Goal: Task Accomplishment & Management: Manage account settings

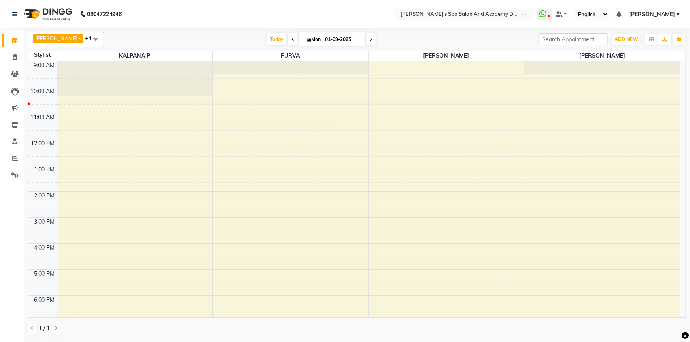
click at [88, 42] on span at bounding box center [96, 39] width 16 height 15
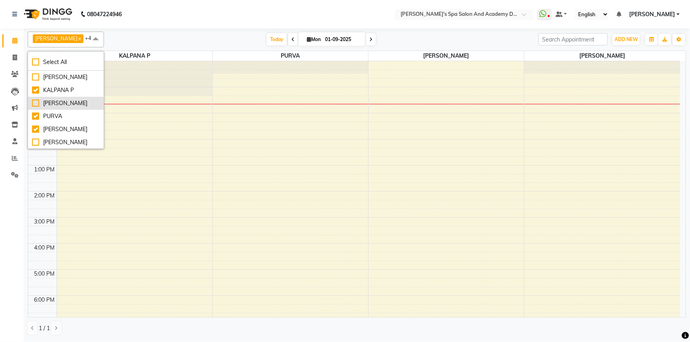
click at [34, 108] on div "[PERSON_NAME]" at bounding box center [66, 103] width 68 height 8
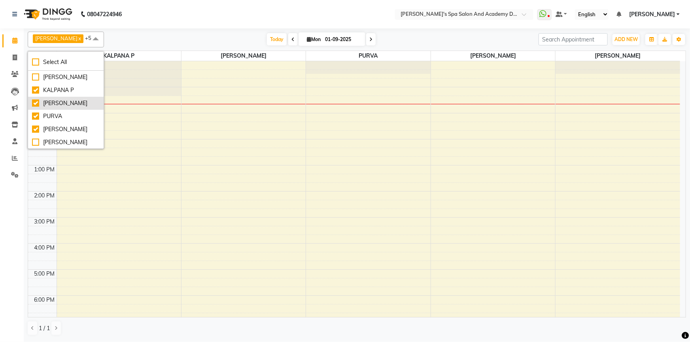
click at [34, 108] on div "[PERSON_NAME]" at bounding box center [66, 103] width 68 height 8
checkbox input "false"
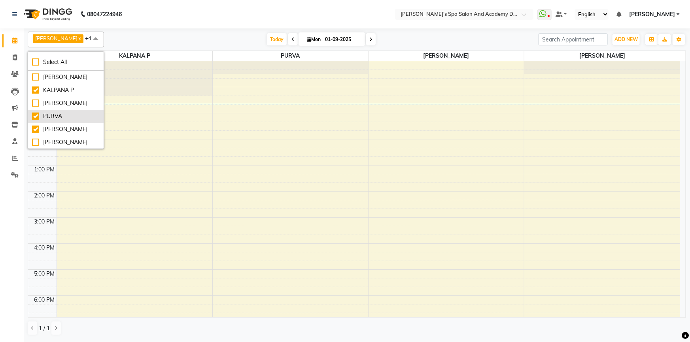
click at [36, 121] on div "PURVA" at bounding box center [66, 116] width 68 height 8
checkbox input "false"
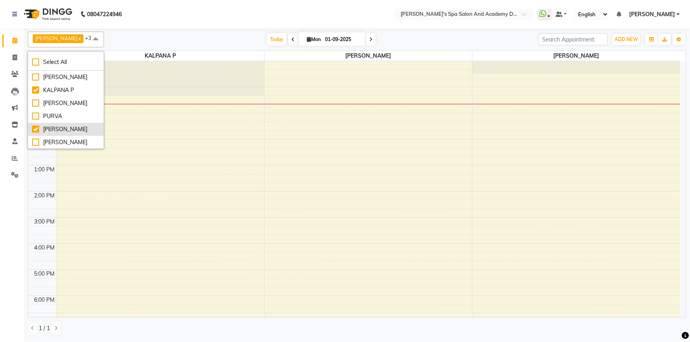
click at [35, 134] on div "[PERSON_NAME]" at bounding box center [66, 129] width 68 height 8
checkbox input "false"
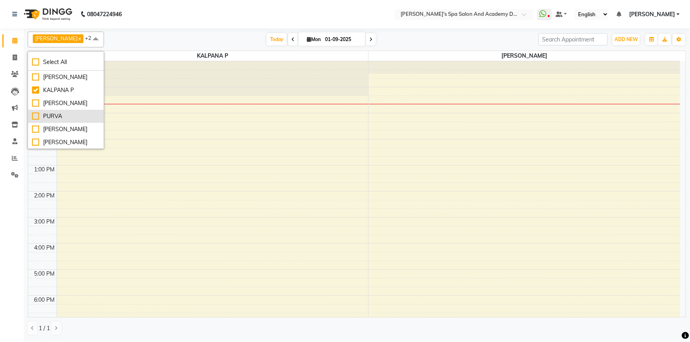
click at [33, 121] on div "PURVA" at bounding box center [66, 116] width 68 height 8
checkbox input "true"
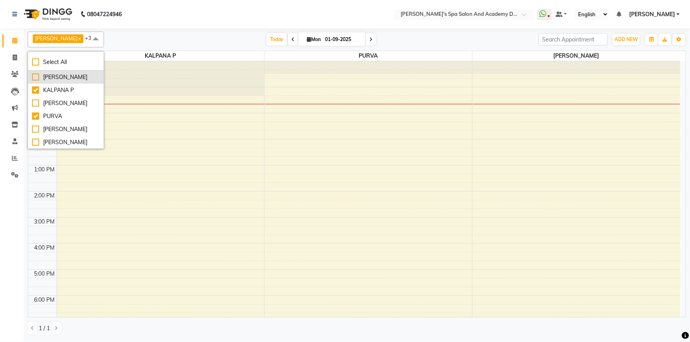
click at [35, 75] on div "[PERSON_NAME]" at bounding box center [66, 77] width 68 height 8
checkbox input "true"
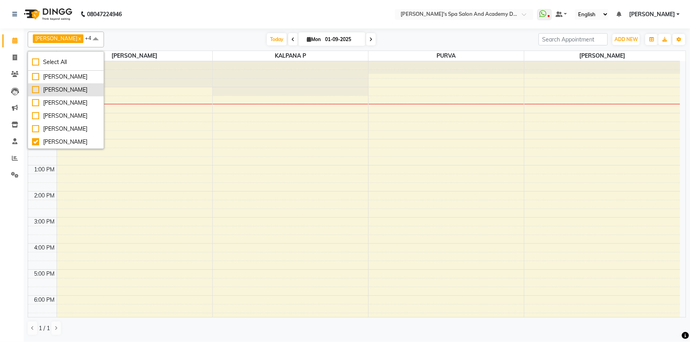
scroll to position [99, 0]
click at [142, 23] on nav "08047224946 Select Location × Sarla's Spa Salon And Academy Dosti Branch Ventur…" at bounding box center [345, 14] width 690 height 28
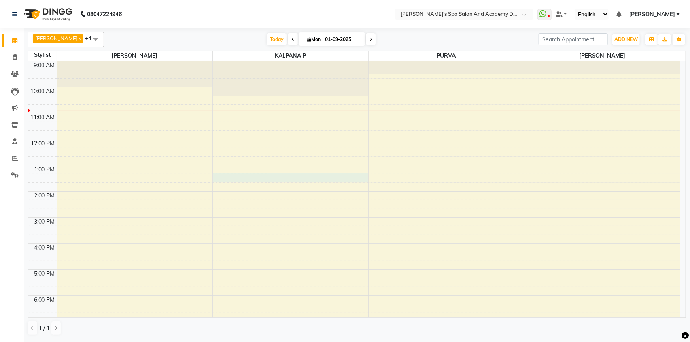
click at [261, 178] on div "9:00 AM 10:00 AM 11:00 AM 12:00 PM 1:00 PM 2:00 PM 3:00 PM 4:00 PM 5:00 PM 6:00…" at bounding box center [354, 217] width 652 height 313
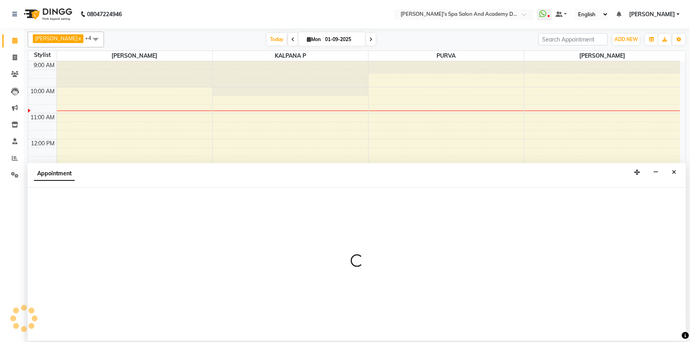
select select "47367"
select select "tentative"
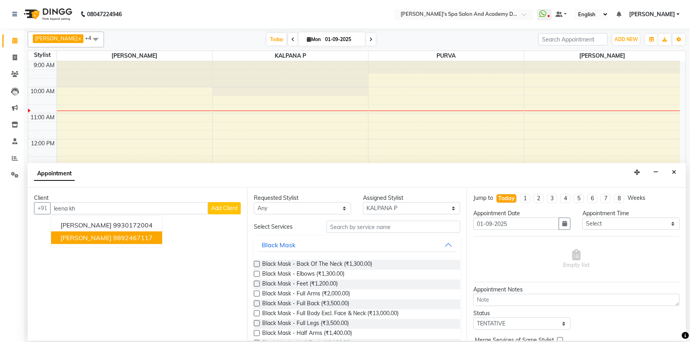
click at [127, 240] on ngb-highlight "9892467117" at bounding box center [133, 238] width 40 height 8
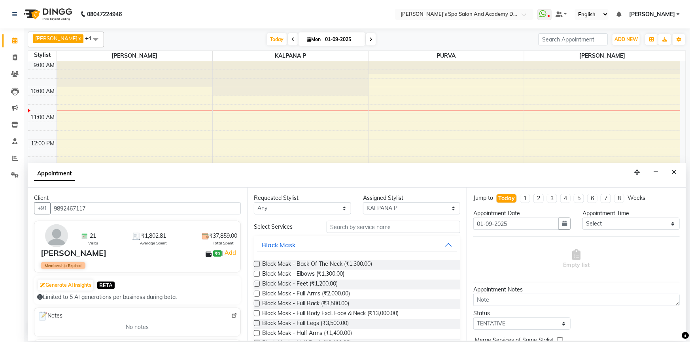
type input "9892467117"
click at [414, 212] on select "Select AKSHTA AMBRE ASAWARI PAWAR GAURI THAPA JIGNA SHAH KALPANA P KANCHAN K. M…" at bounding box center [411, 208] width 97 height 12
select select "58585"
click at [363, 202] on select "Select AKSHTA AMBRE ASAWARI PAWAR GAURI THAPA JIGNA SHAH KALPANA P KANCHAN K. M…" at bounding box center [411, 208] width 97 height 12
click at [339, 230] on input "text" at bounding box center [394, 227] width 134 height 12
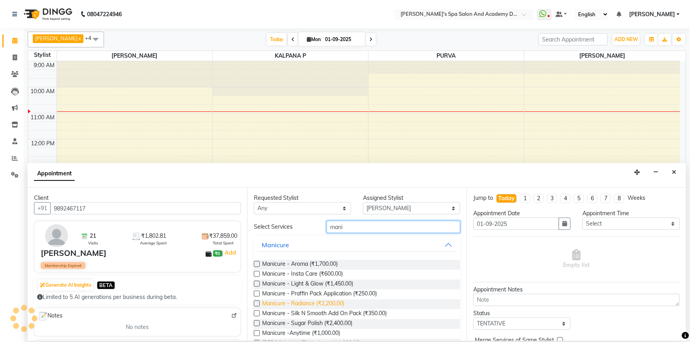
scroll to position [36, 0]
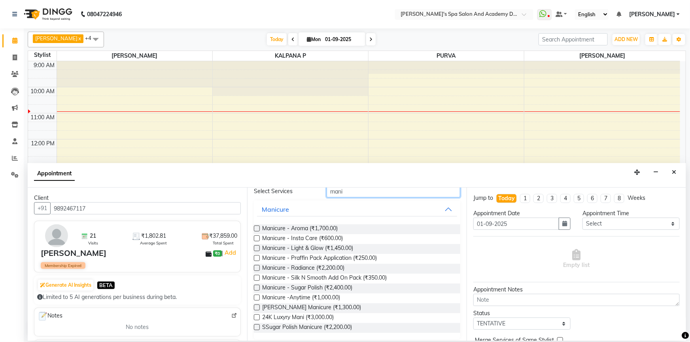
type input "mani"
click at [257, 298] on label at bounding box center [257, 298] width 6 height 6
click at [257, 298] on input "checkbox" at bounding box center [256, 298] width 5 height 5
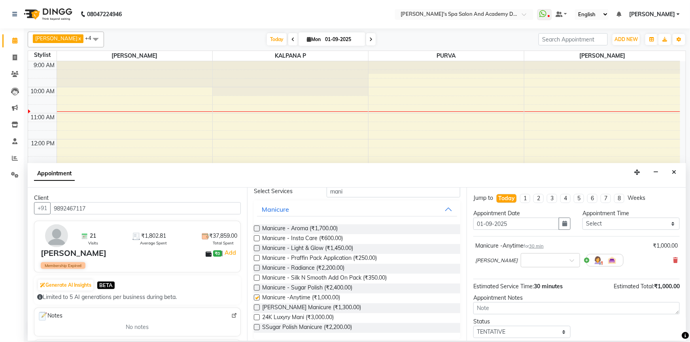
checkbox input "false"
click at [530, 258] on input "text" at bounding box center [542, 260] width 35 height 8
click at [531, 310] on div "05:20 PM" at bounding box center [550, 309] width 59 height 15
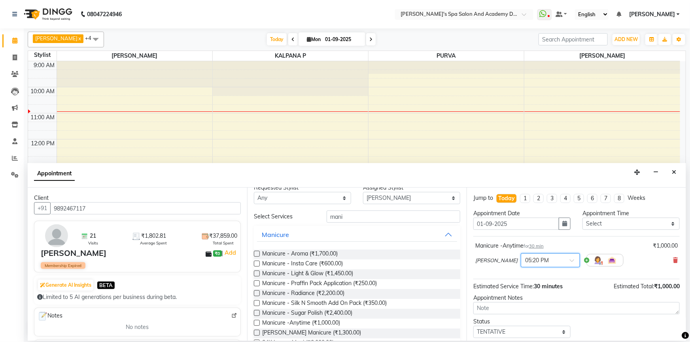
scroll to position [0, 0]
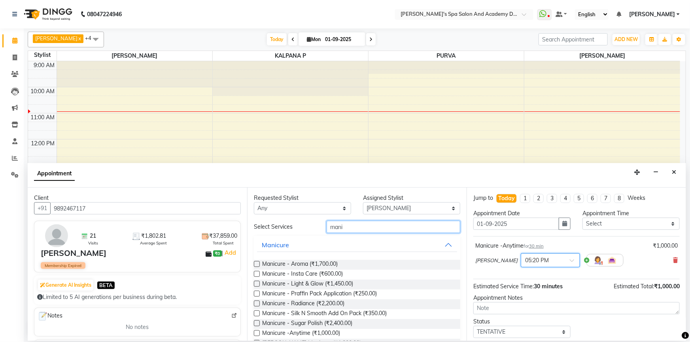
click at [339, 229] on input "mani" at bounding box center [394, 227] width 134 height 12
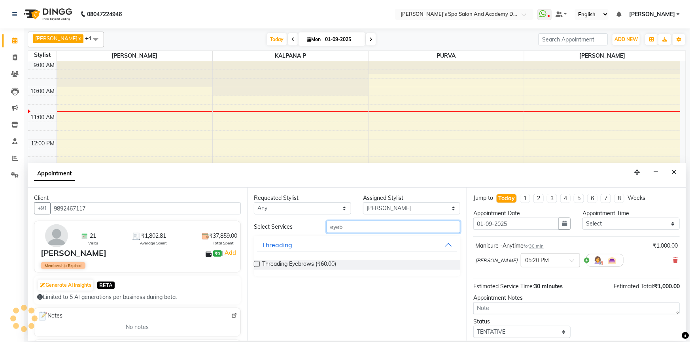
type input "eyeb"
click at [257, 266] on label at bounding box center [257, 264] width 6 height 6
click at [257, 266] on input "checkbox" at bounding box center [256, 265] width 5 height 5
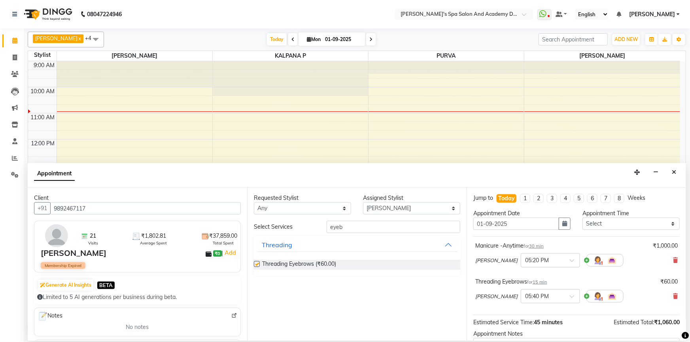
checkbox input "false"
click at [408, 210] on select "Select AKSHTA AMBRE ASAWARI PAWAR GAURI THAPA JIGNA SHAH KALPANA P KANCHAN K. M…" at bounding box center [411, 208] width 97 height 12
select select "84108"
click at [337, 231] on input "eyeb" at bounding box center [394, 227] width 134 height 12
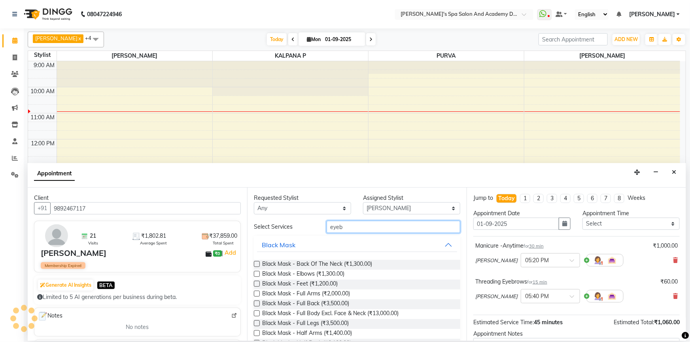
click at [337, 231] on input "eyeb" at bounding box center [394, 227] width 134 height 12
type input "pedi"
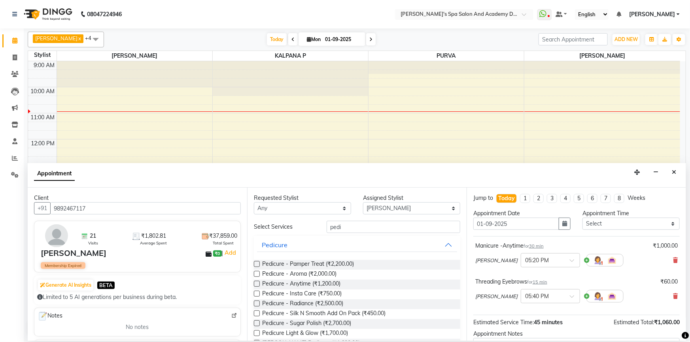
click at [254, 286] on label at bounding box center [257, 284] width 6 height 6
click at [254, 286] on input "checkbox" at bounding box center [256, 284] width 5 height 5
checkbox input "false"
click at [525, 331] on input "text" at bounding box center [542, 332] width 35 height 8
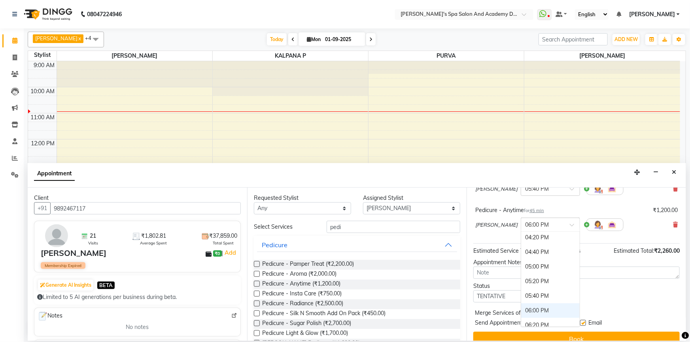
scroll to position [279, 0]
click at [528, 283] on div "05:20 PM" at bounding box center [550, 282] width 59 height 15
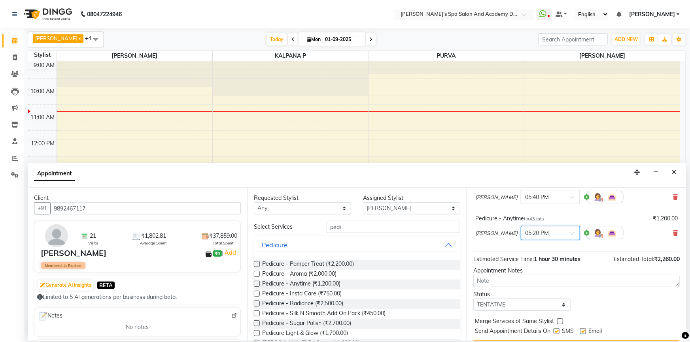
scroll to position [116, 0]
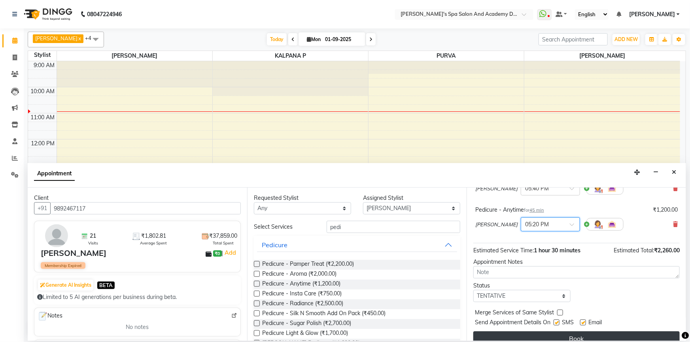
click at [545, 336] on button "Book" at bounding box center [576, 339] width 206 height 14
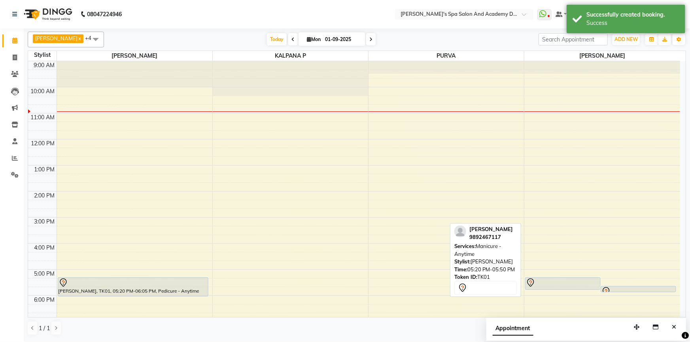
click at [573, 281] on div at bounding box center [563, 282] width 74 height 9
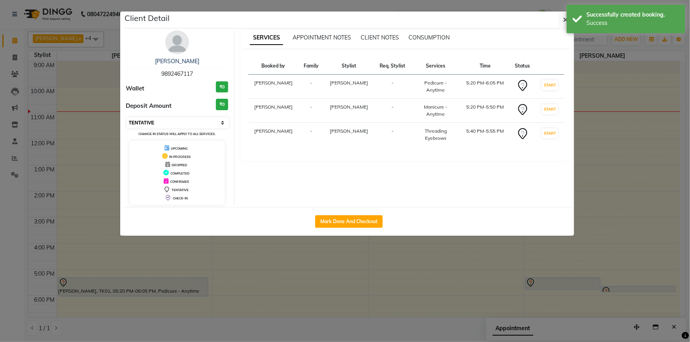
click at [165, 124] on select "Select IN SERVICE CONFIRMED TENTATIVE CHECK IN MARK DONE DROPPED UPCOMING" at bounding box center [178, 122] width 102 height 11
select select "6"
click at [127, 117] on select "Select IN SERVICE CONFIRMED TENTATIVE CHECK IN MARK DONE DROPPED UPCOMING" at bounding box center [178, 122] width 102 height 11
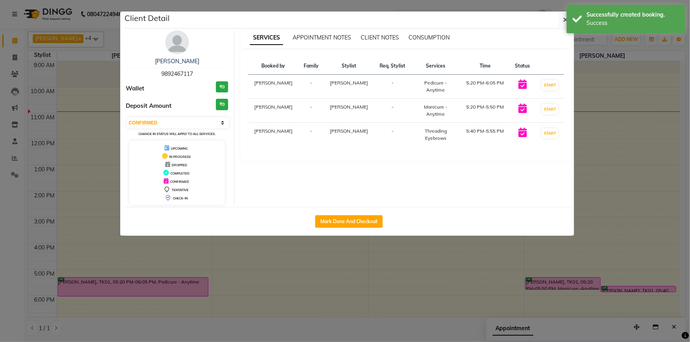
click at [338, 279] on ngb-modal-window "Client Detail LEENA KHAMBEKAR 9892467117 Wallet ₹0 Deposit Amount ₹0 Select IN …" at bounding box center [345, 171] width 690 height 342
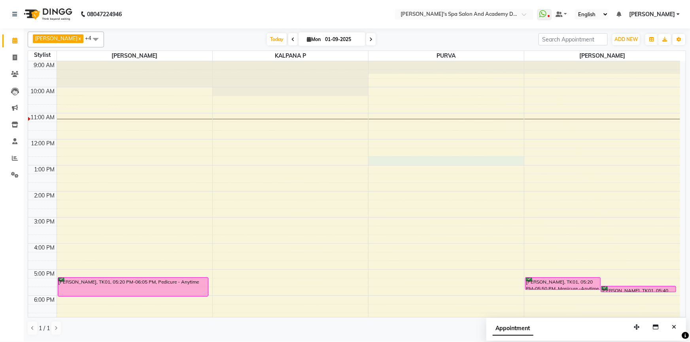
click at [392, 159] on div "9:00 AM 10:00 AM 11:00 AM 12:00 PM 1:00 PM 2:00 PM 3:00 PM 4:00 PM 5:00 PM 6:00…" at bounding box center [354, 217] width 652 height 313
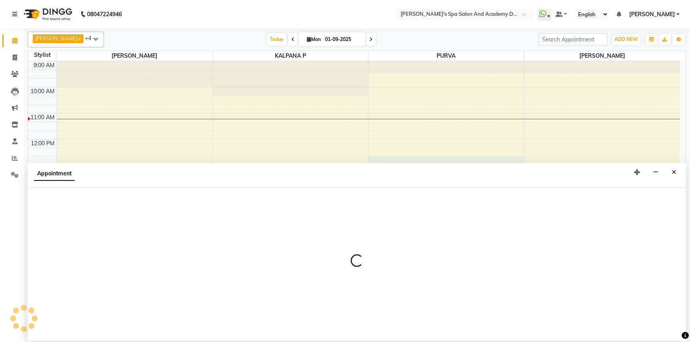
select select "63504"
select select "tentative"
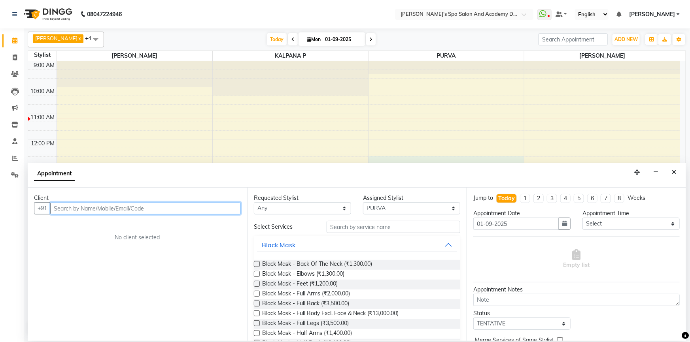
click at [83, 205] on input "text" at bounding box center [145, 208] width 191 height 12
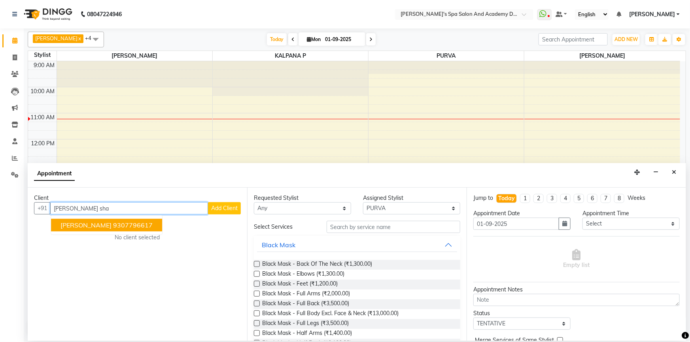
click at [89, 227] on span "ANKITA SHAH" at bounding box center [85, 225] width 51 height 8
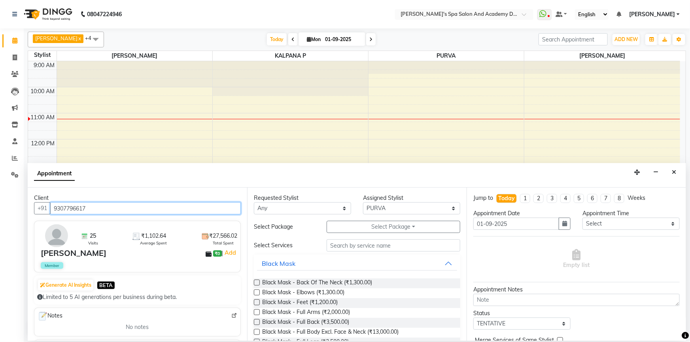
type input "9307796617"
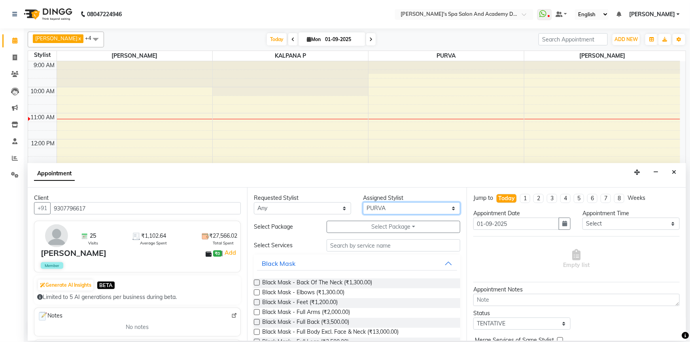
click at [373, 210] on select "Select AKSHTA AMBRE ASAWARI PAWAR GAURI THAPA JIGNA SHAH KALPANA P KANCHAN K. M…" at bounding box center [411, 208] width 97 height 12
select select "84108"
click at [349, 246] on div "Requested Stylist Any AKSHTA AMBRE ASAWARI PAWAR GAURI THAPA JIGNA SHAH KALPANA…" at bounding box center [356, 264] width 219 height 153
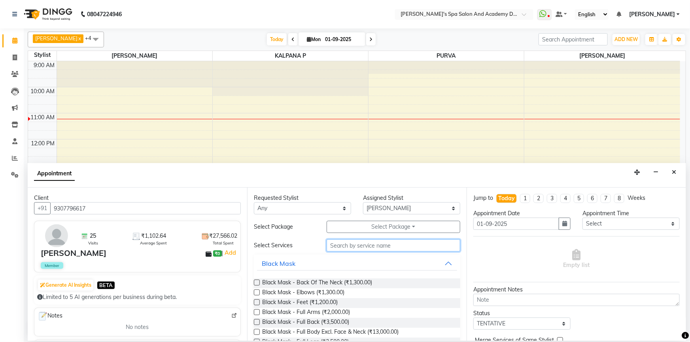
click at [349, 246] on input "text" at bounding box center [394, 246] width 134 height 12
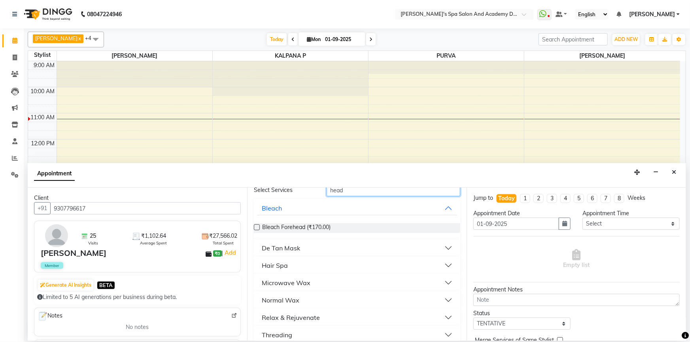
scroll to position [64, 0]
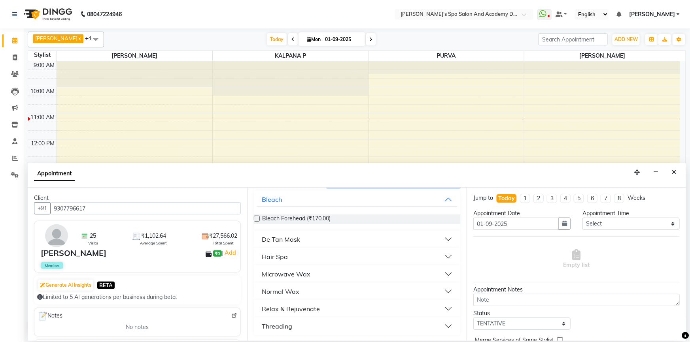
type input "head"
click at [285, 259] on div "Hair Spa" at bounding box center [275, 256] width 26 height 9
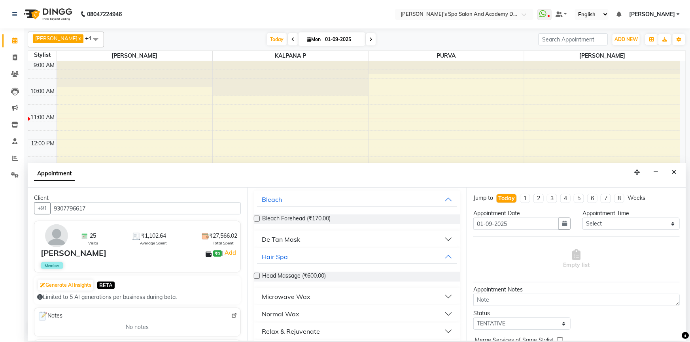
click at [259, 275] on label at bounding box center [257, 276] width 6 height 6
click at [259, 275] on input "checkbox" at bounding box center [256, 276] width 5 height 5
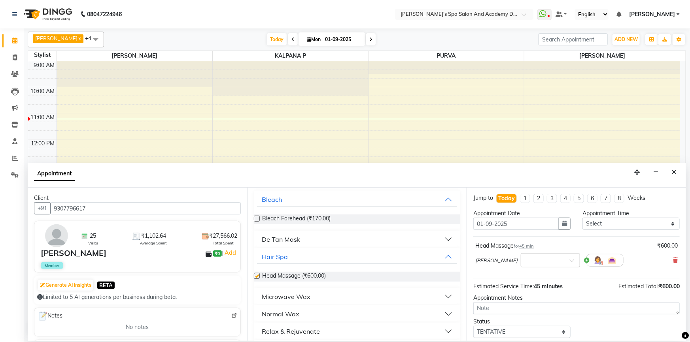
checkbox input "false"
click at [525, 257] on input "text" at bounding box center [542, 260] width 35 height 8
click at [554, 274] on div "11:20 AM" at bounding box center [550, 269] width 59 height 15
click at [570, 264] on span at bounding box center [575, 263] width 10 height 8
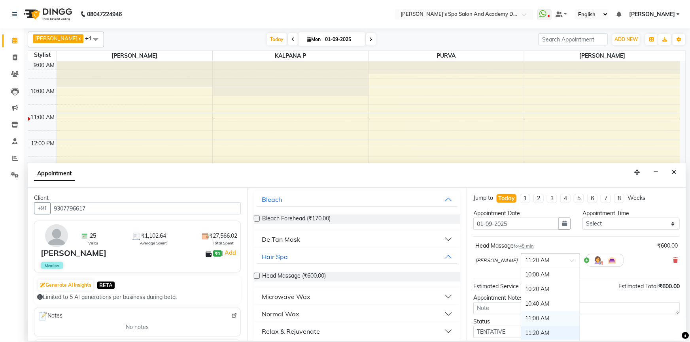
scroll to position [36, 0]
click at [527, 310] on div "11:40 AM" at bounding box center [550, 312] width 59 height 15
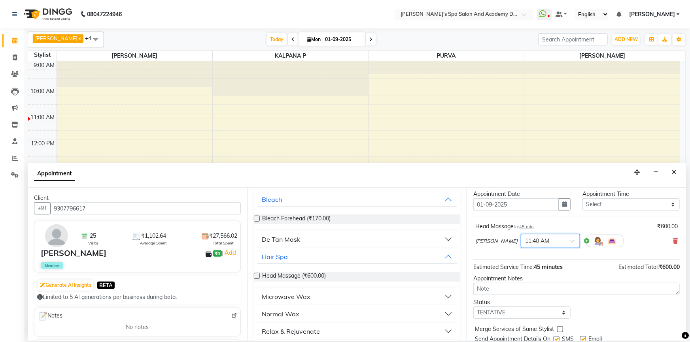
scroll to position [47, 0]
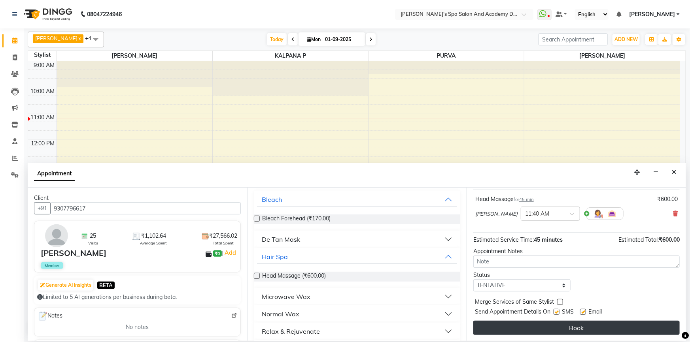
click at [513, 332] on button "Book" at bounding box center [576, 328] width 206 height 14
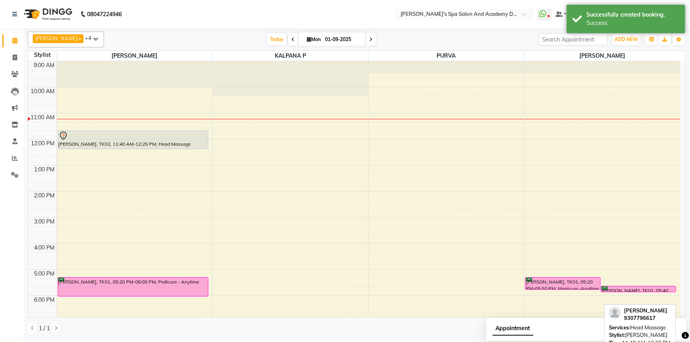
click at [98, 143] on div "[PERSON_NAME], TK02, 11:40 AM-12:25 PM, Head Massage" at bounding box center [133, 140] width 150 height 18
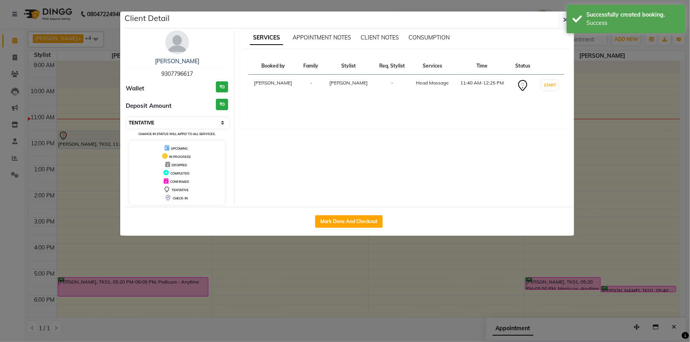
click at [164, 120] on select "Select IN SERVICE CONFIRMED TENTATIVE CHECK IN MARK DONE DROPPED UPCOMING" at bounding box center [178, 122] width 102 height 11
select select "6"
click at [127, 117] on select "Select IN SERVICE CONFIRMED TENTATIVE CHECK IN MARK DONE DROPPED UPCOMING" at bounding box center [178, 122] width 102 height 11
click at [274, 281] on ngb-modal-window "Client Detail ANKITA SHAH 9307796617 Wallet ₹0 Deposit Amount ₹0 Select IN SERV…" at bounding box center [345, 171] width 690 height 342
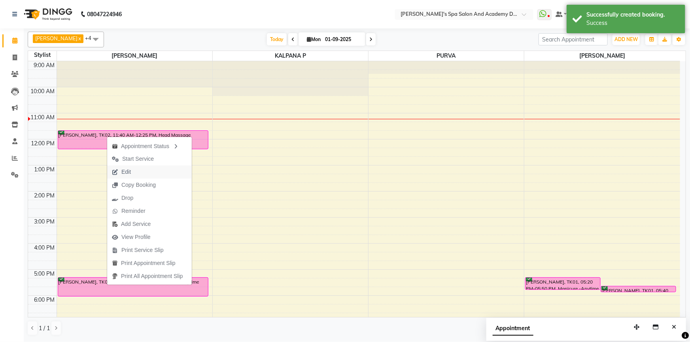
click at [119, 172] on span "Edit" at bounding box center [121, 172] width 28 height 13
select select "confirm booking"
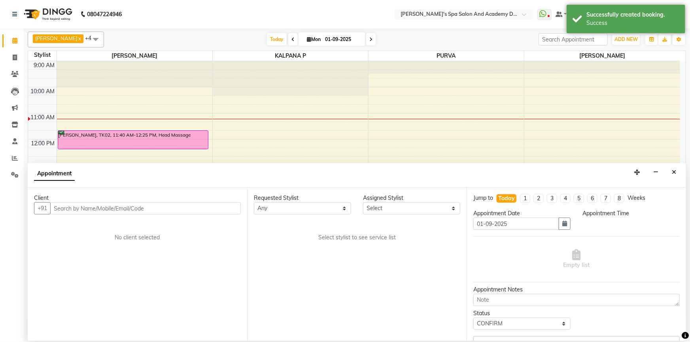
select select "84108"
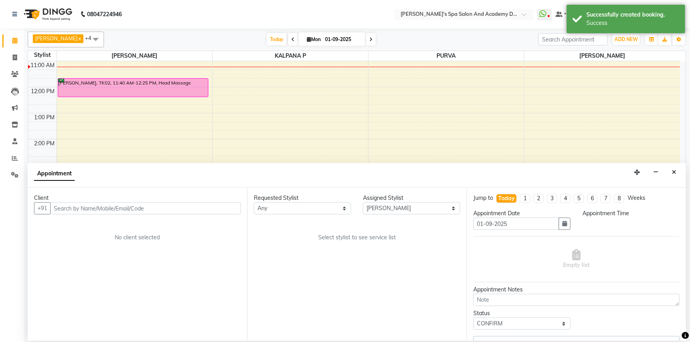
select select "700"
select select "3190"
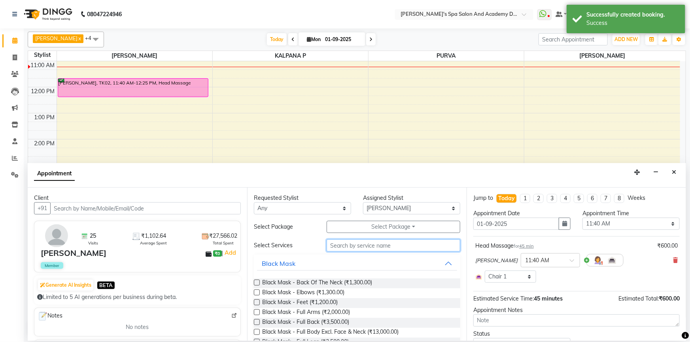
click at [338, 250] on input "text" at bounding box center [394, 246] width 134 height 12
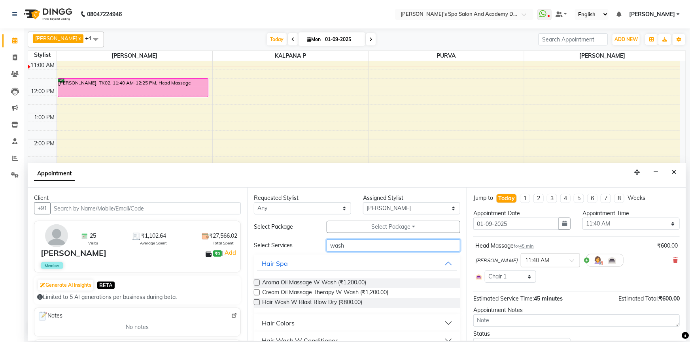
type input "wash"
click at [257, 308] on div at bounding box center [256, 304] width 5 height 8
click at [256, 304] on label at bounding box center [257, 303] width 6 height 6
click at [256, 304] on input "checkbox" at bounding box center [256, 303] width 5 height 5
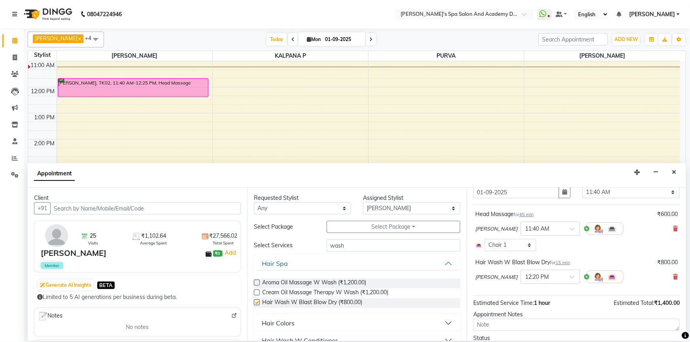
checkbox input "false"
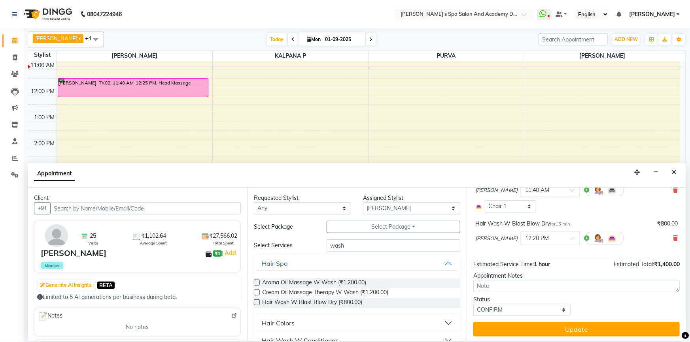
scroll to position [72, 0]
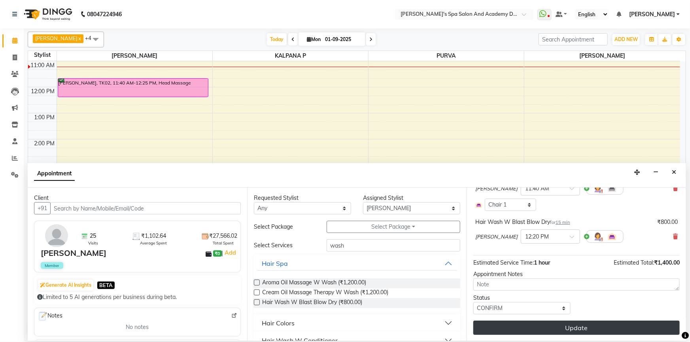
click at [524, 333] on button "Update" at bounding box center [576, 328] width 206 height 14
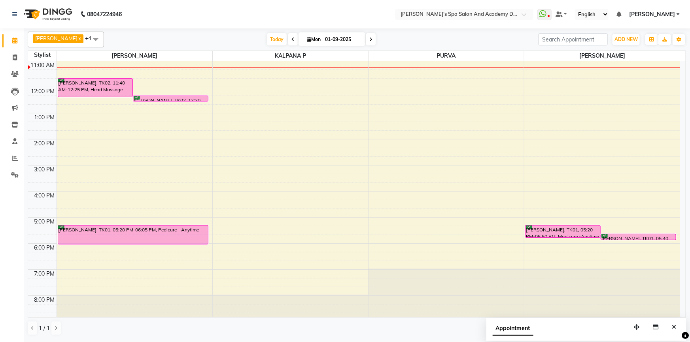
click at [288, 138] on div "9:00 AM 10:00 AM 11:00 AM 12:00 PM 1:00 PM 2:00 PM 3:00 PM 4:00 PM 5:00 PM 6:00…" at bounding box center [354, 165] width 652 height 313
select select "47367"
select select "tentative"
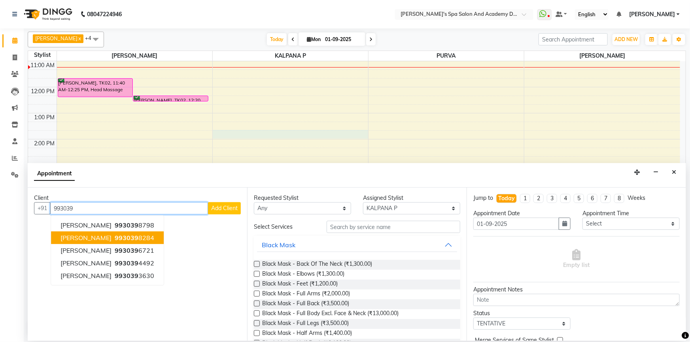
click at [101, 239] on span "SIDDHI BHURAN" at bounding box center [85, 238] width 51 height 8
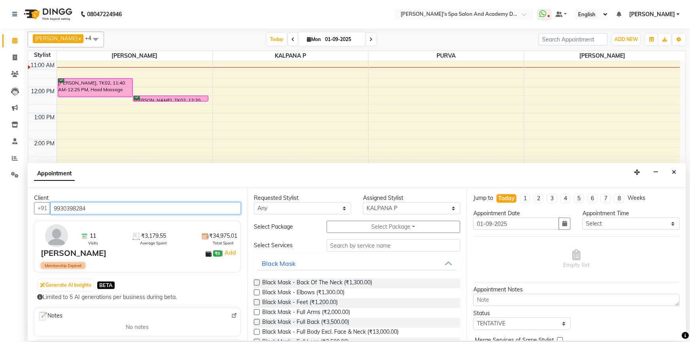
type input "9930398284"
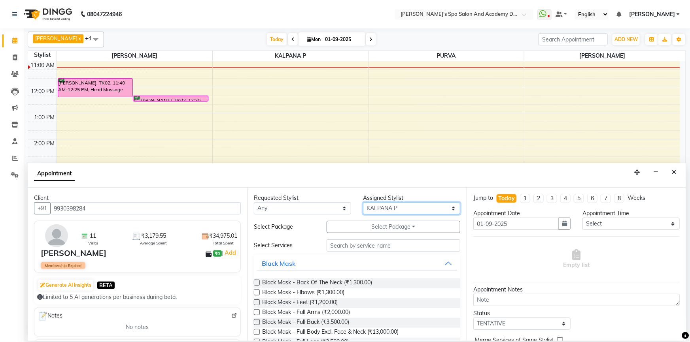
click at [415, 211] on select "Select AKSHTA AMBRE ASAWARI PAWAR GAURI THAPA JIGNA SHAH KALPANA P KANCHAN K. M…" at bounding box center [411, 208] width 97 height 12
select select "63504"
click at [363, 202] on select "Select AKSHTA AMBRE ASAWARI PAWAR GAURI THAPA JIGNA SHAH KALPANA P KANCHAN K. M…" at bounding box center [411, 208] width 97 height 12
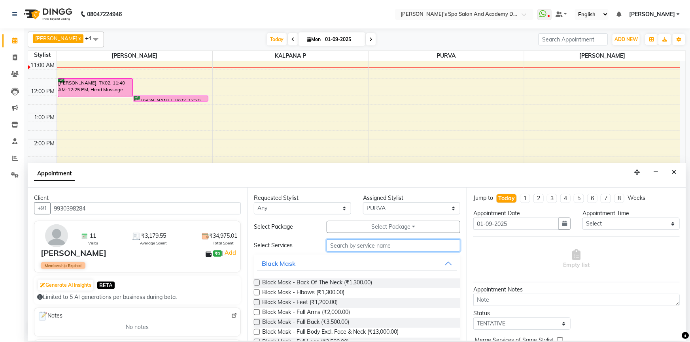
click at [348, 245] on input "text" at bounding box center [394, 246] width 134 height 12
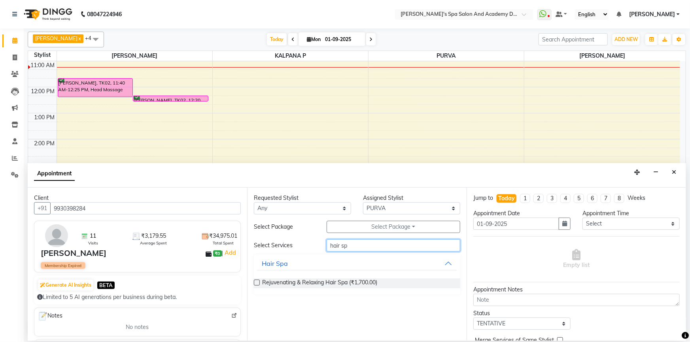
type input "hair sp"
click at [255, 283] on label at bounding box center [257, 283] width 6 height 6
click at [255, 283] on input "checkbox" at bounding box center [256, 283] width 5 height 5
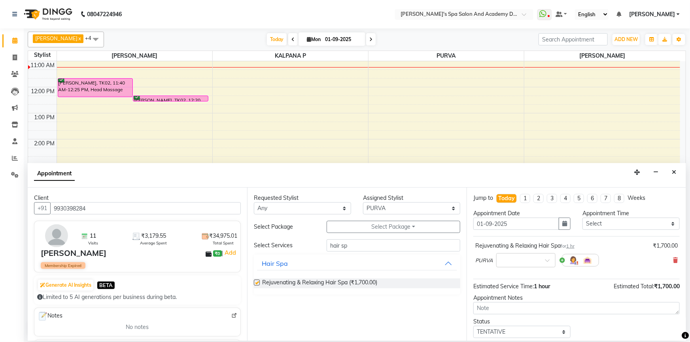
checkbox input "false"
click at [524, 261] on input "text" at bounding box center [518, 260] width 35 height 8
click at [520, 310] on div "12:20 PM" at bounding box center [526, 305] width 59 height 15
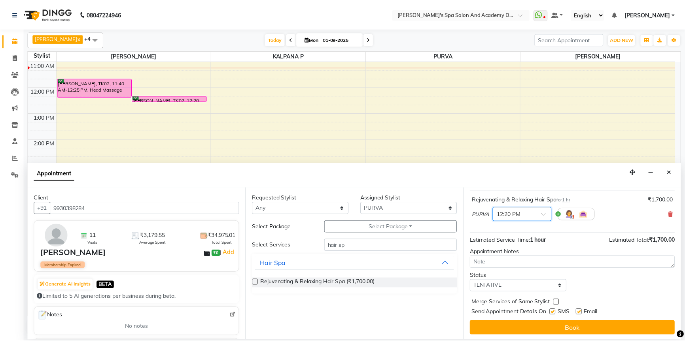
scroll to position [47, 0]
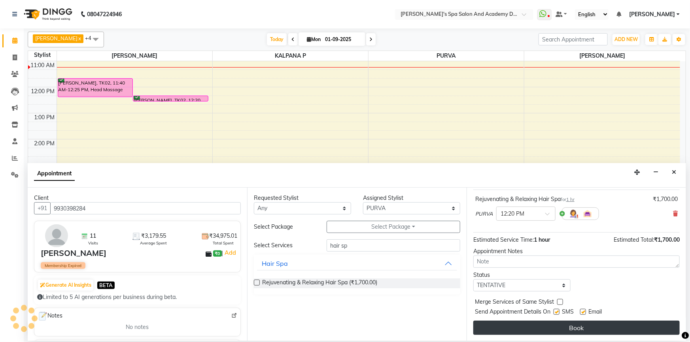
click at [529, 332] on button "Book" at bounding box center [576, 328] width 206 height 14
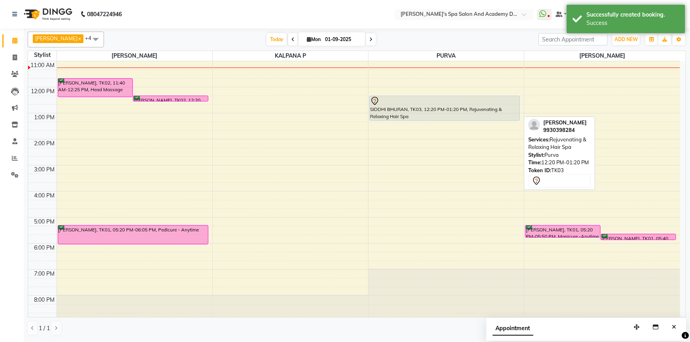
click at [435, 119] on div at bounding box center [445, 120] width 150 height 3
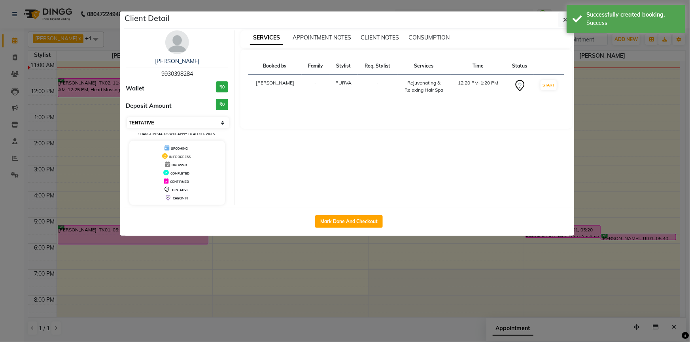
click at [182, 120] on select "Select IN SERVICE CONFIRMED TENTATIVE CHECK IN MARK DONE DROPPED UPCOMING" at bounding box center [178, 122] width 102 height 11
select select "6"
click at [127, 117] on select "Select IN SERVICE CONFIRMED TENTATIVE CHECK IN MARK DONE DROPPED UPCOMING" at bounding box center [178, 122] width 102 height 11
click at [319, 319] on ngb-modal-window "Client Detail SIDDHI BHURAN 9930398284 Wallet ₹0 Deposit Amount ₹0 Select IN SE…" at bounding box center [345, 171] width 690 height 342
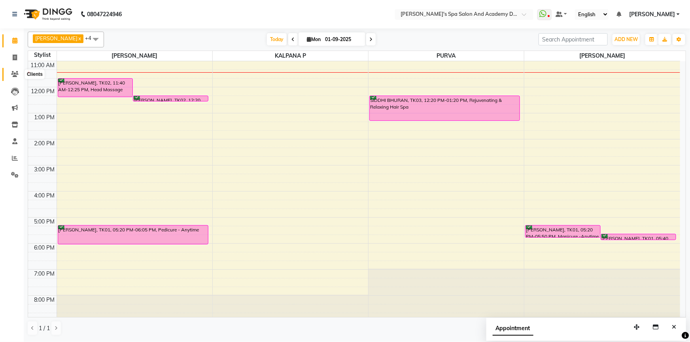
click at [13, 76] on icon at bounding box center [15, 74] width 8 height 6
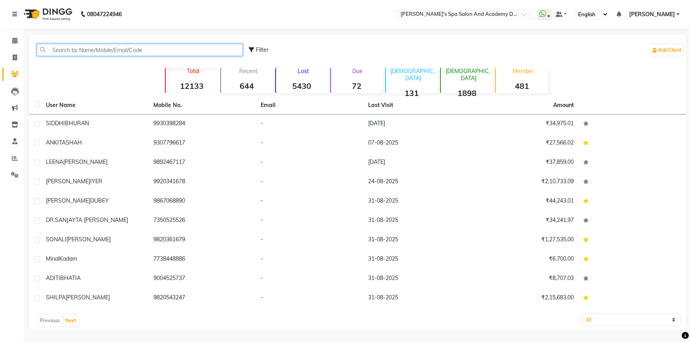
click at [119, 55] on input "text" at bounding box center [140, 50] width 206 height 12
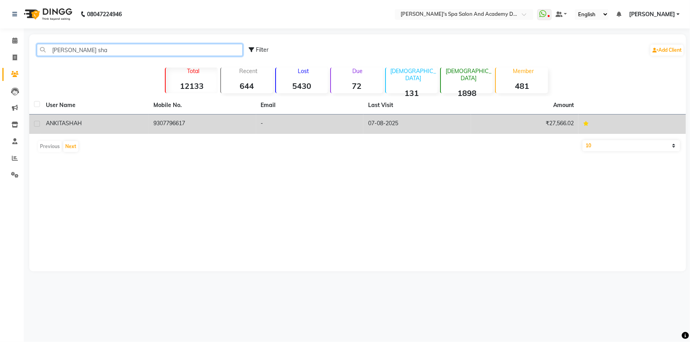
type input "ankita sha"
click at [61, 123] on span "ANKITA" at bounding box center [56, 123] width 20 height 7
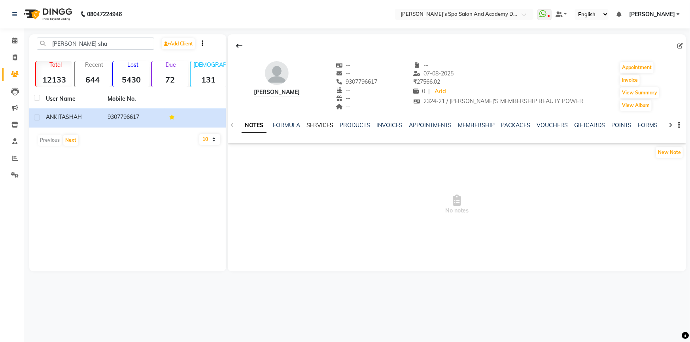
click at [325, 127] on link "SERVICES" at bounding box center [319, 125] width 27 height 7
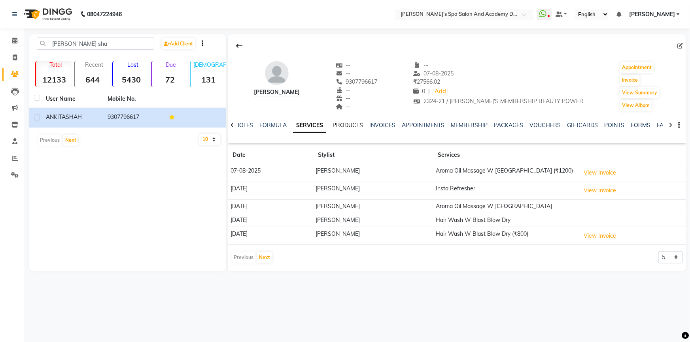
click at [347, 127] on link "PRODUCTS" at bounding box center [347, 125] width 30 height 7
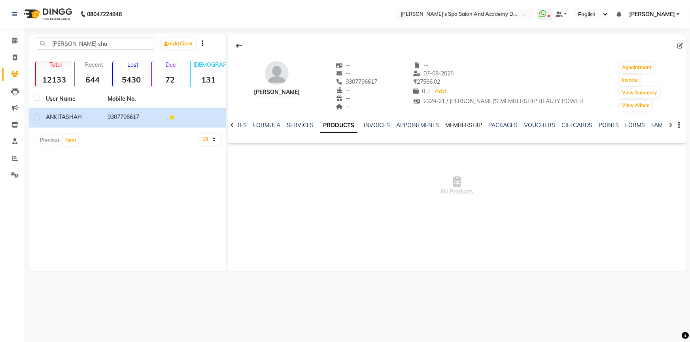
click at [455, 125] on link "MEMBERSHIP" at bounding box center [463, 125] width 37 height 7
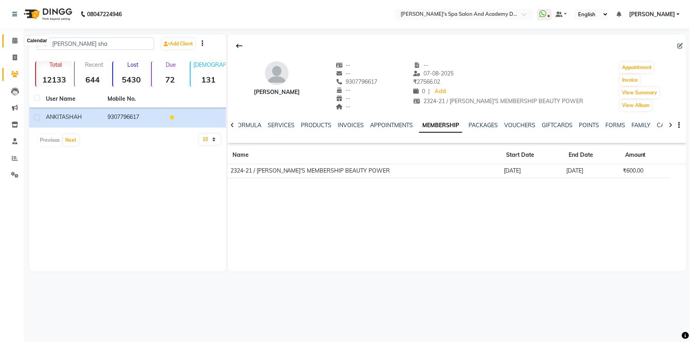
click at [19, 40] on span at bounding box center [15, 40] width 14 height 9
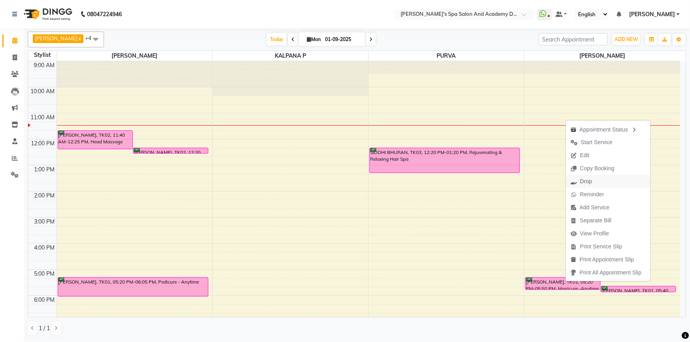
click span "Drop"
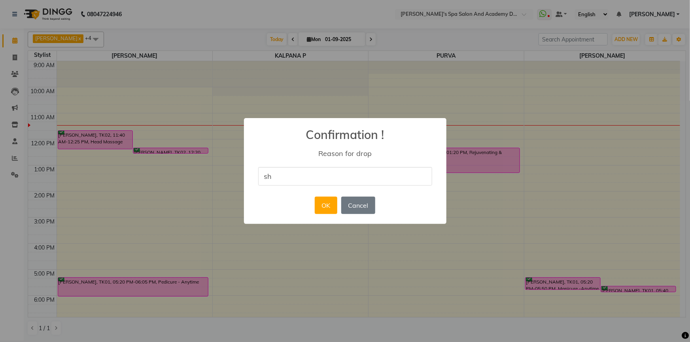
type input "She will call for the appt."
click button "OK"
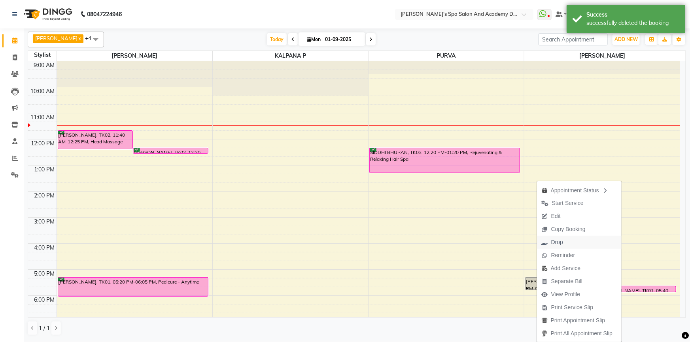
click span "Drop"
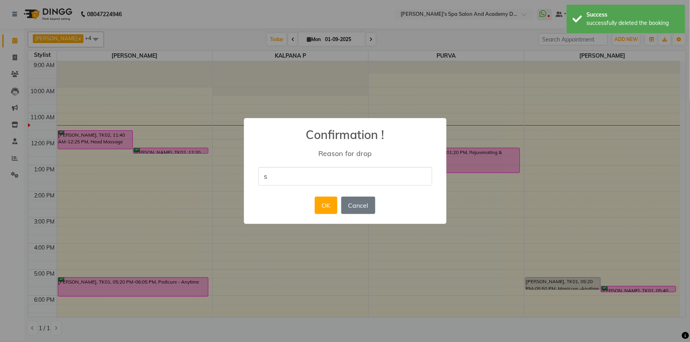
type input "She will call for the appt."
click div "OK No Cancel"
click button "OK"
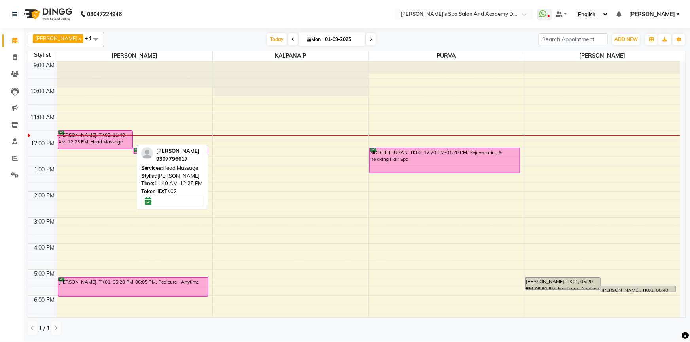
click div "[PERSON_NAME], TK02, 11:40 AM-12:25 PM, Head Massage"
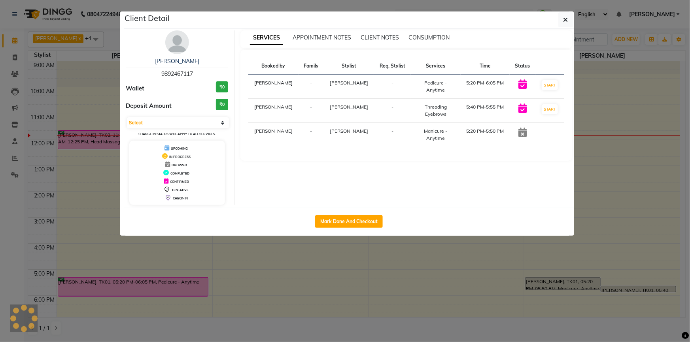
select select "6"
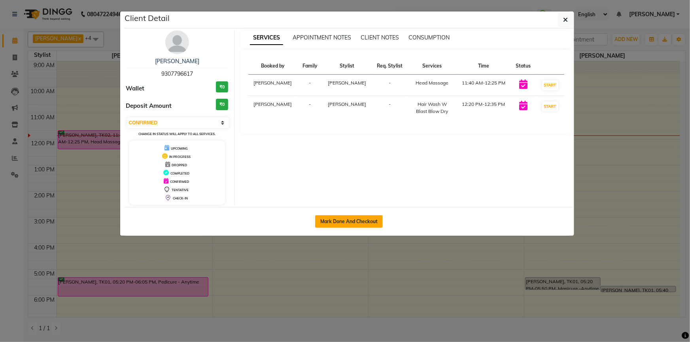
click button "Mark Done And Checkout"
select select "service"
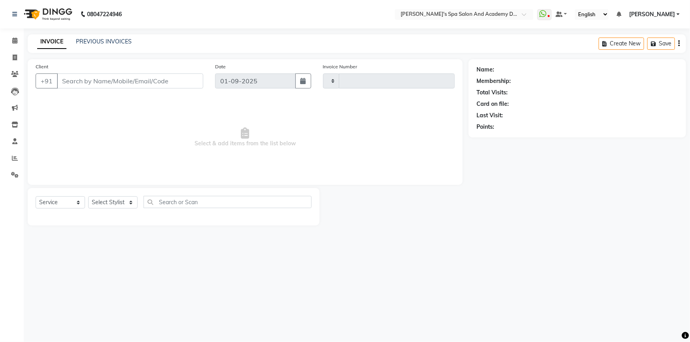
type input "2347"
select select "6316"
type input "9307796617"
select select "84108"
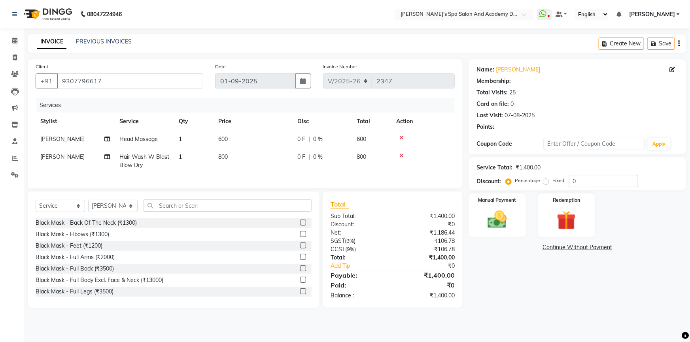
select select "2: Object"
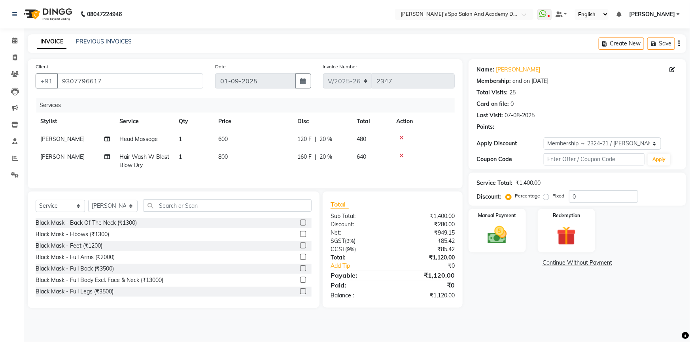
type input "20"
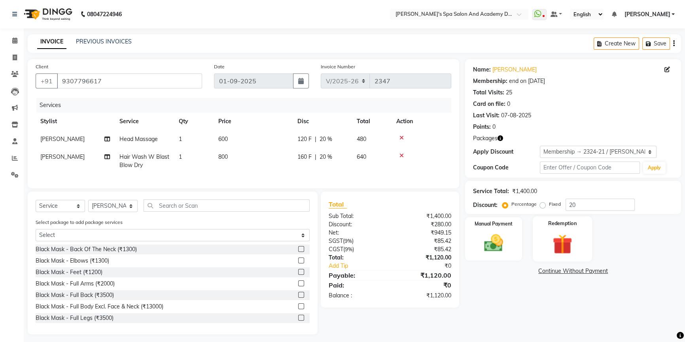
click label "Redemption"
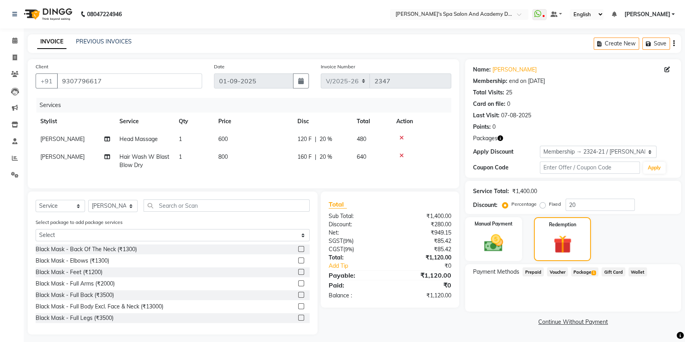
scroll to position [10, 0]
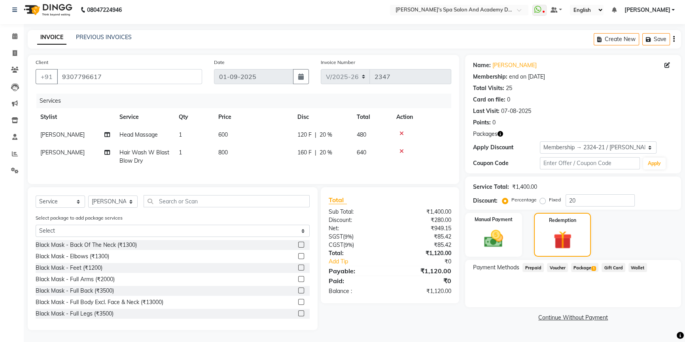
click span "1"
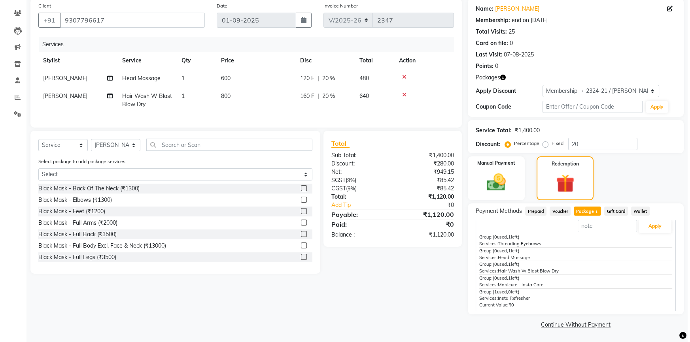
scroll to position [0, 0]
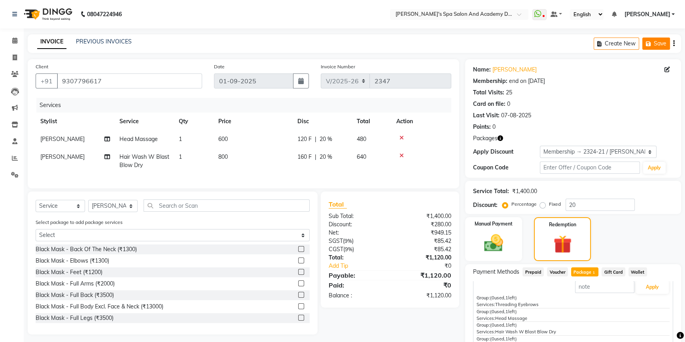
click icon "button"
click div "Total Visits: 25"
click icon
select select "6316"
select select "service"
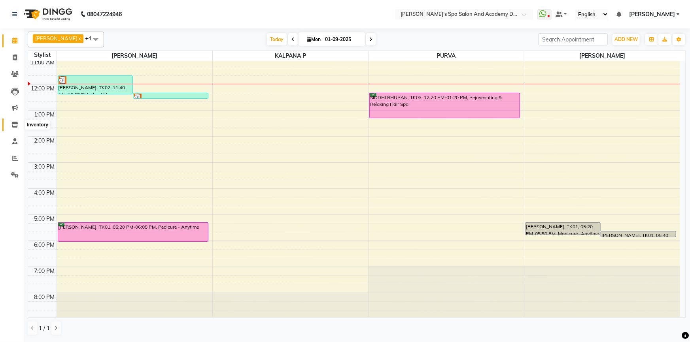
click at [16, 123] on icon at bounding box center [14, 125] width 7 height 6
select select
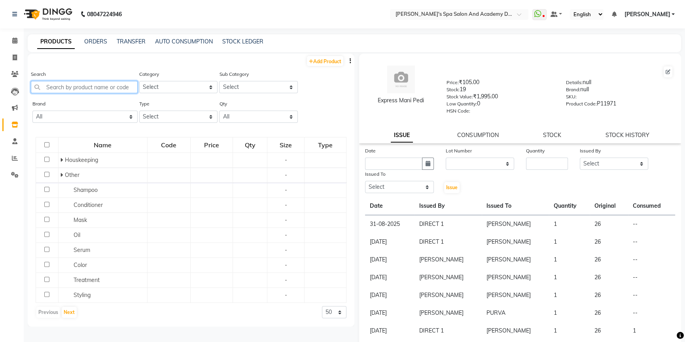
click at [60, 86] on input "text" at bounding box center [84, 87] width 107 height 12
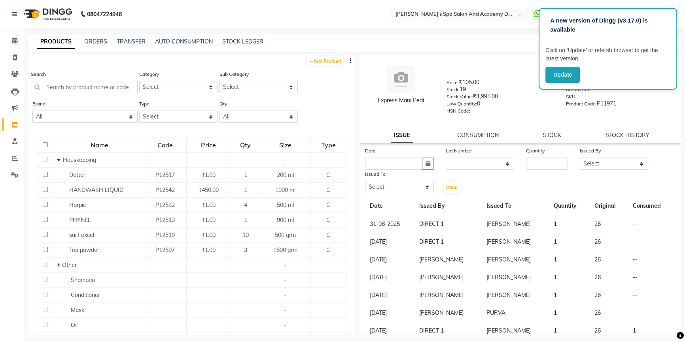
click at [438, 51] on div "PRODUCTS ORDERS TRANSFER AUTO CONSUMPTION STOCK LEDGER" at bounding box center [354, 43] width 653 height 18
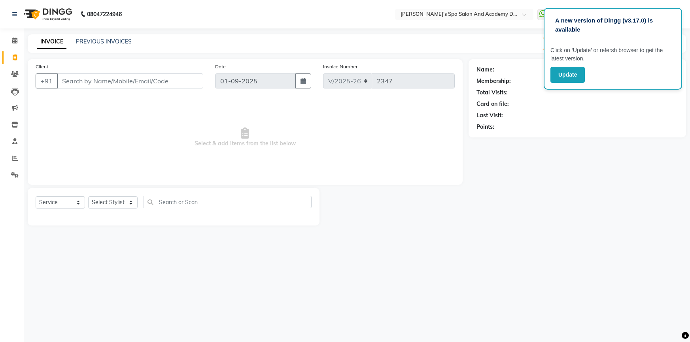
select select "6316"
select select "service"
click at [13, 40] on icon at bounding box center [14, 41] width 5 height 6
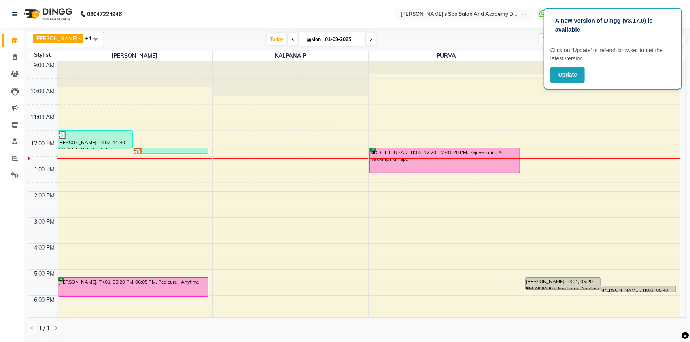
click at [368, 42] on span at bounding box center [370, 39] width 9 height 12
type input "02-09-2025"
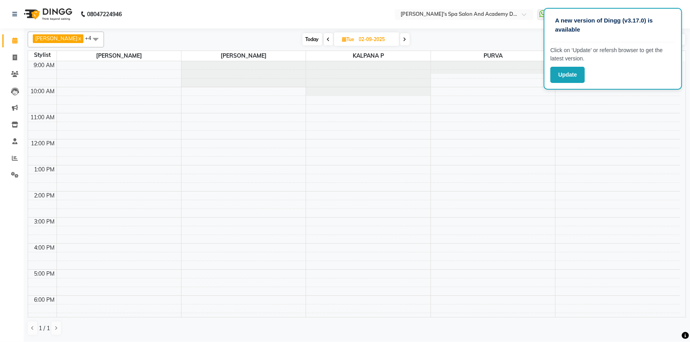
click at [91, 98] on div "9:00 AM 10:00 AM 11:00 AM 12:00 PM 1:00 PM 2:00 PM 3:00 PM 4:00 PM 5:00 PM 6:00…" at bounding box center [354, 217] width 652 height 313
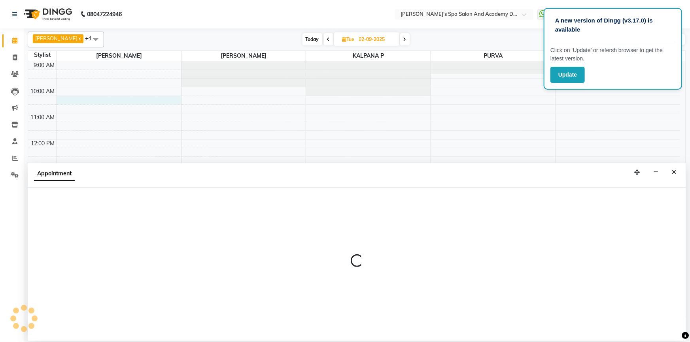
select select "47360"
select select "tentative"
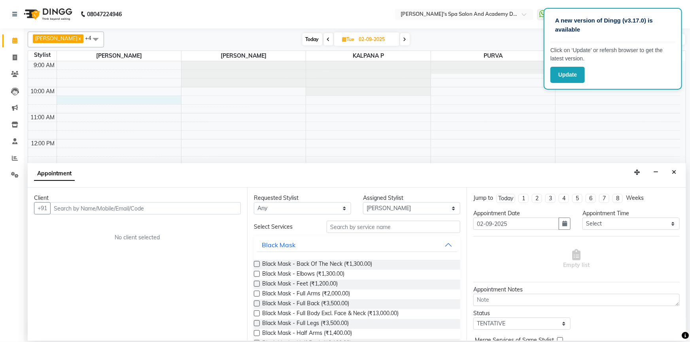
click at [63, 213] on input "text" at bounding box center [145, 208] width 191 height 12
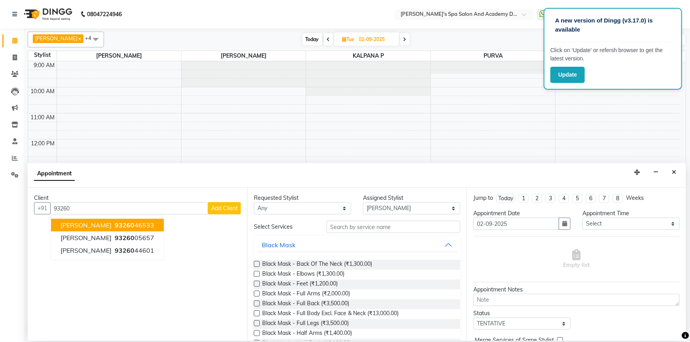
click at [68, 225] on span "PALLABI ROYCHOUDHARY" at bounding box center [85, 225] width 51 height 8
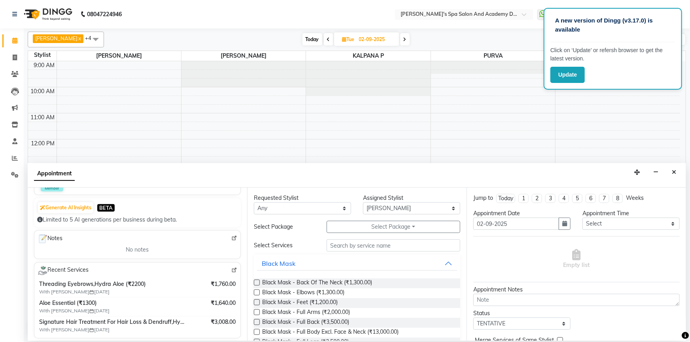
scroll to position [36, 0]
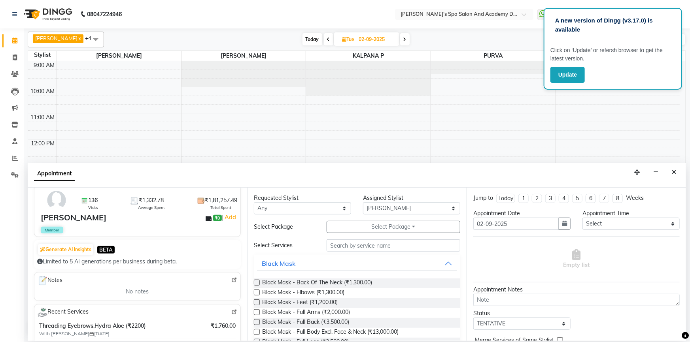
type input "9326046533"
click at [364, 246] on input "text" at bounding box center [394, 246] width 134 height 12
click at [336, 249] on input "text" at bounding box center [394, 246] width 134 height 12
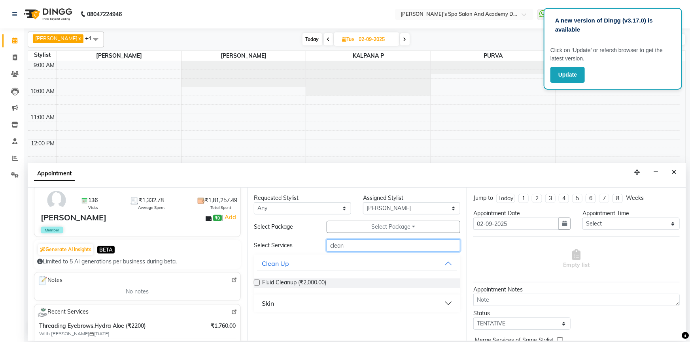
type input "clean"
click at [449, 304] on button "Skin" at bounding box center [357, 304] width 200 height 14
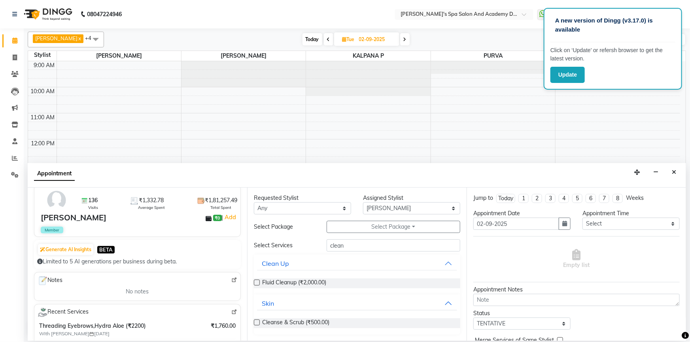
click at [255, 323] on label at bounding box center [257, 323] width 6 height 6
click at [255, 323] on input "checkbox" at bounding box center [256, 323] width 5 height 5
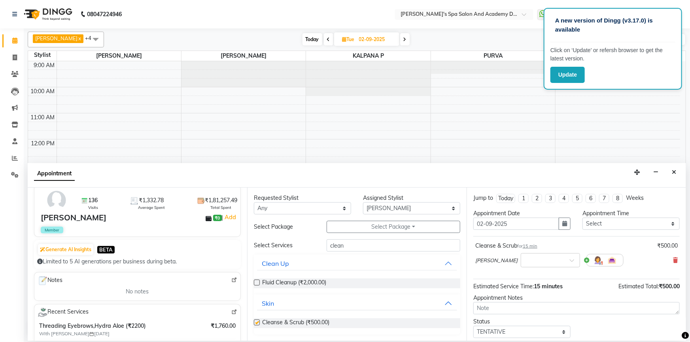
checkbox input "false"
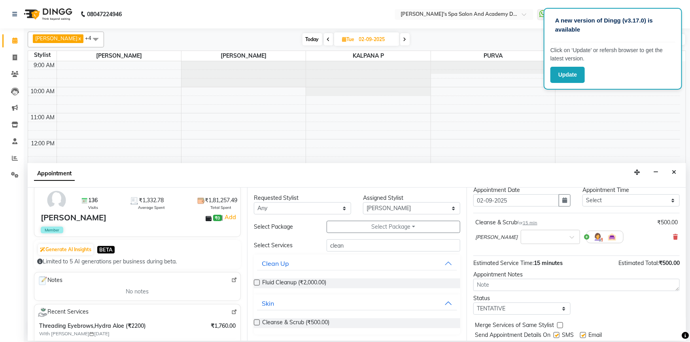
scroll to position [47, 0]
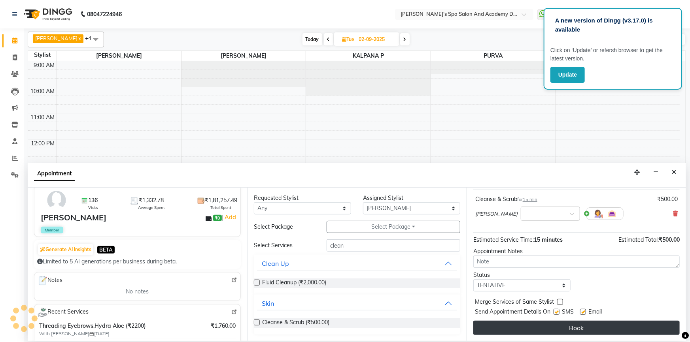
click at [592, 325] on button "Book" at bounding box center [576, 328] width 206 height 14
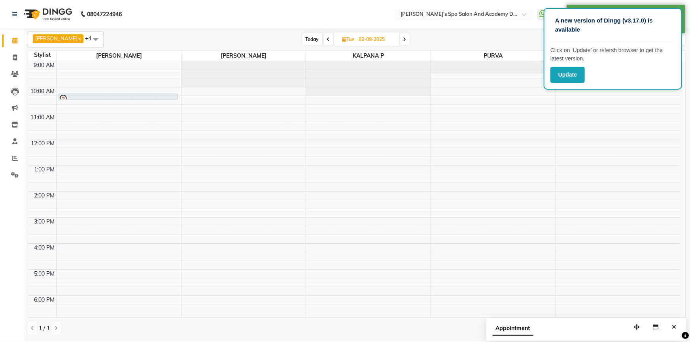
click at [63, 125] on div "9:00 AM 10:00 AM 11:00 AM 12:00 PM 1:00 PM 2:00 PM 3:00 PM 4:00 PM 5:00 PM 6:00…" at bounding box center [354, 217] width 652 height 313
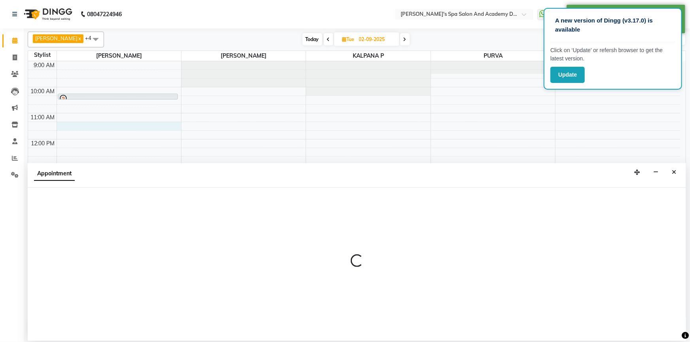
select select "47360"
select select "tentative"
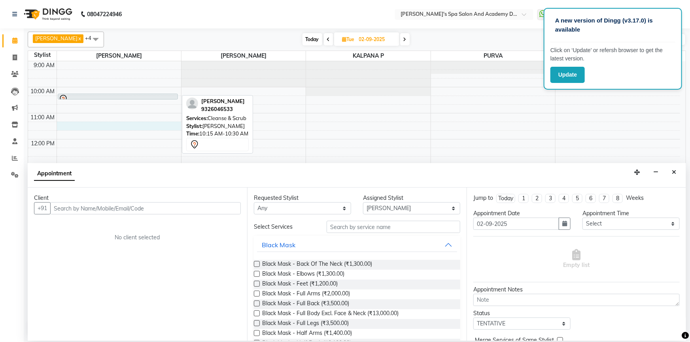
click at [78, 94] on div at bounding box center [118, 98] width 119 height 9
select select "7"
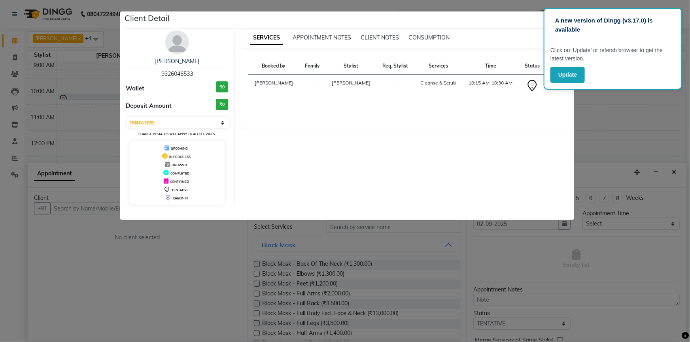
click at [363, 4] on ngb-modal-window "Client Detail PALLABI ROYCHOUDHARY 9326046533 Wallet ₹0 Deposit Amount ₹0 Selec…" at bounding box center [345, 171] width 690 height 342
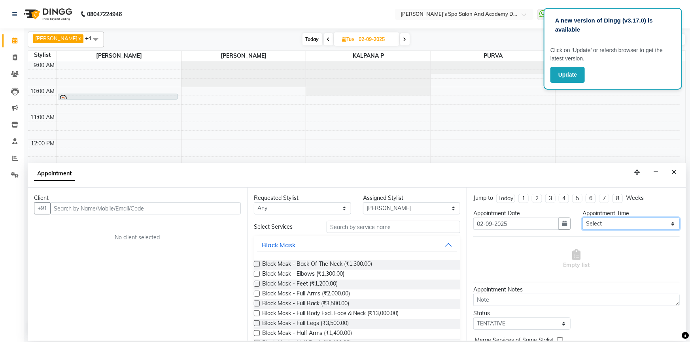
click at [601, 220] on select "Select 10:00 AM 10:20 AM 10:40 AM 11:00 AM 11:20 AM 11:40 AM 12:00 PM 12:20 PM …" at bounding box center [630, 224] width 97 height 12
select select "680"
click at [582, 218] on select "Select 10:00 AM 10:20 AM 10:40 AM 11:00 AM 11:20 AM 11:40 AM 12:00 PM 12:20 PM …" at bounding box center [630, 224] width 97 height 12
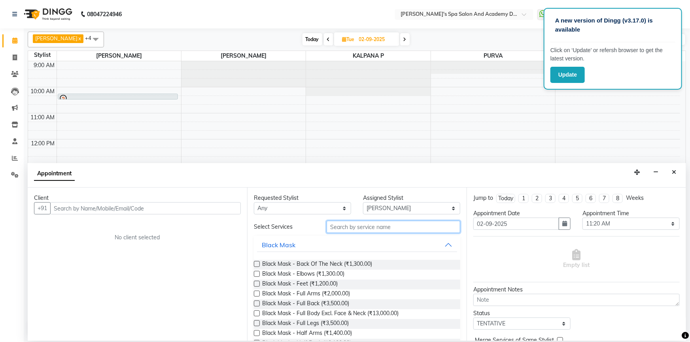
click at [346, 226] on input "text" at bounding box center [394, 227] width 134 height 12
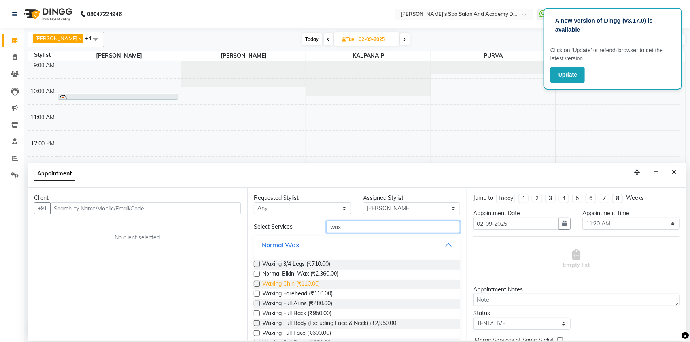
scroll to position [0, 0]
type input "wax"
click at [289, 243] on div "Normal Wax" at bounding box center [281, 244] width 38 height 9
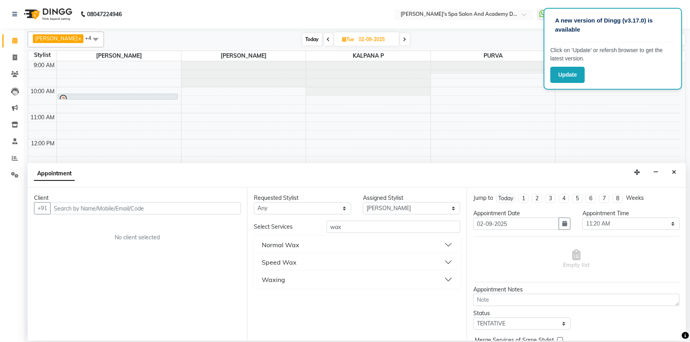
click at [276, 284] on div "Waxing" at bounding box center [273, 279] width 23 height 9
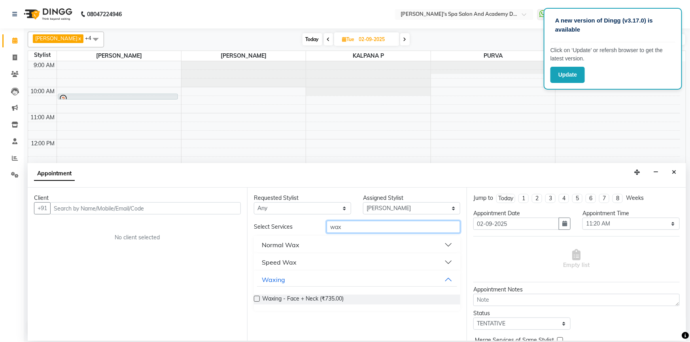
click at [341, 229] on input "wax" at bounding box center [394, 227] width 134 height 12
click at [290, 242] on div "Normal Wax" at bounding box center [281, 244] width 38 height 9
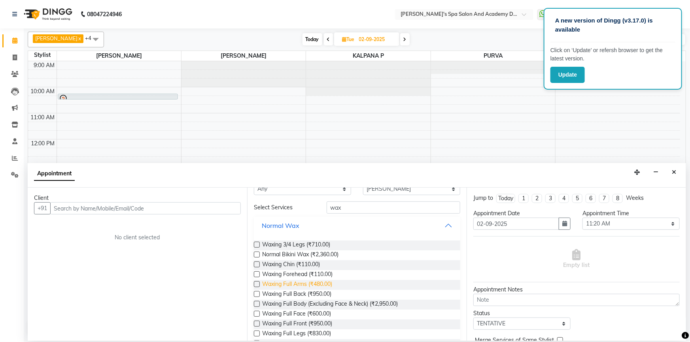
scroll to position [36, 0]
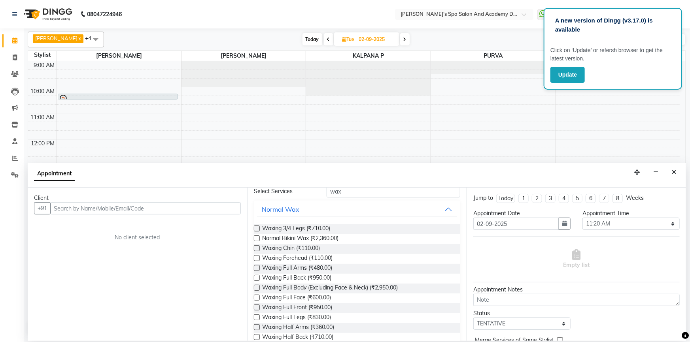
click at [259, 229] on label at bounding box center [257, 229] width 6 height 6
click at [259, 229] on input "checkbox" at bounding box center [256, 229] width 5 height 5
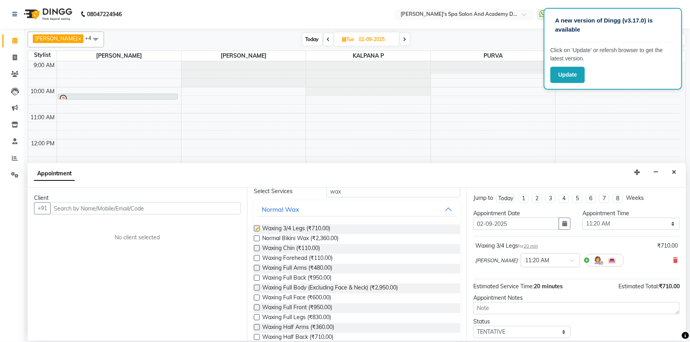
checkbox input "false"
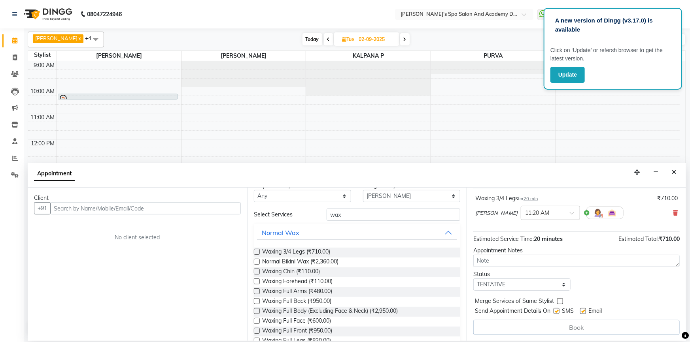
scroll to position [0, 0]
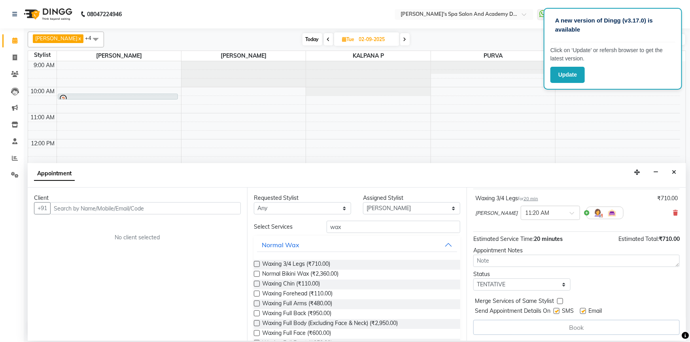
click at [580, 324] on div "Book" at bounding box center [576, 327] width 206 height 15
click at [561, 286] on select "Select TENTATIVE CONFIRM UPCOMING" at bounding box center [521, 285] width 97 height 12
click at [617, 284] on div "Status Select TENTATIVE CONFIRM UPCOMING" at bounding box center [576, 280] width 218 height 21
click at [606, 332] on div "Book" at bounding box center [576, 327] width 206 height 15
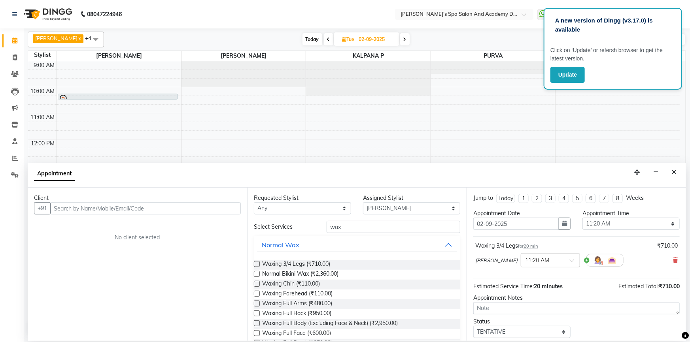
click at [670, 171] on button "Close" at bounding box center [673, 172] width 11 height 12
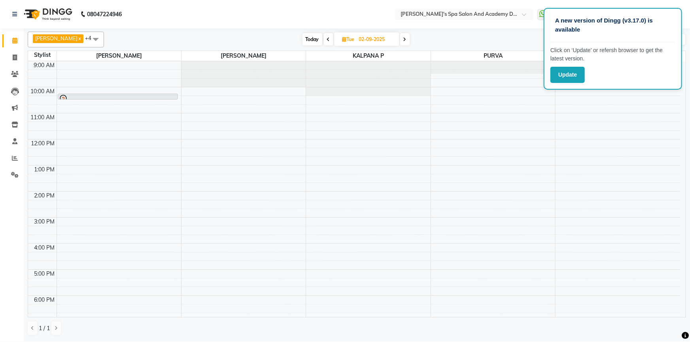
click at [80, 128] on div "9:00 AM 10:00 AM 11:00 AM 12:00 PM 1:00 PM 2:00 PM 3:00 PM 4:00 PM 5:00 PM 6:00…" at bounding box center [354, 217] width 652 height 313
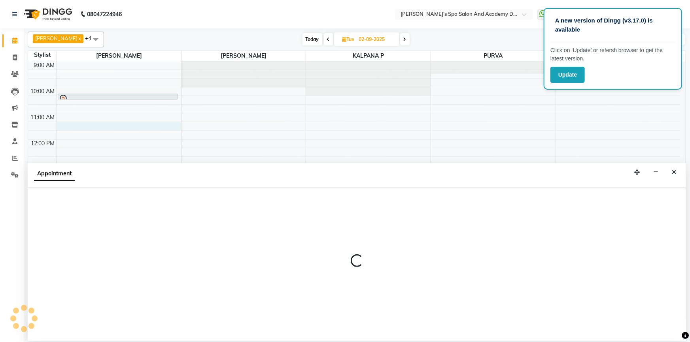
select select "47360"
select select "tentative"
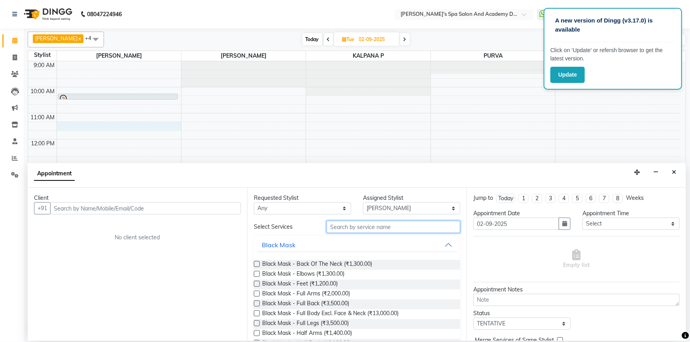
click at [362, 223] on input "text" at bounding box center [394, 227] width 134 height 12
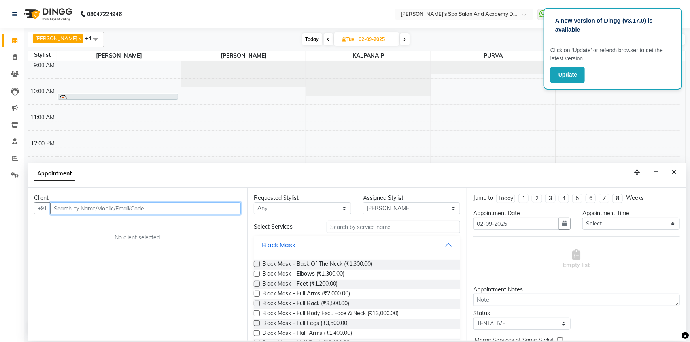
click at [79, 207] on input "text" at bounding box center [145, 208] width 191 height 12
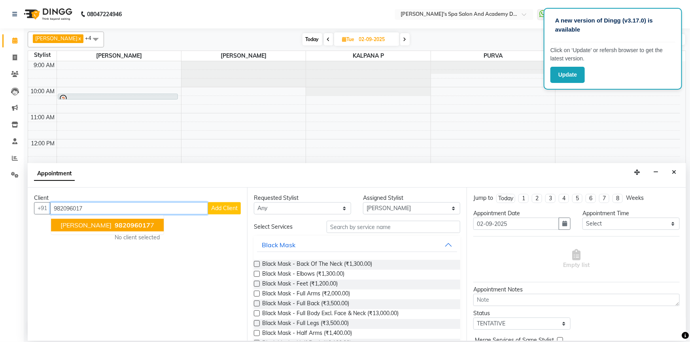
click at [94, 221] on span "DR SRABONI BHATTACHARYA" at bounding box center [85, 225] width 51 height 8
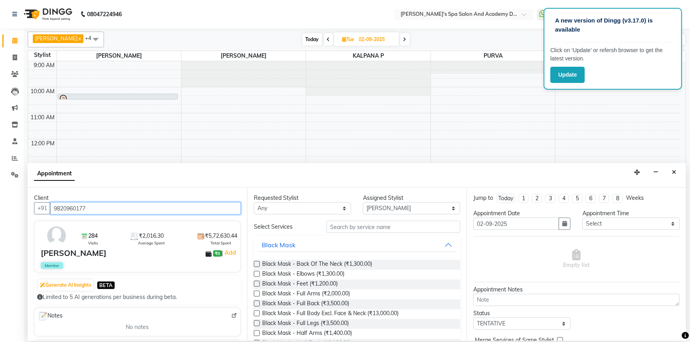
type input "9820960177"
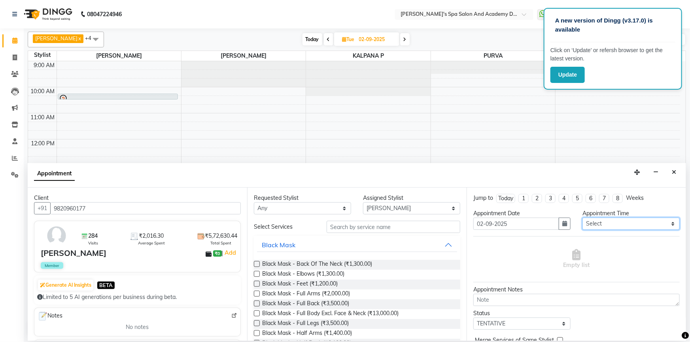
click at [621, 226] on select "Select 10:00 AM 10:20 AM 10:40 AM 11:00 AM 11:20 AM 11:40 AM 12:00 PM 12:20 PM …" at bounding box center [630, 224] width 97 height 12
select select "700"
click at [582, 218] on select "Select 10:00 AM 10:20 AM 10:40 AM 11:00 AM 11:20 AM 11:40 AM 12:00 PM 12:20 PM …" at bounding box center [630, 224] width 97 height 12
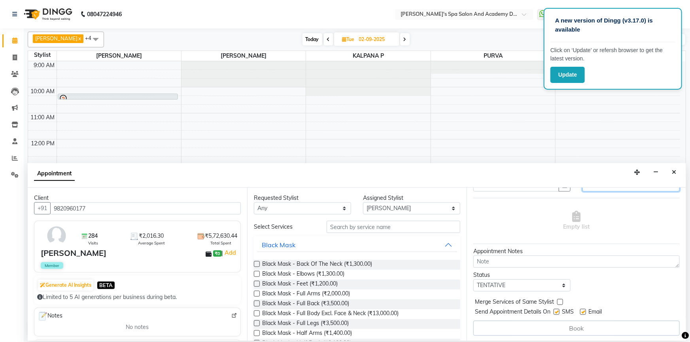
scroll to position [39, 0]
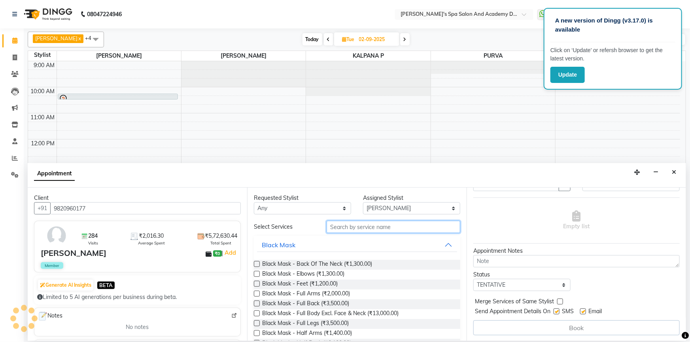
click at [344, 223] on input "text" at bounding box center [394, 227] width 134 height 12
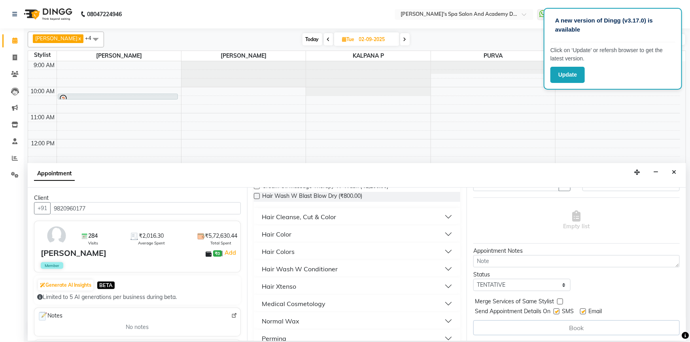
scroll to position [0, 0]
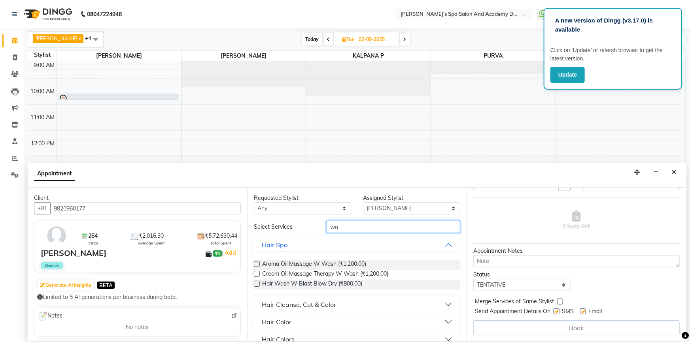
click at [342, 223] on input "wa" at bounding box center [394, 227] width 134 height 12
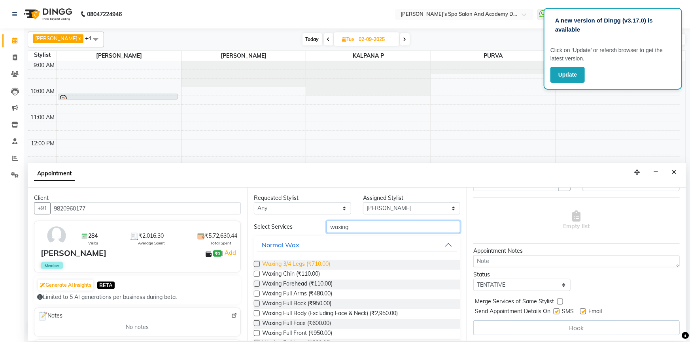
type input "waxing"
click at [292, 265] on span "Waxing 3/4 Legs (₹710.00)" at bounding box center [296, 265] width 68 height 10
checkbox input "false"
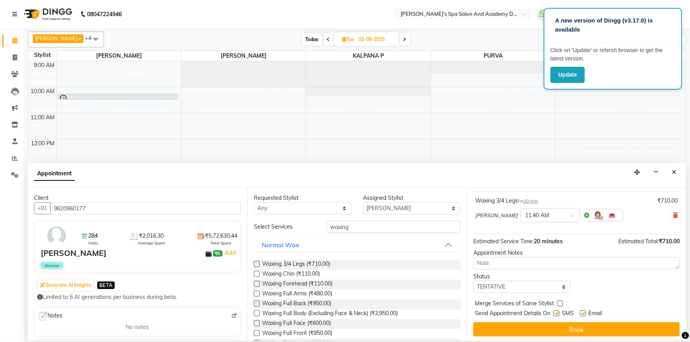
scroll to position [47, 0]
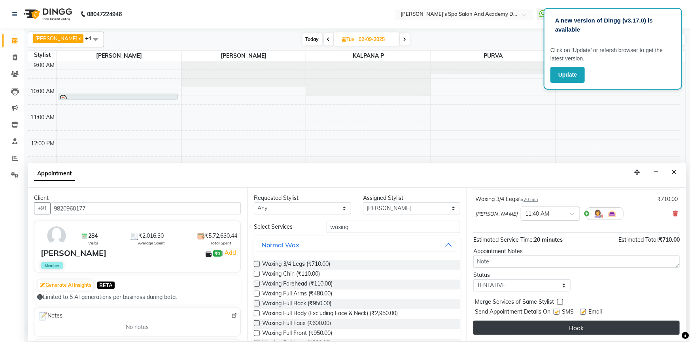
click at [572, 323] on button "Book" at bounding box center [576, 328] width 206 height 14
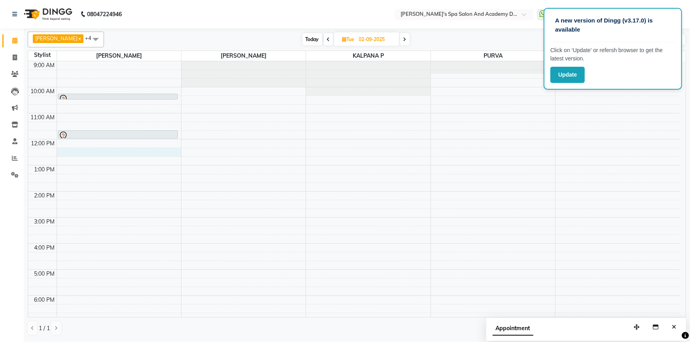
click at [113, 153] on div "9:00 AM 10:00 AM 11:00 AM 12:00 PM 1:00 PM 2:00 PM 3:00 PM 4:00 PM 5:00 PM 6:00…" at bounding box center [354, 217] width 652 height 313
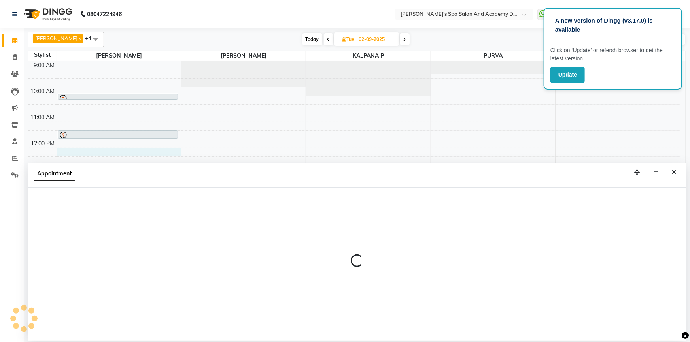
select select "47360"
select select "tentative"
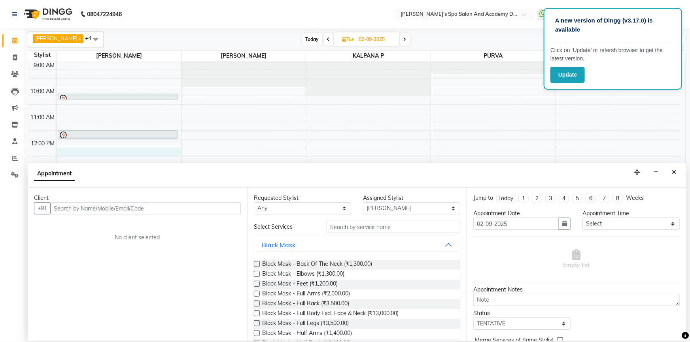
click at [105, 206] on input "text" at bounding box center [145, 208] width 191 height 12
click at [88, 42] on span at bounding box center [96, 39] width 16 height 15
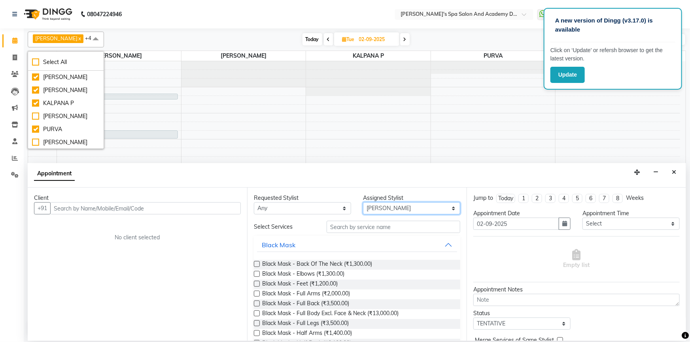
click at [445, 207] on select "Select AKSHTA AMBRE ASAWARI PAWAR GAURI THAPA JIGNA SHAH KALPANA P KANCHAN K. M…" at bounding box center [411, 208] width 97 height 12
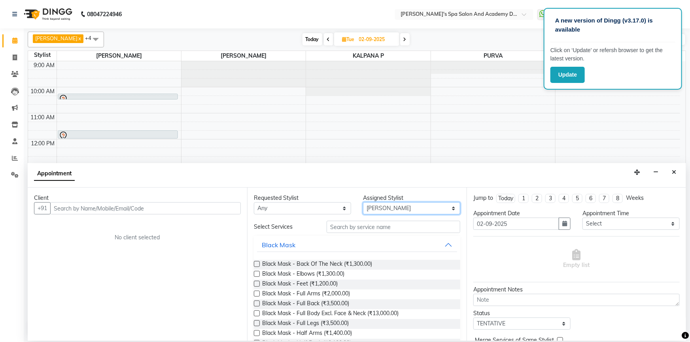
select select "47354"
click at [363, 202] on select "Select AKSHTA AMBRE ASAWARI PAWAR GAURI THAPA JIGNA SHAH KALPANA P KANCHAN K. M…" at bounding box center [411, 208] width 97 height 12
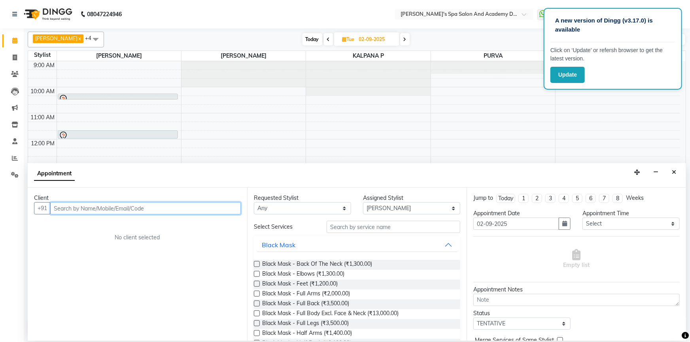
click at [222, 207] on input "text" at bounding box center [145, 208] width 191 height 12
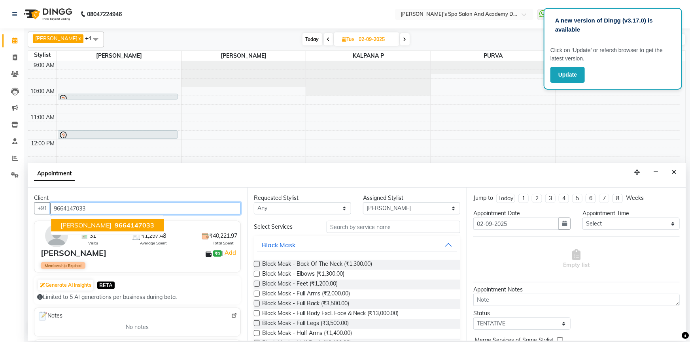
click at [150, 227] on span "9664147033" at bounding box center [135, 225] width 40 height 8
type input "9664147033"
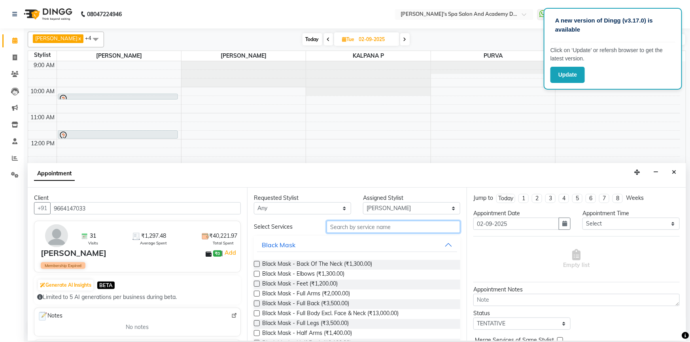
click at [383, 227] on input "text" at bounding box center [394, 227] width 134 height 12
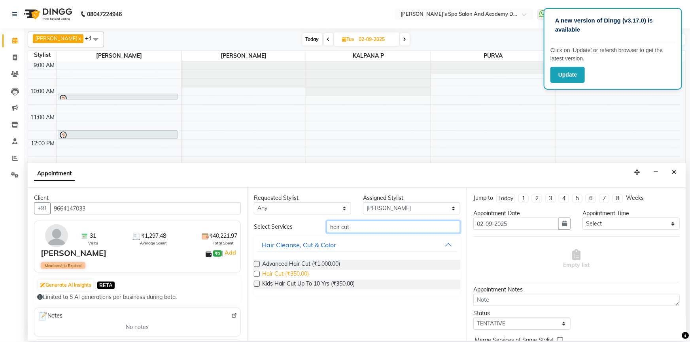
type input "hair cut"
click at [290, 273] on span "Hair Cut (₹350.00)" at bounding box center [285, 275] width 47 height 10
checkbox input "false"
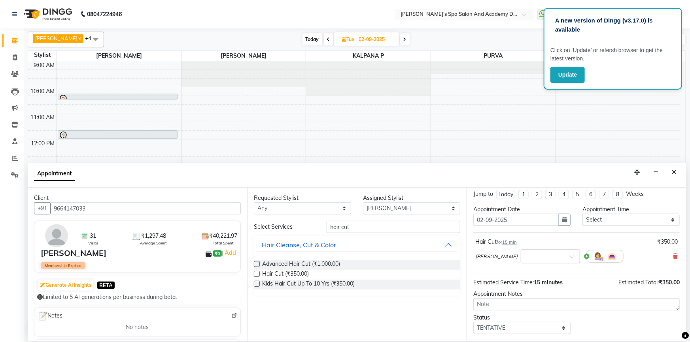
scroll to position [0, 0]
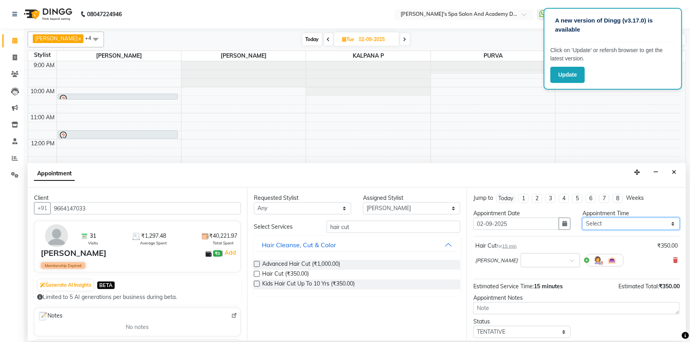
click at [591, 223] on select "Select 10:00 AM 10:20 AM 10:40 AM 11:00 AM 11:20 AM 11:40 AM 12:00 PM 12:20 PM …" at bounding box center [630, 224] width 97 height 12
select select "840"
click at [582, 218] on select "Select 10:00 AM 10:20 AM 10:40 AM 11:00 AM 11:20 AM 11:40 AM 12:00 PM 12:20 PM …" at bounding box center [630, 224] width 97 height 12
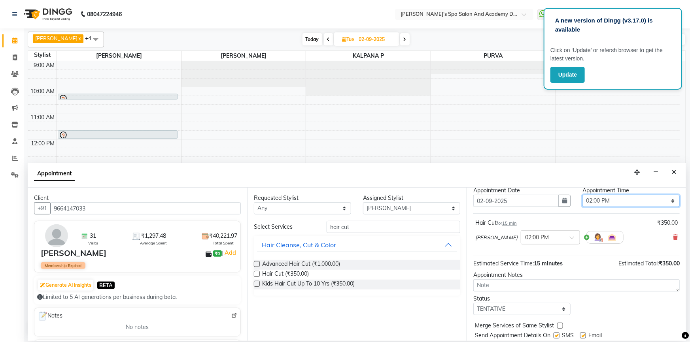
scroll to position [47, 0]
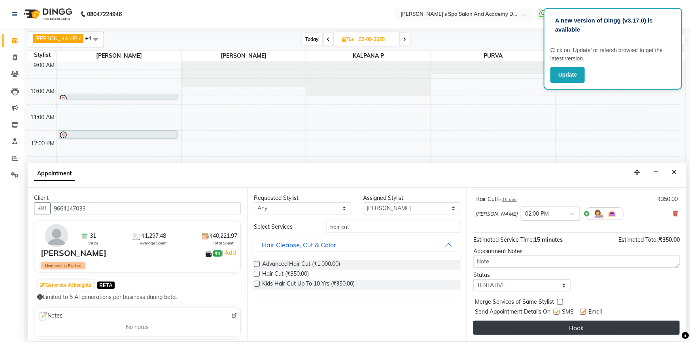
click at [515, 326] on button "Book" at bounding box center [576, 328] width 206 height 14
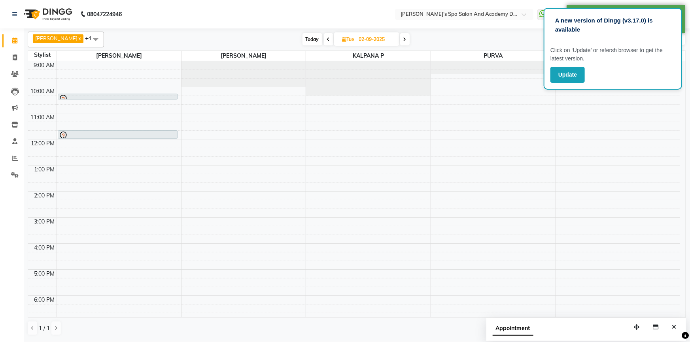
click at [89, 40] on span at bounding box center [96, 39] width 16 height 15
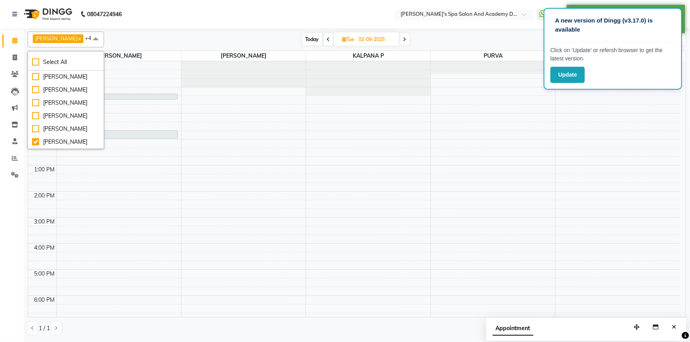
scroll to position [76, 0]
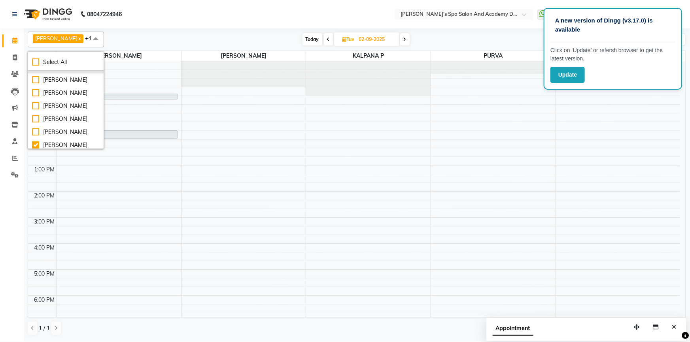
click at [51, 71] on div "[PERSON_NAME]" at bounding box center [66, 67] width 68 height 8
checkbox input "true"
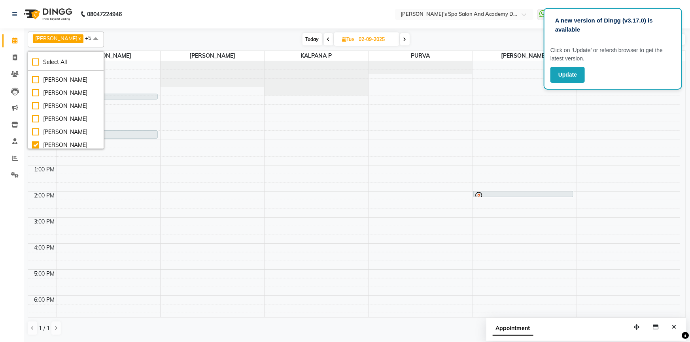
click at [487, 224] on div "9:00 AM 10:00 AM 11:00 AM 12:00 PM 1:00 PM 2:00 PM 3:00 PM 4:00 PM 5:00 PM 6:00…" at bounding box center [354, 217] width 652 height 313
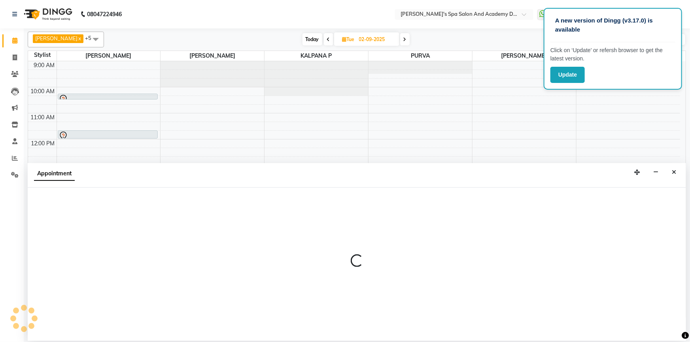
select select "47354"
select select "900"
select select "tentative"
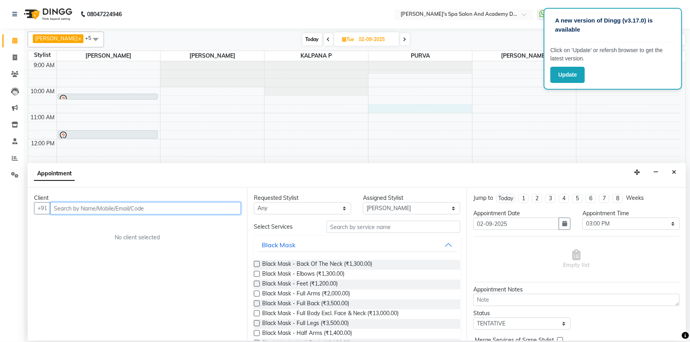
click at [453, 110] on div "9:00 AM 10:00 AM 11:00 AM 12:00 PM 1:00 PM 2:00 PM 3:00 PM 4:00 PM 5:00 PM 6:00…" at bounding box center [354, 217] width 652 height 313
drag, startPoint x: 326, startPoint y: 37, endPoint x: 318, endPoint y: 40, distance: 8.5
click at [326, 38] on span at bounding box center [328, 39] width 9 height 12
type input "01-09-2025"
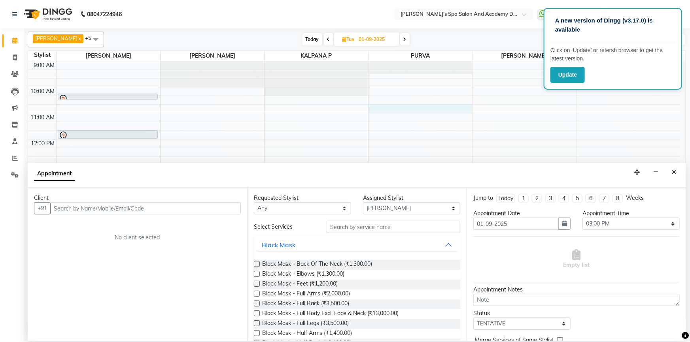
select select "900"
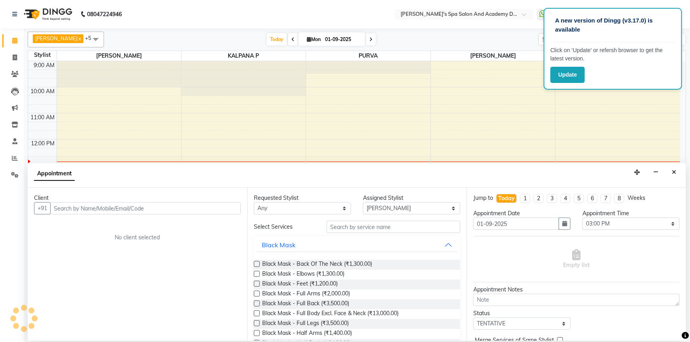
scroll to position [55, 0]
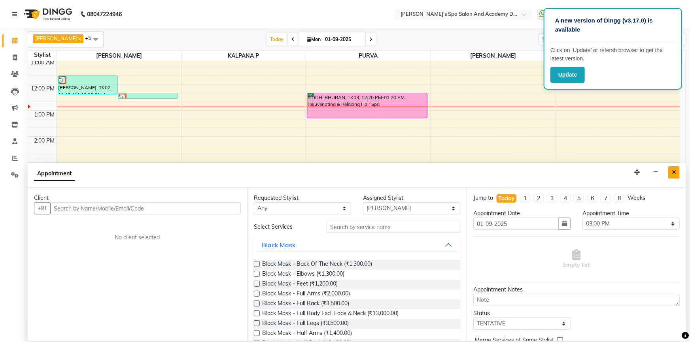
click at [673, 174] on icon "Close" at bounding box center [674, 173] width 4 height 6
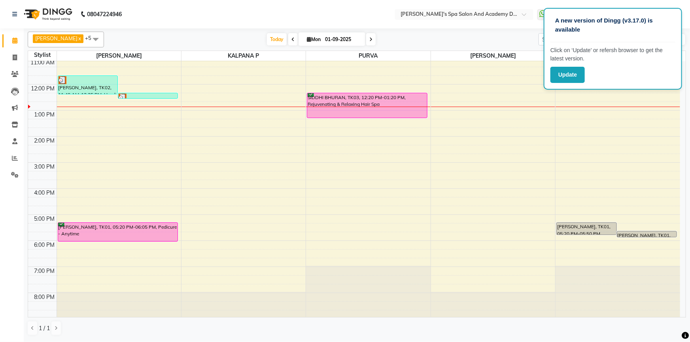
click at [185, 38] on div "Today Mon 01-09-2025" at bounding box center [321, 40] width 427 height 12
click at [18, 59] on span at bounding box center [15, 57] width 14 height 9
select select "6316"
select select "service"
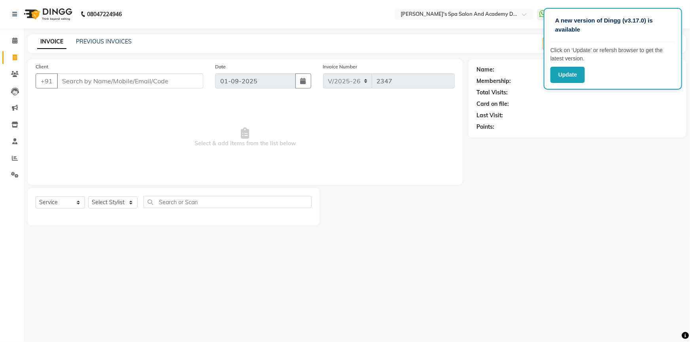
click at [672, 19] on div "A new version of Dingg (v3.17.0) is available" at bounding box center [612, 29] width 125 height 28
click at [654, 22] on p "A new version of Dingg (v3.17.0) is available" at bounding box center [612, 25] width 115 height 18
drag, startPoint x: 386, startPoint y: 220, endPoint x: 13, endPoint y: 274, distance: 376.3
click at [13, 274] on div "Calendar Invoice Clients Leads Marketing Inventory Staff Reports Settings Compl…" at bounding box center [53, 177] width 107 height 308
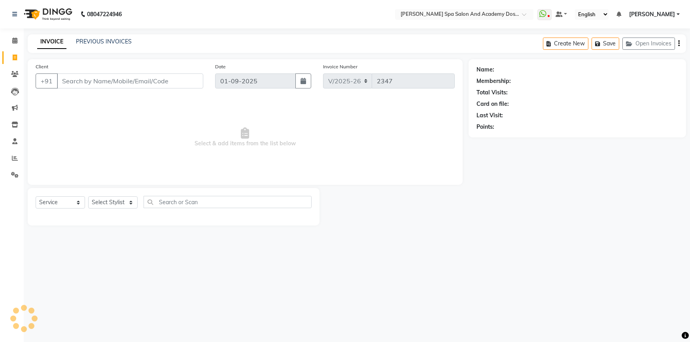
select select "6316"
select select "service"
click at [652, 44] on button "Open Invoices" at bounding box center [648, 44] width 53 height 12
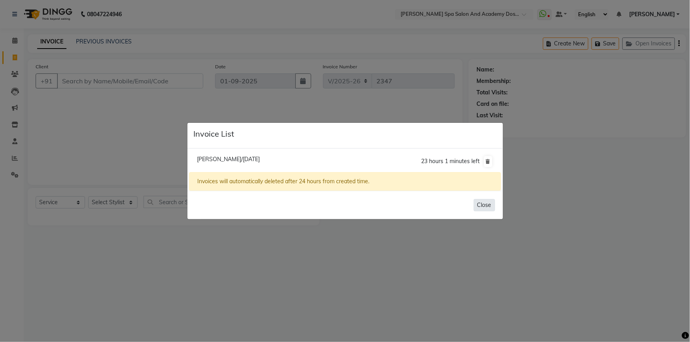
click at [488, 204] on button "Close" at bounding box center [484, 205] width 21 height 12
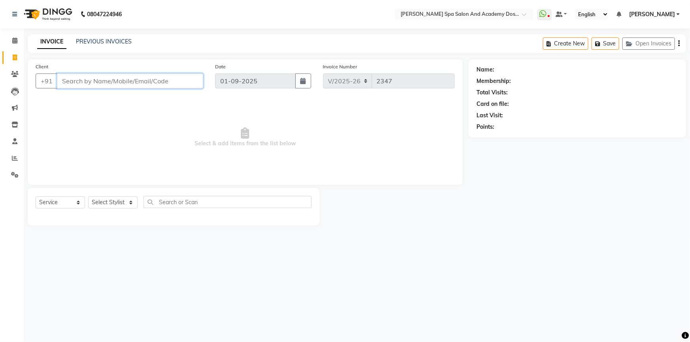
click at [76, 80] on input "Client" at bounding box center [130, 81] width 146 height 15
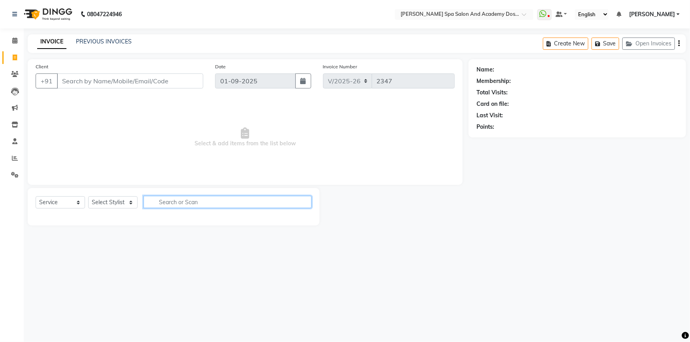
click at [150, 201] on input "text" at bounding box center [228, 202] width 168 height 12
click at [16, 38] on icon at bounding box center [14, 41] width 5 height 6
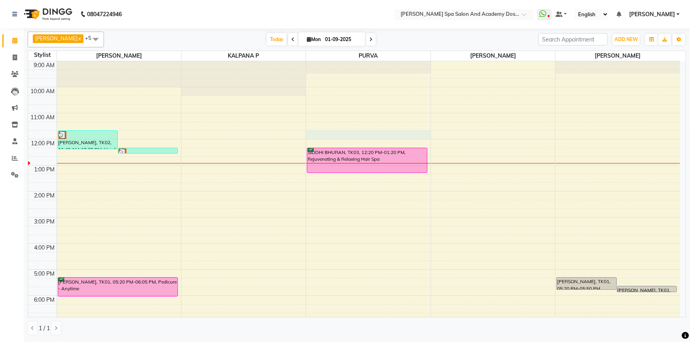
click at [329, 136] on div "9:00 AM 10:00 AM 11:00 AM 12:00 PM 1:00 PM 2:00 PM 3:00 PM 4:00 PM 5:00 PM 6:00…" at bounding box center [354, 217] width 652 height 313
select select "63504"
select select "tentative"
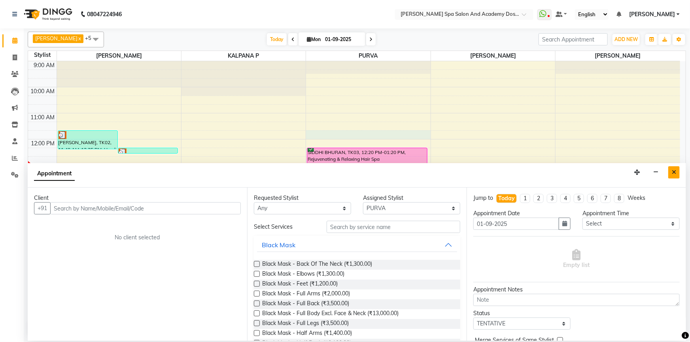
click at [674, 173] on icon "Close" at bounding box center [674, 173] width 4 height 6
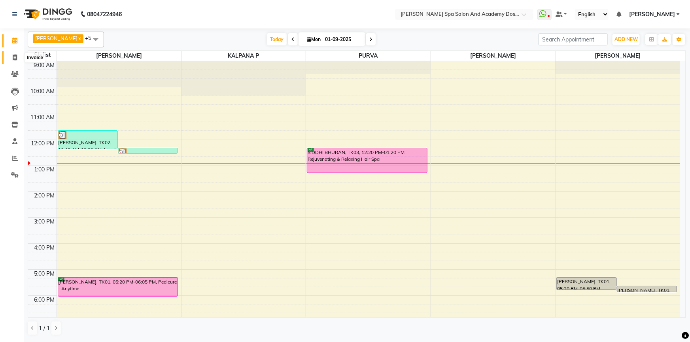
click at [15, 55] on icon at bounding box center [15, 58] width 4 height 6
select select "service"
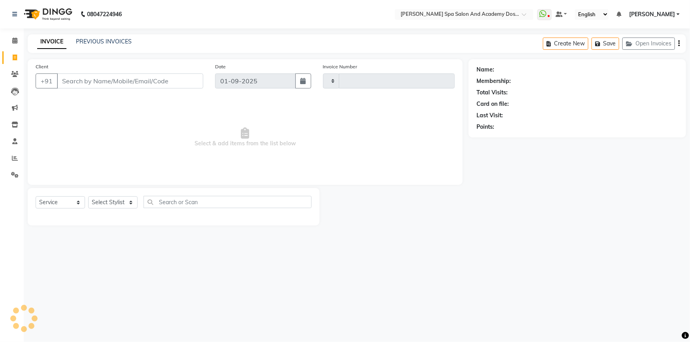
type input "2347"
select select "6316"
click at [651, 42] on button "Open Invoices" at bounding box center [648, 44] width 53 height 12
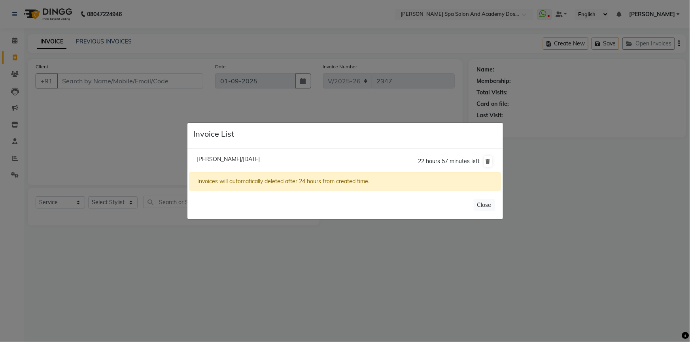
click at [666, 216] on ngb-modal-window "Invoice List Ankita Shah/01 September 2025 22 hours 57 minutes left Invoices wi…" at bounding box center [345, 171] width 690 height 342
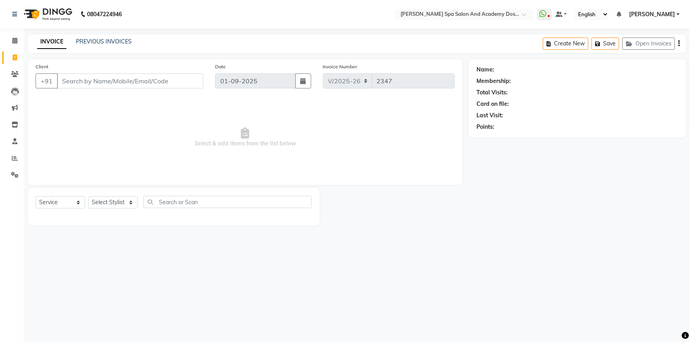
click at [397, 289] on div "08047224946 Select Location × Sarla's Spa Salon And Academy Dosti Branch Ventur…" at bounding box center [345, 171] width 690 height 342
click at [655, 43] on button "Open Invoices" at bounding box center [648, 44] width 53 height 12
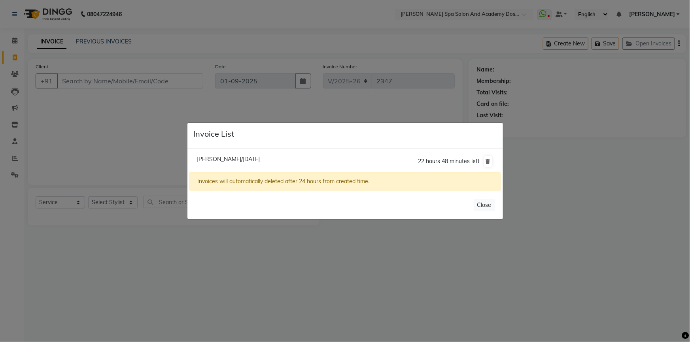
click at [285, 159] on li "Ankita Shah/01 September 2025 22 hours 48 minutes left" at bounding box center [345, 162] width 312 height 22
click at [255, 157] on span "Ankita Shah/01 September 2025" at bounding box center [228, 159] width 63 height 7
type input "9307796617"
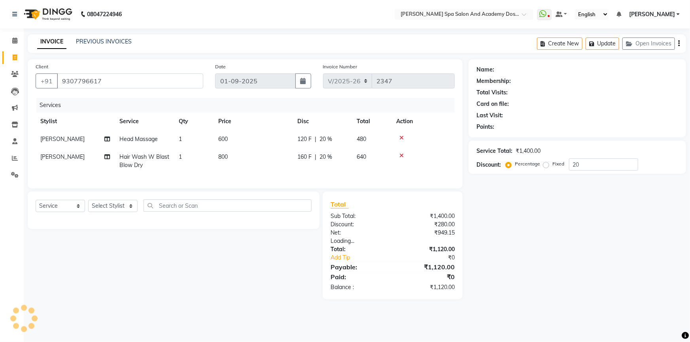
type input "0"
select select "2: Object"
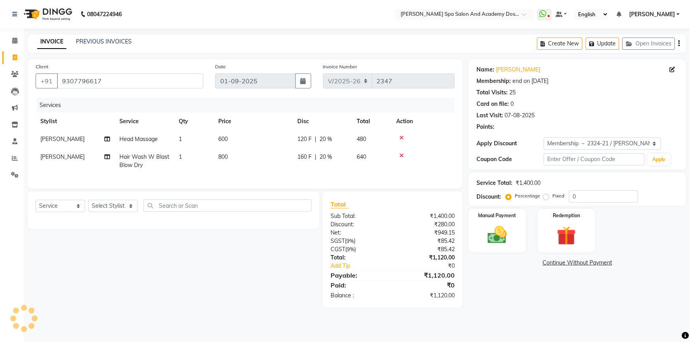
type input "20"
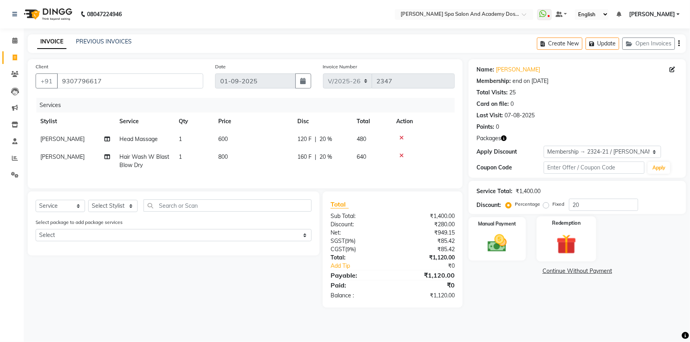
click at [573, 242] on img at bounding box center [566, 244] width 32 height 25
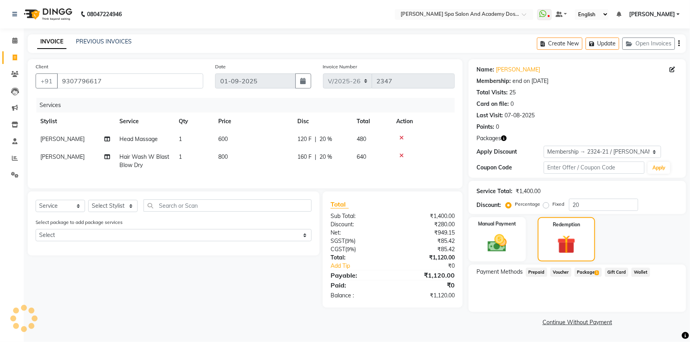
click at [590, 271] on span "Package 1" at bounding box center [587, 272] width 27 height 9
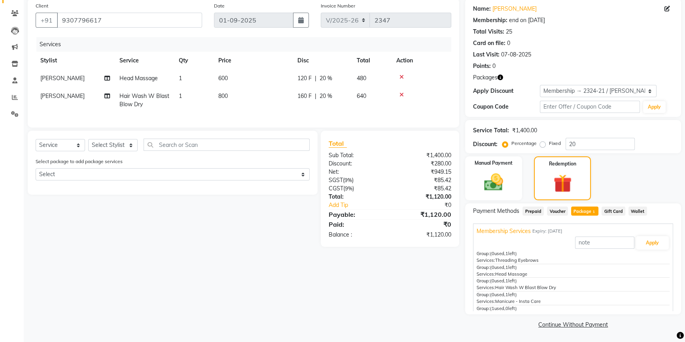
scroll to position [17, 0]
click at [516, 255] on span "Head Massage" at bounding box center [511, 258] width 32 height 6
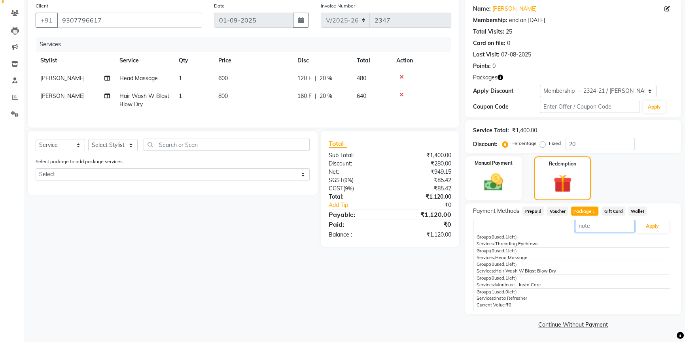
click at [589, 228] on input "text" at bounding box center [604, 226] width 59 height 12
type input "he"
click at [493, 256] on span "Services:" at bounding box center [485, 258] width 19 height 6
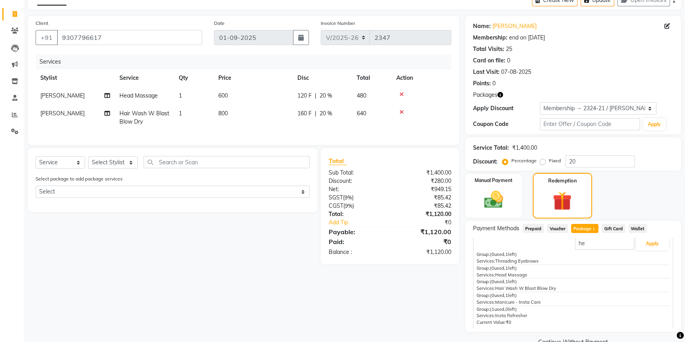
scroll to position [61, 0]
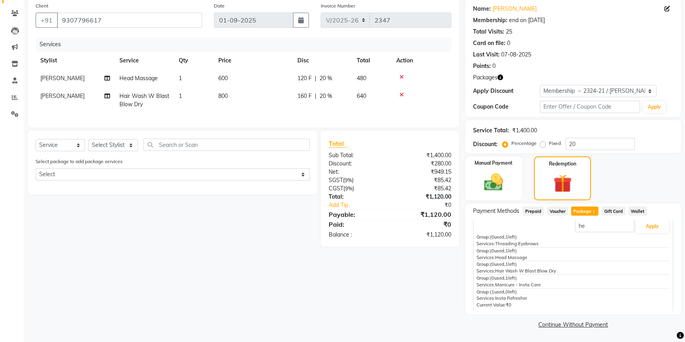
click at [531, 236] on div "Group: (0 used, 1 left) Services: Threading Eyebrows" at bounding box center [572, 241] width 193 height 14
click at [498, 253] on div "Group: (0 used, 1 left) Services: Head Massage" at bounding box center [572, 255] width 193 height 14
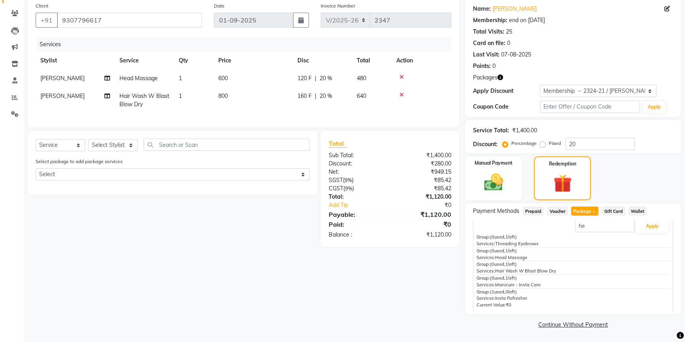
click at [403, 77] on icon at bounding box center [401, 77] width 4 height 6
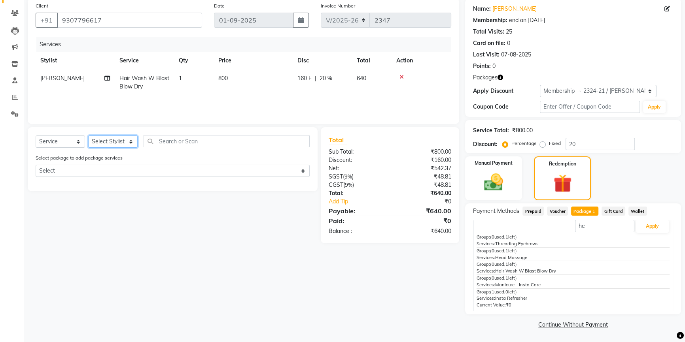
click at [132, 141] on select "Select Stylist Admin AKSHTA AMBRE ASAWARI PAWAR DIRECT 1 GAURI THAPA JIGNA SHAH…" at bounding box center [112, 142] width 49 height 12
select select "84108"
click at [88, 136] on select "Select Stylist Admin AKSHTA AMBRE ASAWARI PAWAR DIRECT 1 GAURI THAPA JIGNA SHAH…" at bounding box center [112, 142] width 49 height 12
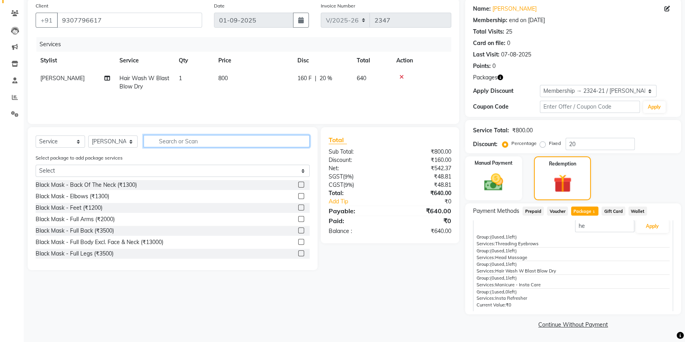
click at [184, 142] on input "text" at bounding box center [227, 141] width 166 height 12
type input "head"
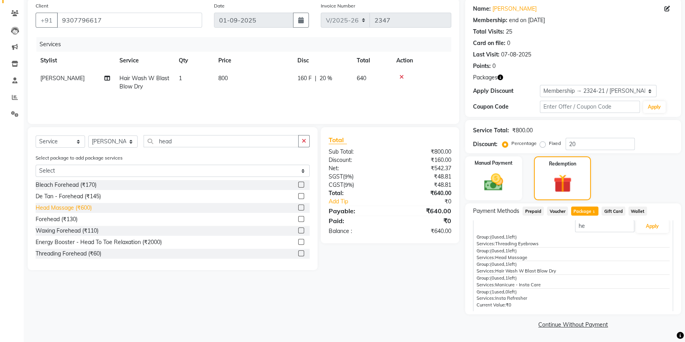
click at [63, 208] on div "Head Massage (₹600)" at bounding box center [64, 208] width 56 height 8
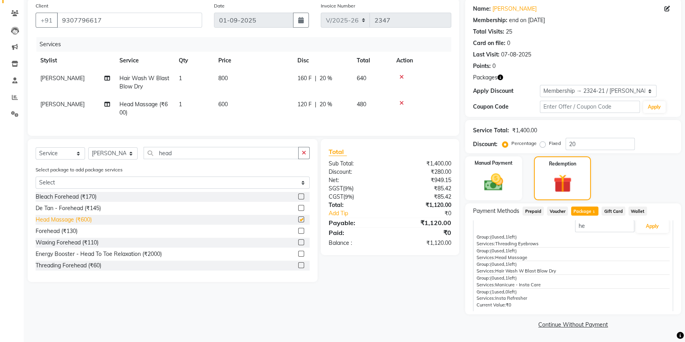
checkbox input "false"
click at [585, 229] on input "he" at bounding box center [604, 226] width 59 height 12
click at [497, 250] on span "(0 used, 1 left)" at bounding box center [503, 251] width 27 height 6
click at [497, 258] on span "Head Massage" at bounding box center [511, 258] width 32 height 6
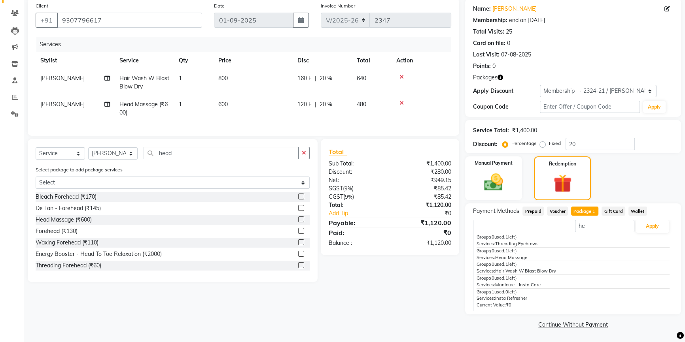
click at [525, 253] on div "Group: (0 used, 1 left) Services: Head Massage" at bounding box center [572, 255] width 193 height 14
click at [548, 167] on div "Redemption" at bounding box center [562, 179] width 59 height 46
click at [508, 251] on span "1" at bounding box center [506, 251] width 3 height 6
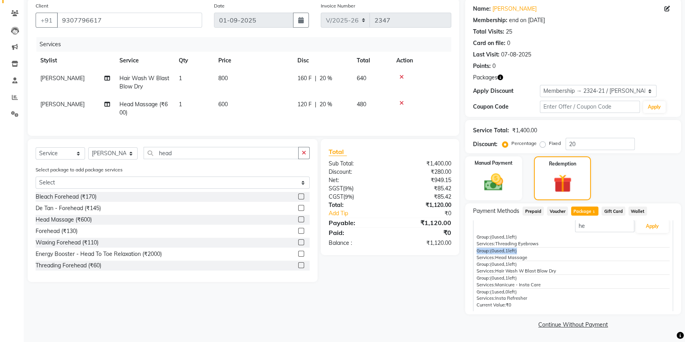
scroll to position [0, 0]
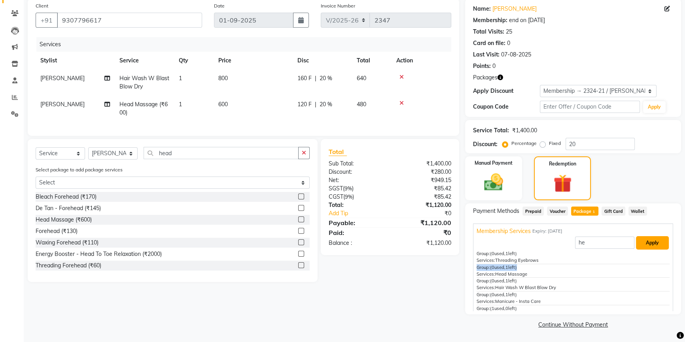
click at [638, 243] on button "Apply" at bounding box center [652, 242] width 33 height 13
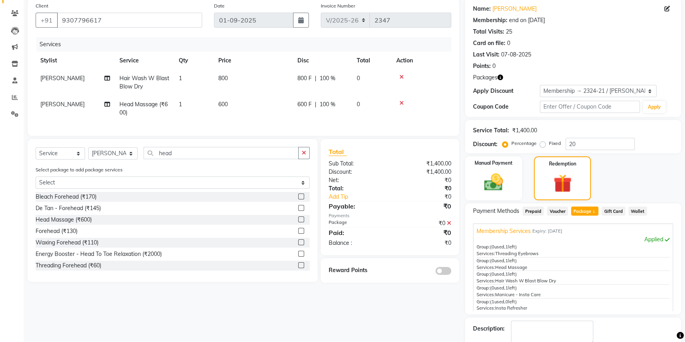
click at [400, 77] on icon at bounding box center [401, 77] width 4 height 6
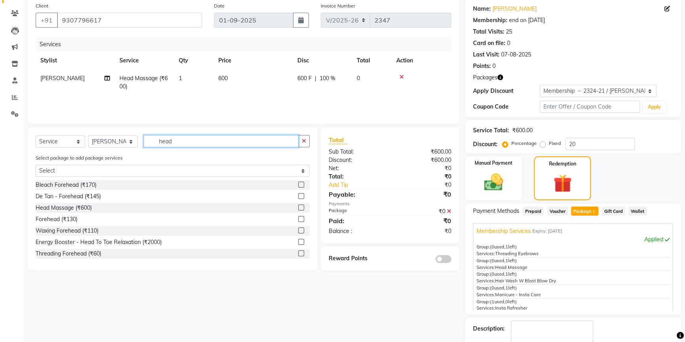
click at [174, 141] on input "head" at bounding box center [221, 141] width 155 height 12
type input "h"
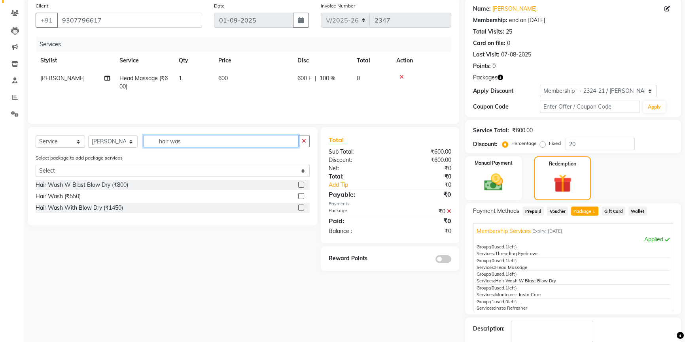
type input "hair was"
click at [301, 196] on label at bounding box center [301, 196] width 6 height 6
click at [301, 196] on input "checkbox" at bounding box center [300, 196] width 5 height 5
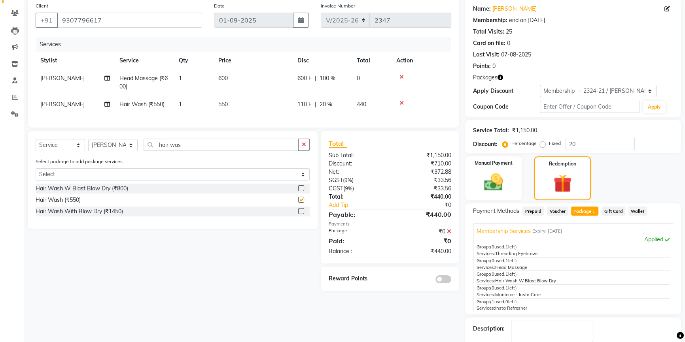
checkbox input "false"
click at [302, 191] on label at bounding box center [301, 188] width 6 height 6
click at [302, 191] on input "checkbox" at bounding box center [300, 188] width 5 height 5
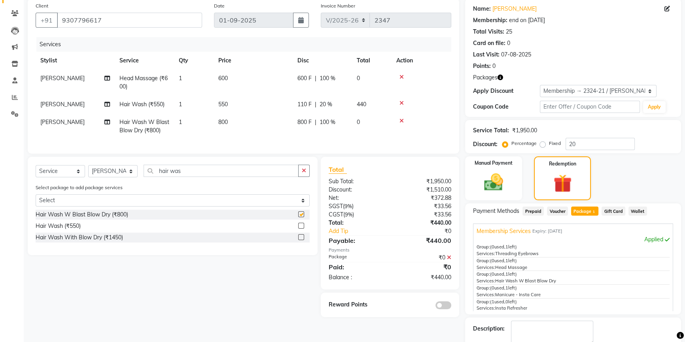
checkbox input "false"
click at [401, 103] on icon at bounding box center [401, 103] width 4 height 6
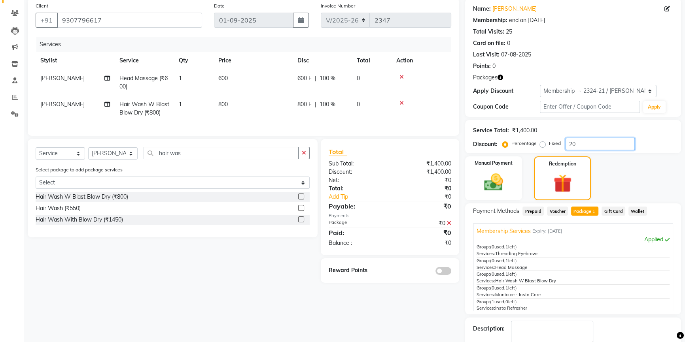
click at [601, 147] on input "20" at bounding box center [599, 144] width 69 height 12
click at [306, 103] on span "800 F" at bounding box center [304, 104] width 14 height 8
select select "84108"
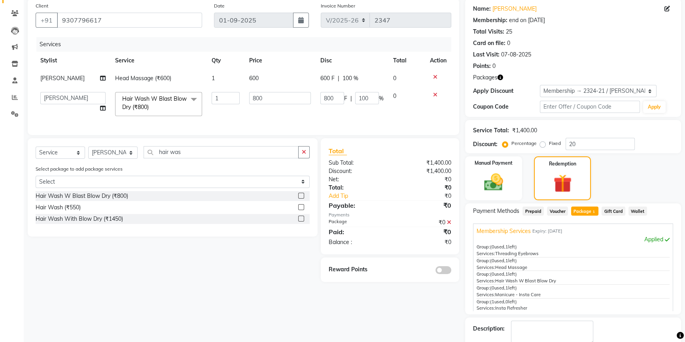
click at [433, 96] on icon at bounding box center [435, 95] width 4 height 6
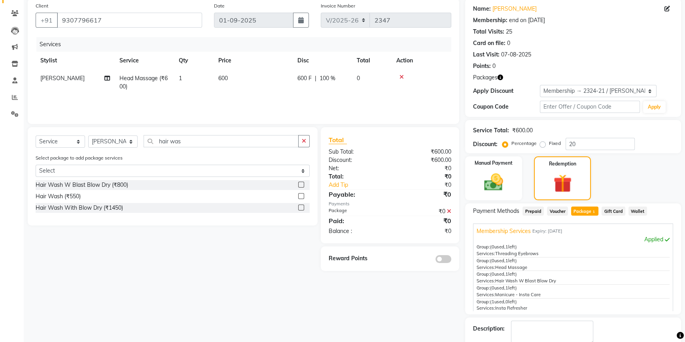
click at [400, 78] on icon at bounding box center [401, 77] width 4 height 6
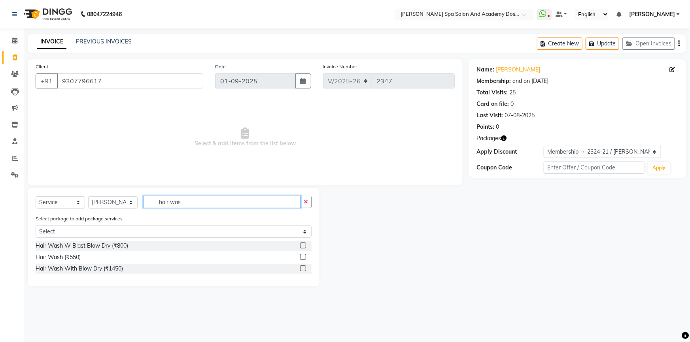
click at [193, 203] on input "hair was" at bounding box center [222, 202] width 157 height 12
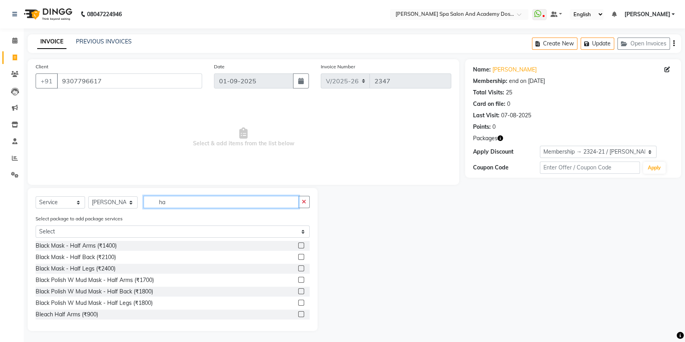
type input "h"
type input "hair"
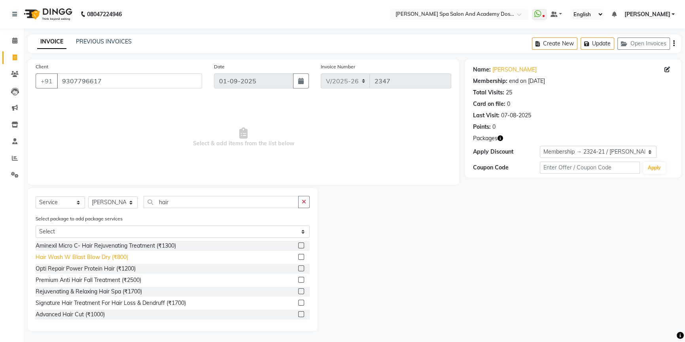
click at [103, 259] on div "Hair Wash W Blast Blow Dry (₹800)" at bounding box center [82, 257] width 93 height 8
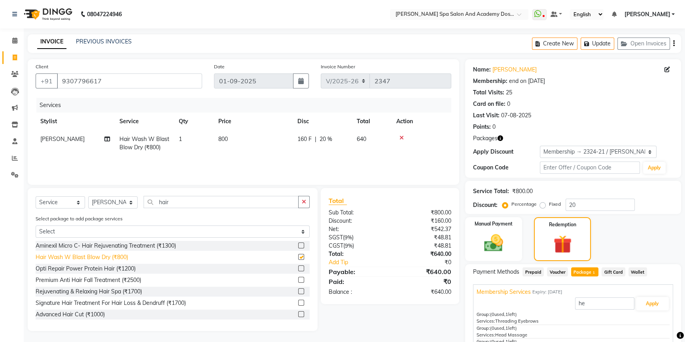
checkbox input "false"
click at [400, 138] on icon at bounding box center [401, 138] width 4 height 6
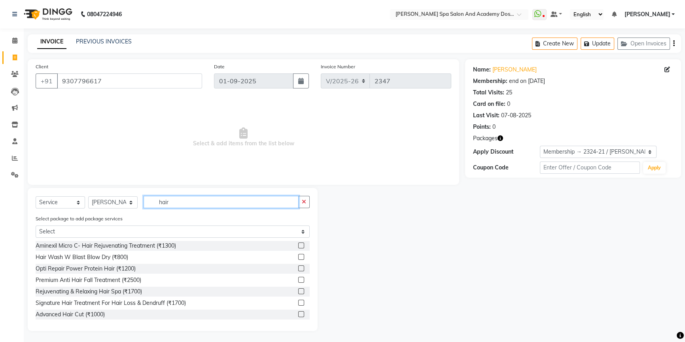
click at [174, 202] on input "hair" at bounding box center [221, 202] width 155 height 12
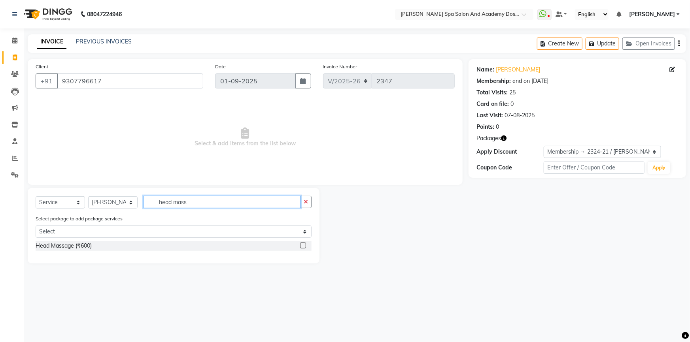
type input "head mass"
click at [133, 248] on div "Head Massage (₹600)" at bounding box center [174, 246] width 276 height 10
click at [75, 249] on div "Head Massage (₹600)" at bounding box center [64, 246] width 56 height 8
checkbox input "false"
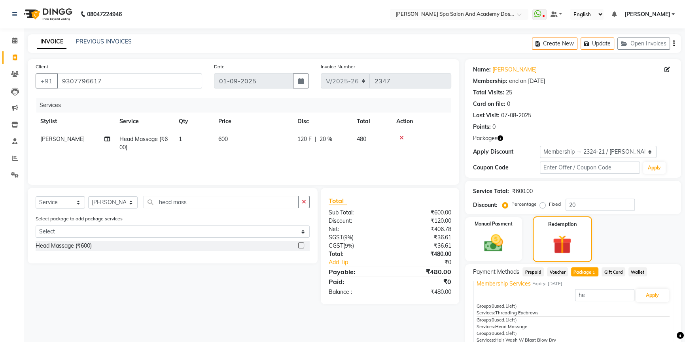
scroll to position [17, 0]
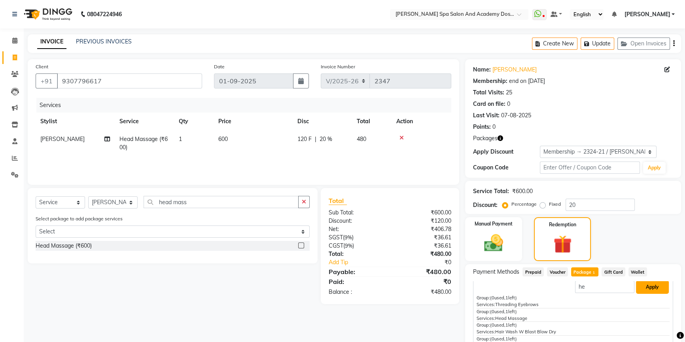
click at [647, 285] on button "Apply" at bounding box center [652, 287] width 33 height 13
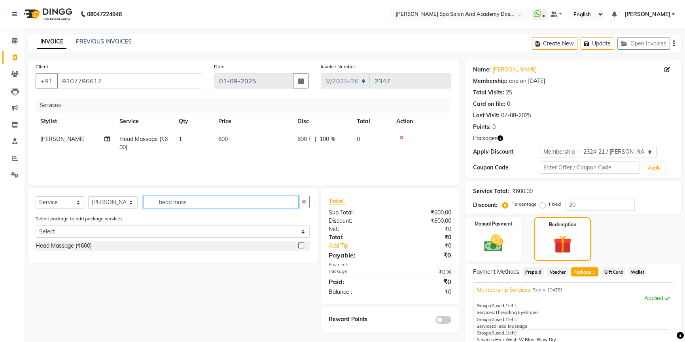
click at [193, 204] on input "head mass" at bounding box center [221, 202] width 155 height 12
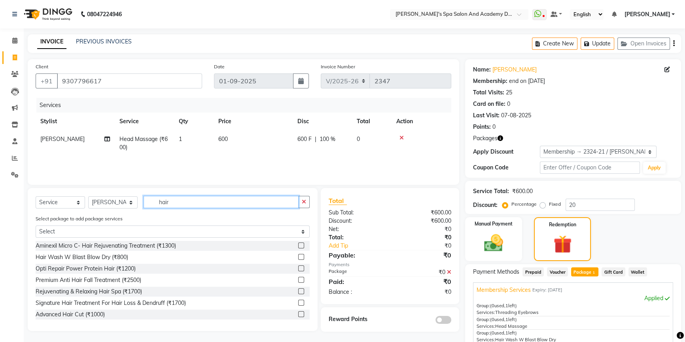
type input "hair"
click at [298, 256] on label at bounding box center [301, 257] width 6 height 6
click at [298, 256] on input "checkbox" at bounding box center [300, 257] width 5 height 5
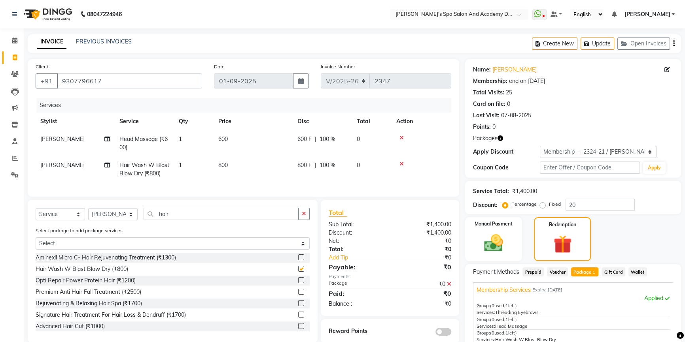
checkbox input "false"
drag, startPoint x: 328, startPoint y: 165, endPoint x: 320, endPoint y: 165, distance: 7.9
click at [320, 165] on span "100 %" at bounding box center [327, 165] width 16 height 8
select select "84108"
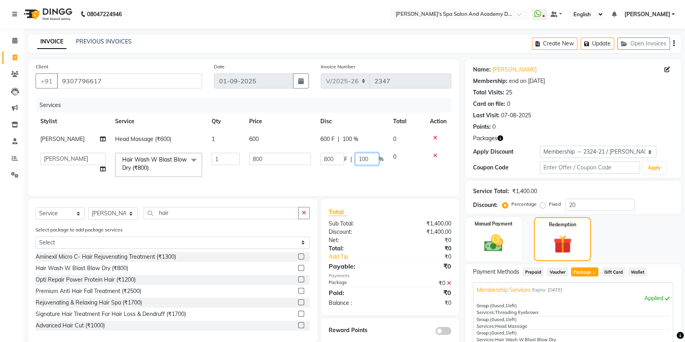
drag, startPoint x: 367, startPoint y: 160, endPoint x: 353, endPoint y: 171, distance: 17.5
click at [353, 171] on td "800 F | 100 %" at bounding box center [351, 165] width 73 height 34
type input "20"
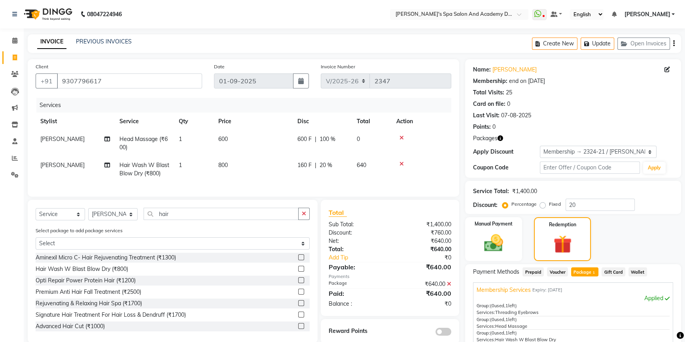
click at [328, 178] on td "160 F | 20 %" at bounding box center [322, 170] width 59 height 26
select select "84108"
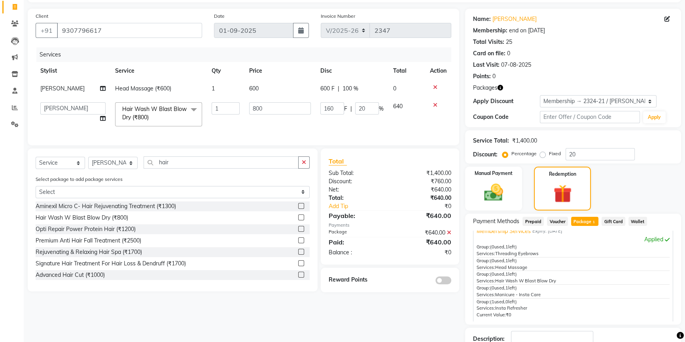
scroll to position [106, 0]
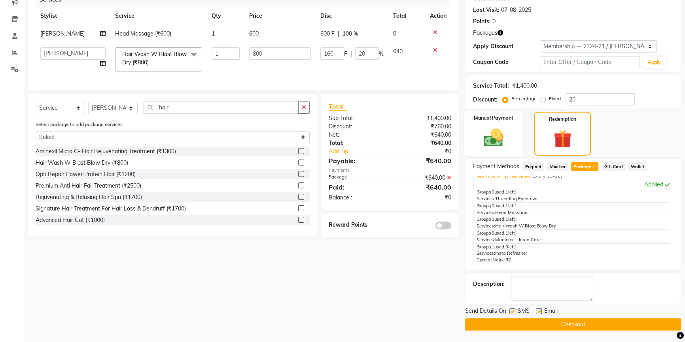
click at [491, 136] on img at bounding box center [494, 138] width 32 height 23
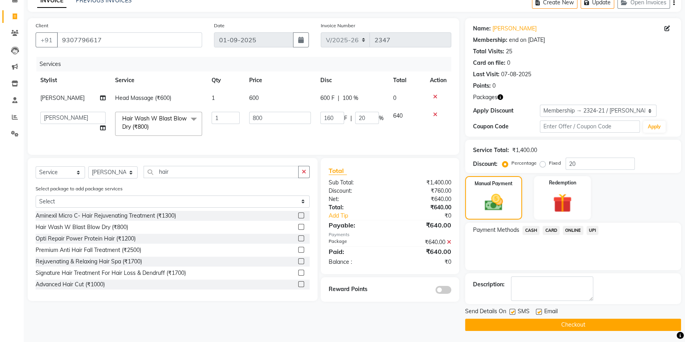
click at [530, 229] on span "CASH" at bounding box center [530, 230] width 17 height 9
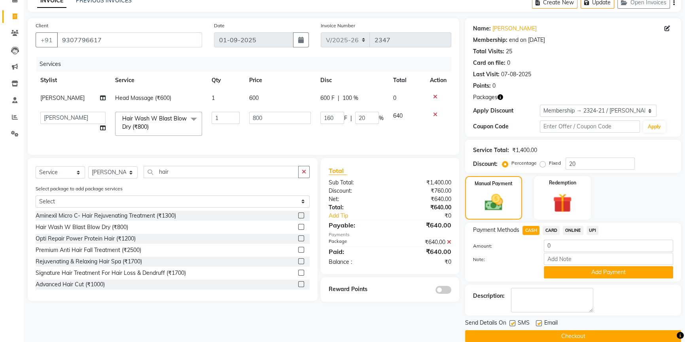
scroll to position [53, 0]
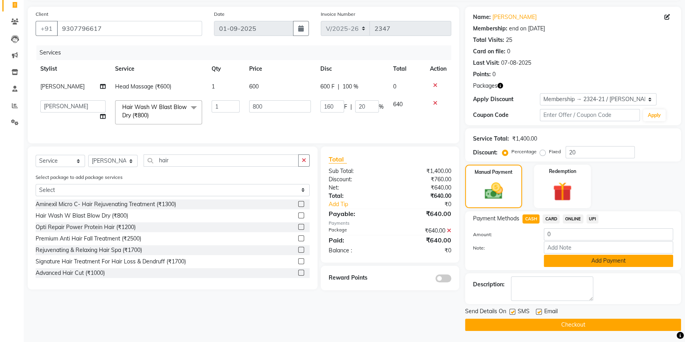
click at [608, 262] on button "Add Payment" at bounding box center [608, 261] width 129 height 12
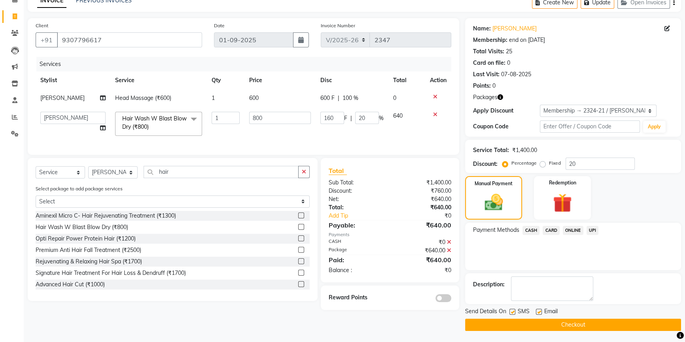
click at [574, 324] on button "Checkout" at bounding box center [573, 325] width 216 height 12
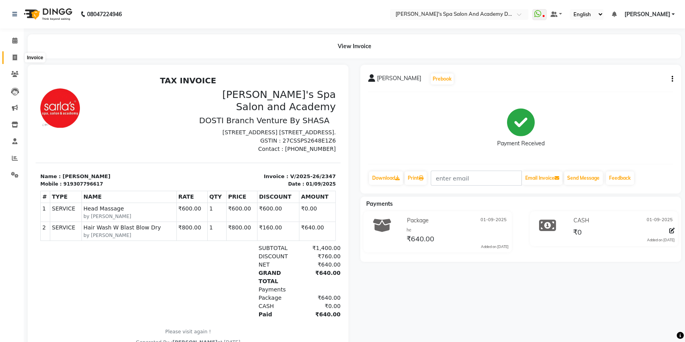
click at [16, 55] on icon at bounding box center [15, 58] width 4 height 6
select select "service"
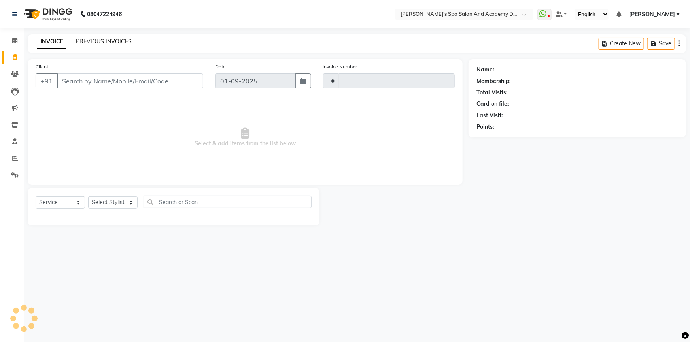
click at [93, 39] on link "PREVIOUS INVOICES" at bounding box center [104, 41] width 56 height 7
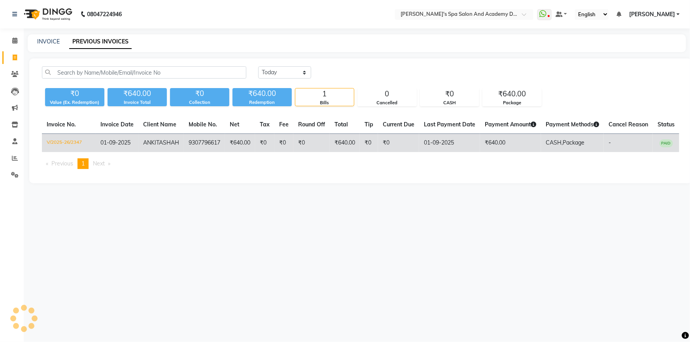
click at [157, 146] on span "ANKITA" at bounding box center [153, 142] width 20 height 7
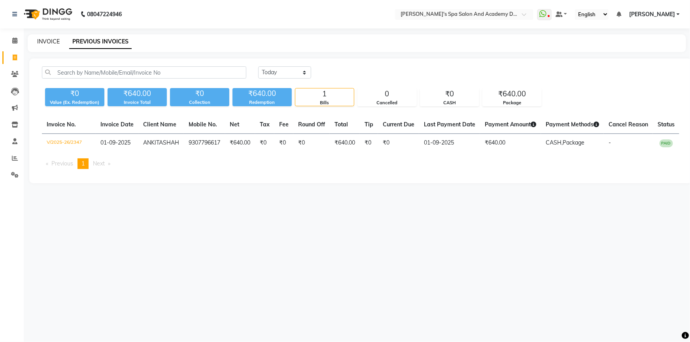
click at [54, 42] on link "INVOICE" at bounding box center [48, 41] width 23 height 7
select select "service"
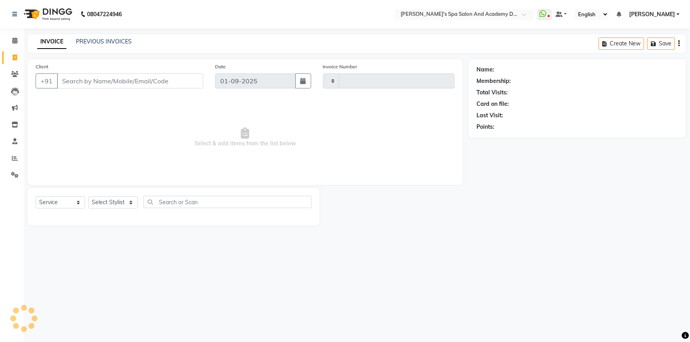
type input "2348"
select select "6316"
click at [89, 40] on link "PREVIOUS INVOICES" at bounding box center [104, 41] width 56 height 7
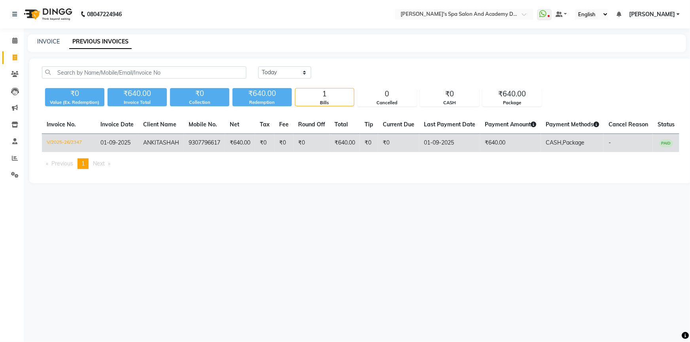
click at [72, 139] on td "V/2025-26/2347" at bounding box center [69, 143] width 54 height 19
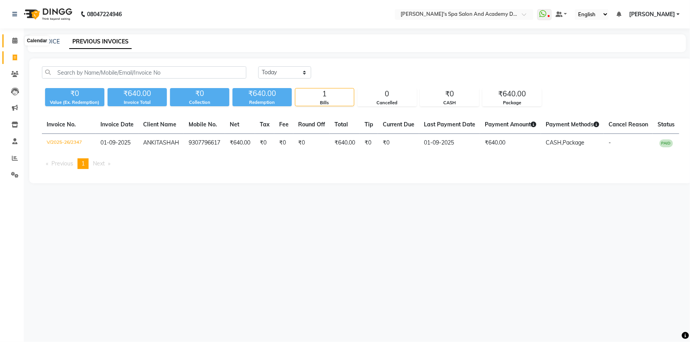
click at [14, 40] on icon at bounding box center [14, 41] width 5 height 6
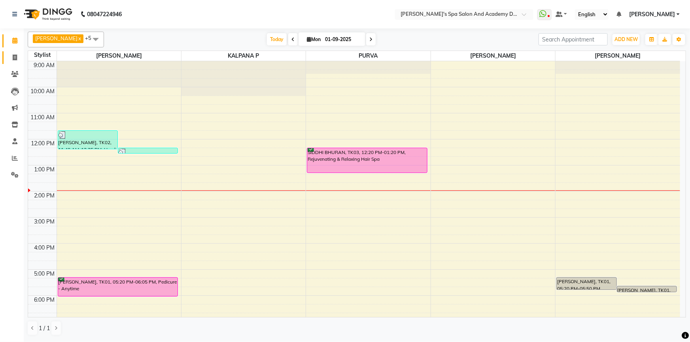
click at [21, 57] on span at bounding box center [15, 57] width 14 height 9
select select "6316"
select select "service"
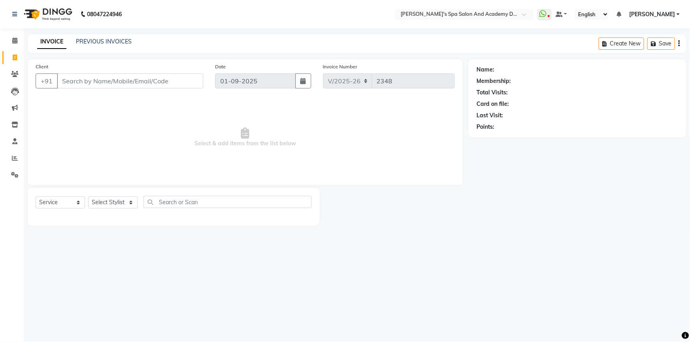
click at [67, 87] on input "Client" at bounding box center [130, 81] width 146 height 15
click at [79, 81] on input "Client" at bounding box center [130, 81] width 146 height 15
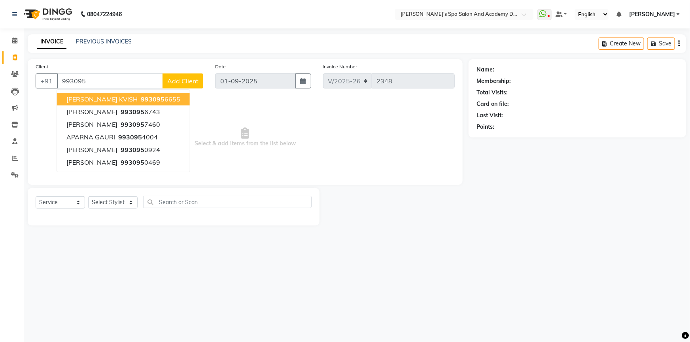
click at [141, 100] on span "993095" at bounding box center [153, 99] width 24 height 8
type input "9930956655"
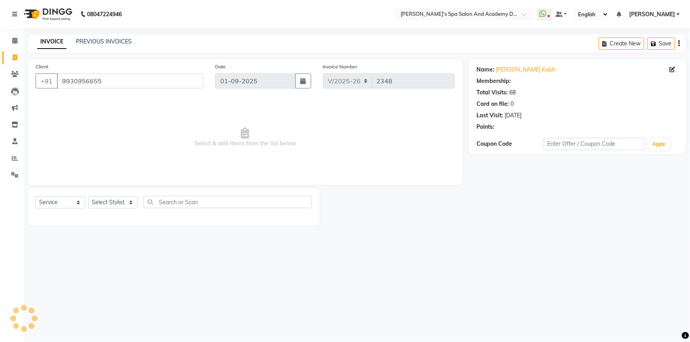
select select "2: Object"
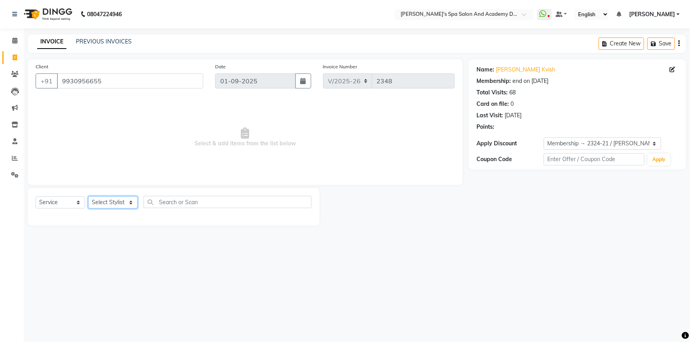
click at [116, 204] on select "Select Stylist Admin AKSHTA AMBRE ASAWARI PAWAR DIRECT 1 GAURI THAPA JIGNA SHAH…" at bounding box center [112, 202] width 49 height 12
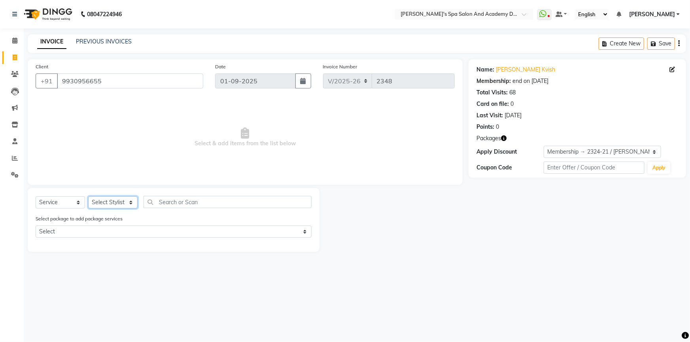
select select "84108"
click at [178, 208] on input "text" at bounding box center [228, 202] width 168 height 12
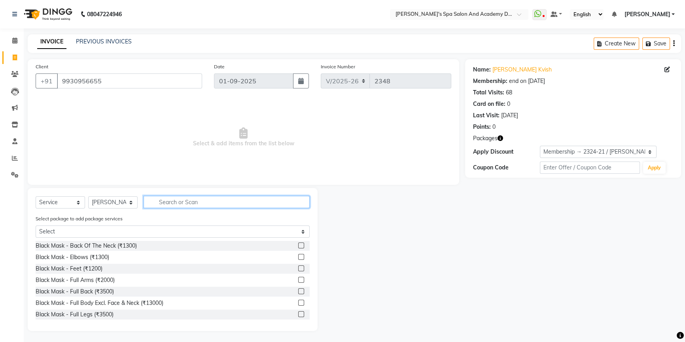
click at [178, 208] on input "text" at bounding box center [227, 202] width 166 height 12
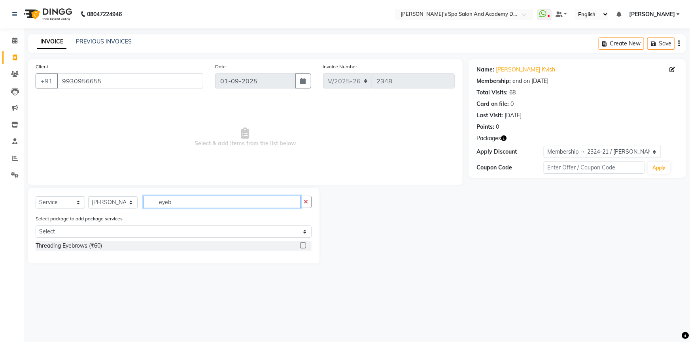
type input "eyeb"
click at [300, 245] on label at bounding box center [303, 246] width 6 height 6
click at [300, 245] on input "checkbox" at bounding box center [302, 246] width 5 height 5
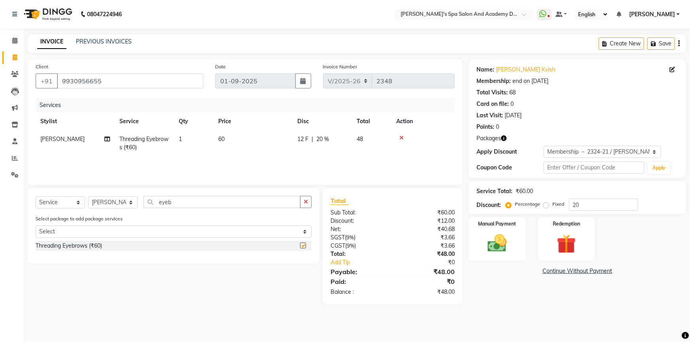
checkbox input "false"
click at [170, 202] on input "eyeb" at bounding box center [222, 202] width 157 height 12
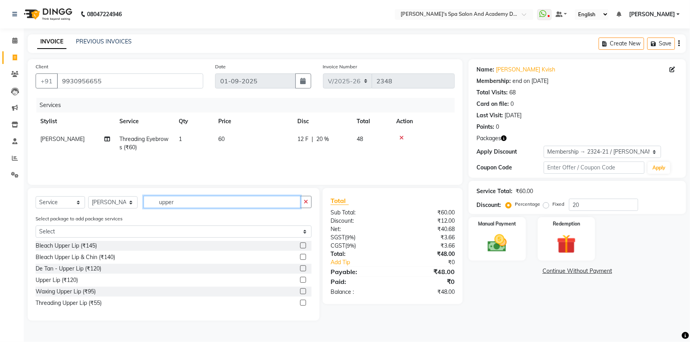
type input "upper"
click at [301, 303] on label at bounding box center [303, 303] width 6 height 6
click at [301, 303] on input "checkbox" at bounding box center [302, 303] width 5 height 5
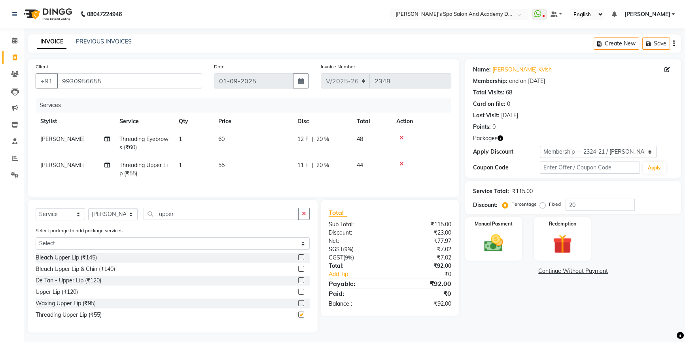
checkbox input "false"
click at [658, 43] on button "Save" at bounding box center [656, 44] width 28 height 12
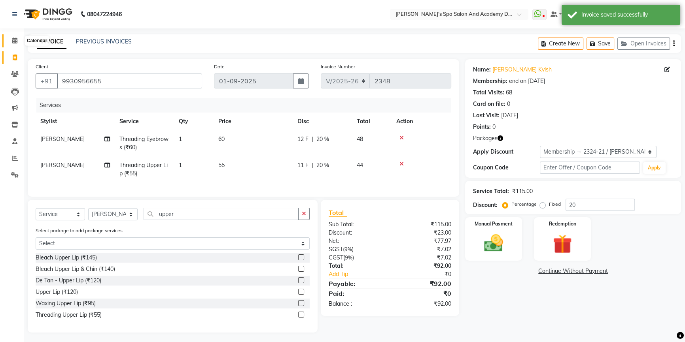
click at [13, 41] on icon at bounding box center [14, 41] width 5 height 6
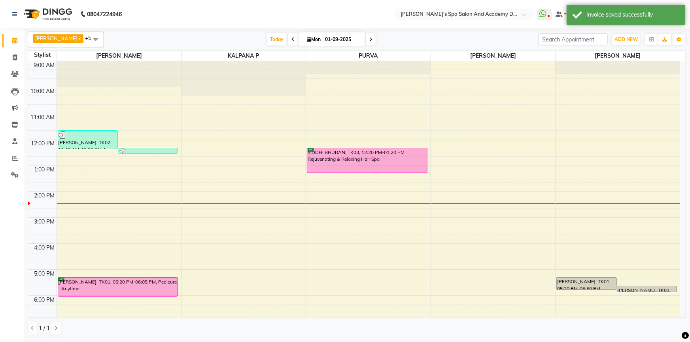
click at [193, 175] on div "9:00 AM 10:00 AM 11:00 AM 12:00 PM 1:00 PM 2:00 PM 3:00 PM 4:00 PM 5:00 PM 6:00…" at bounding box center [354, 217] width 652 height 313
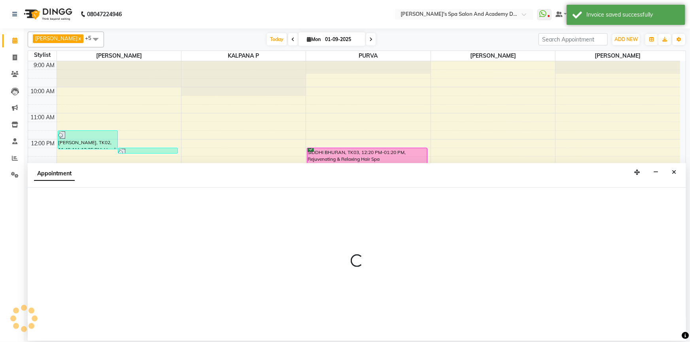
select select "47367"
select select "tentative"
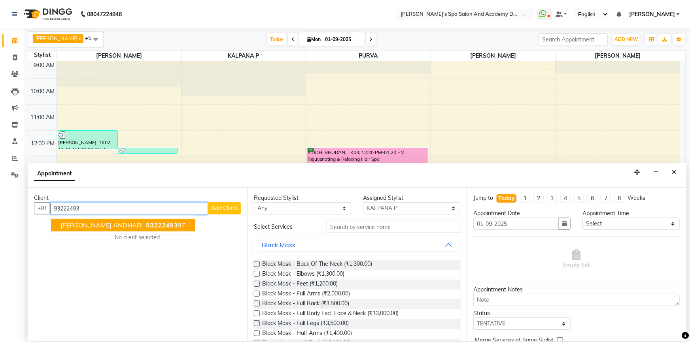
click at [96, 226] on span "KANCHAN ANDHARI" at bounding box center [101, 225] width 82 height 8
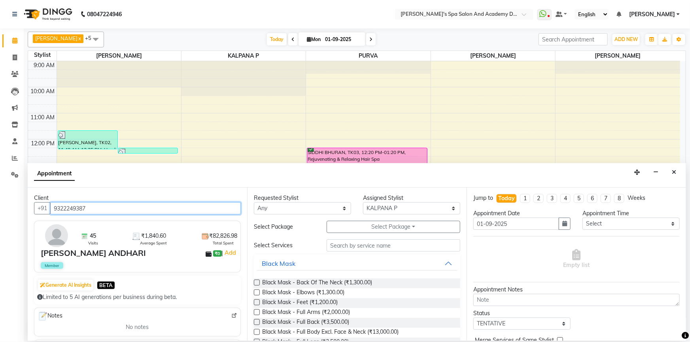
type input "9322249387"
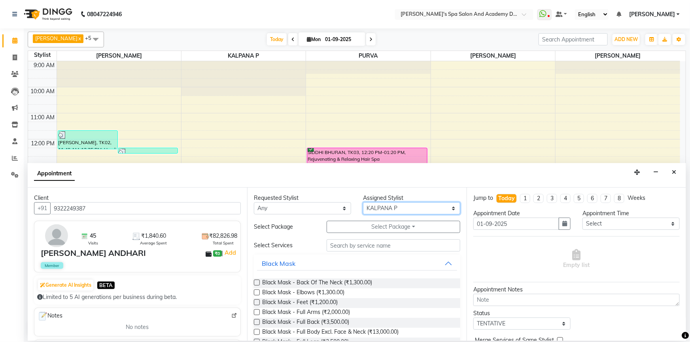
click at [415, 207] on select "Select AKSHTA AMBRE ASAWARI PAWAR GAURI THAPA JIGNA SHAH KALPANA P KANCHAN K. M…" at bounding box center [411, 208] width 97 height 12
select select "63504"
click at [346, 247] on div "Requested Stylist Any AKSHTA AMBRE ASAWARI PAWAR GAURI THAPA JIGNA SHAH KALPANA…" at bounding box center [356, 264] width 219 height 153
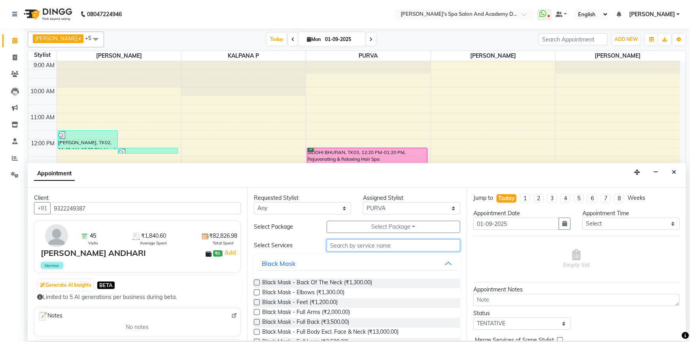
click at [347, 247] on input "text" at bounding box center [394, 246] width 134 height 12
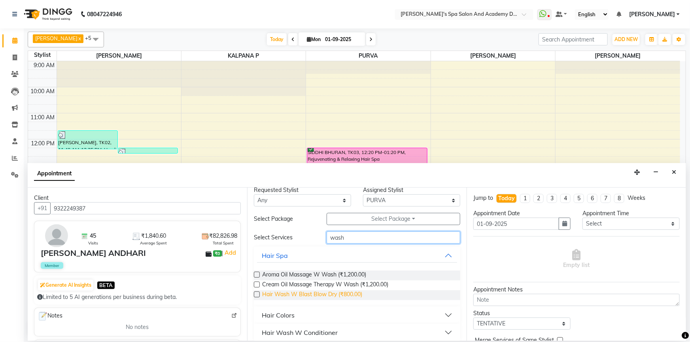
scroll to position [14, 0]
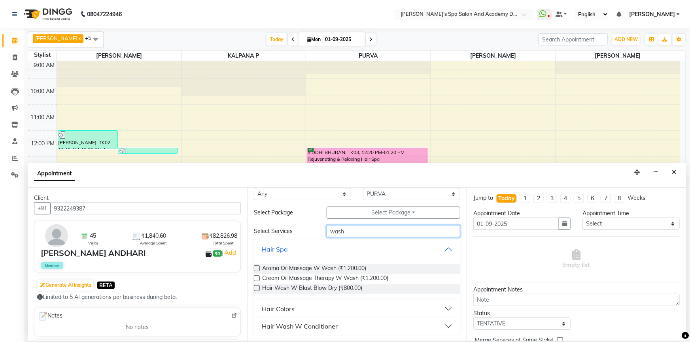
type input "wash"
click at [281, 325] on div "Hair Wash W Conditioner" at bounding box center [300, 326] width 76 height 9
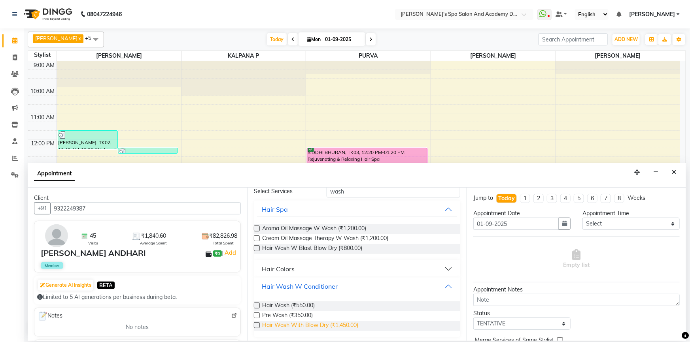
scroll to position [55, 0]
click at [257, 304] on label at bounding box center [257, 305] width 6 height 6
click at [257, 304] on input "checkbox" at bounding box center [256, 305] width 5 height 5
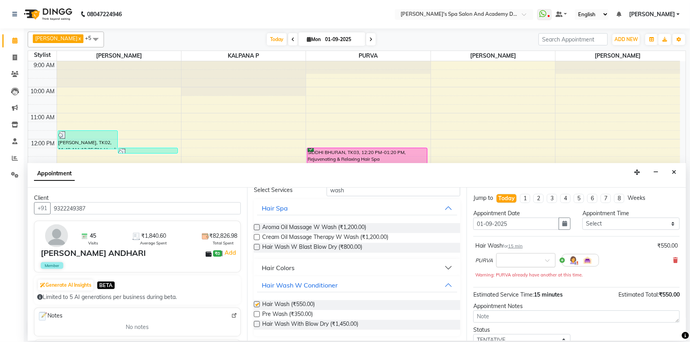
checkbox input "false"
click at [513, 263] on input "text" at bounding box center [518, 260] width 35 height 8
click at [517, 292] on div "01:40 PM" at bounding box center [526, 294] width 59 height 15
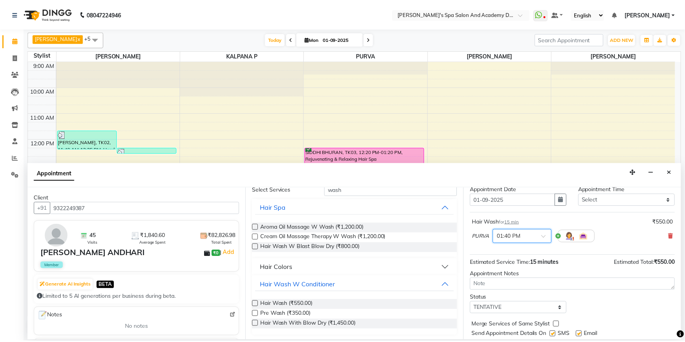
scroll to position [47, 0]
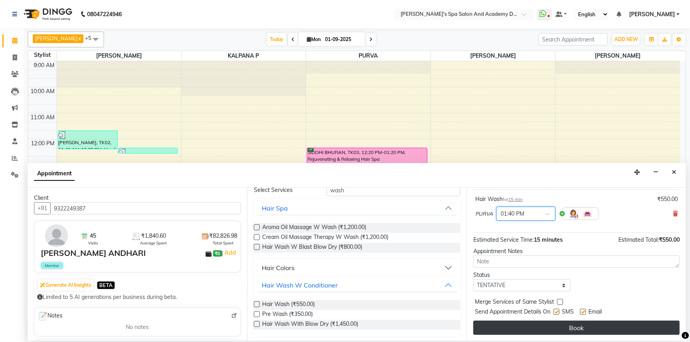
click at [499, 326] on button "Book" at bounding box center [576, 328] width 206 height 14
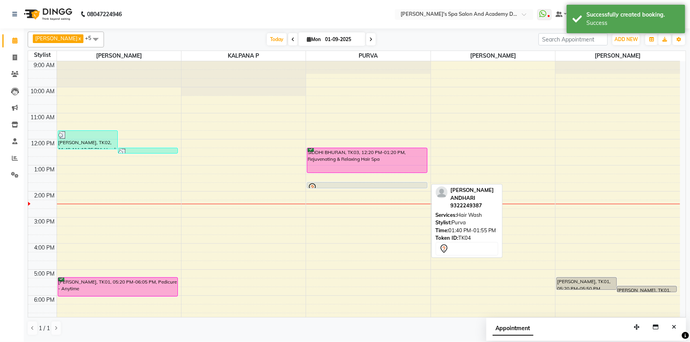
click at [355, 185] on div at bounding box center [367, 187] width 119 height 9
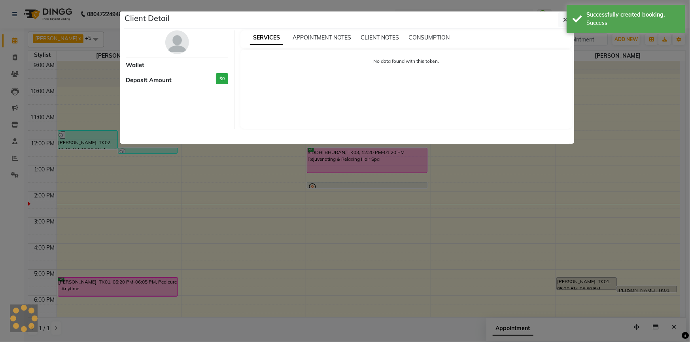
select select "7"
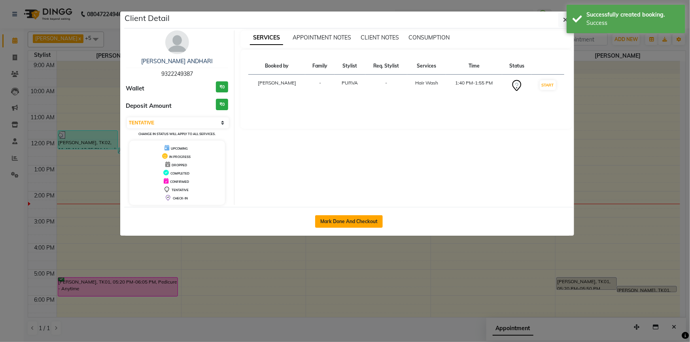
click at [339, 227] on button "Mark Done And Checkout" at bounding box center [349, 221] width 68 height 13
select select "6316"
select select "service"
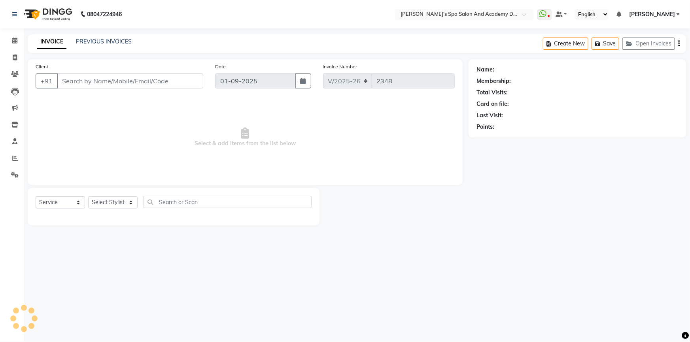
type input "9322249387"
select select "63504"
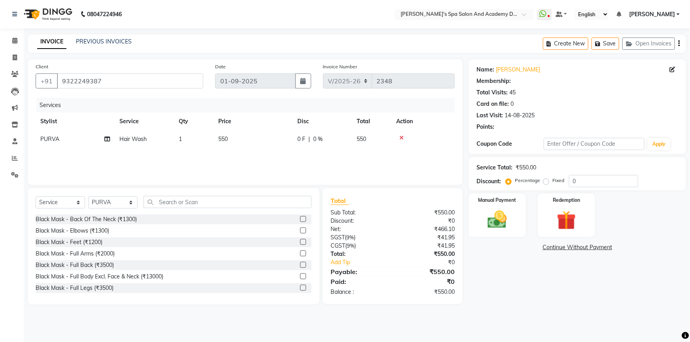
select select "2: Object"
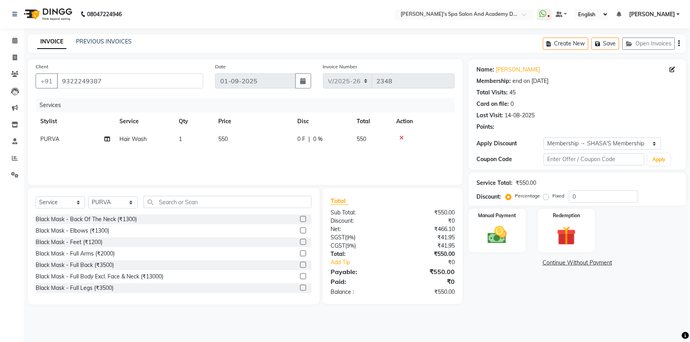
type input "20"
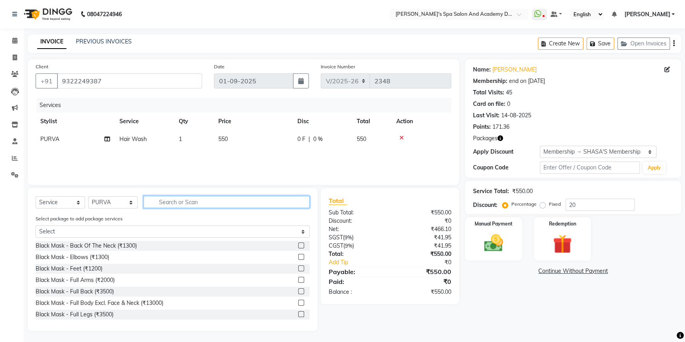
click at [176, 204] on input "text" at bounding box center [227, 202] width 166 height 12
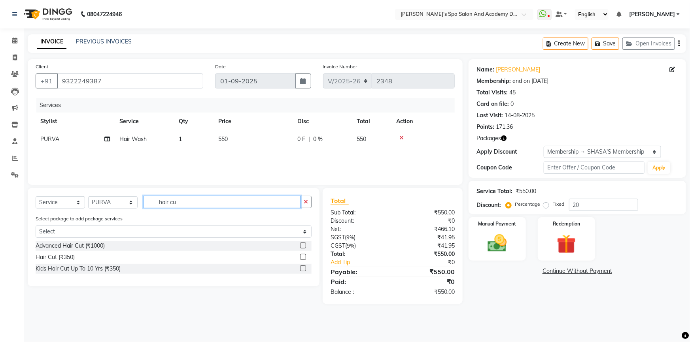
type input "hair cu"
click at [300, 259] on label at bounding box center [303, 257] width 6 height 6
click at [300, 259] on input "checkbox" at bounding box center [302, 257] width 5 height 5
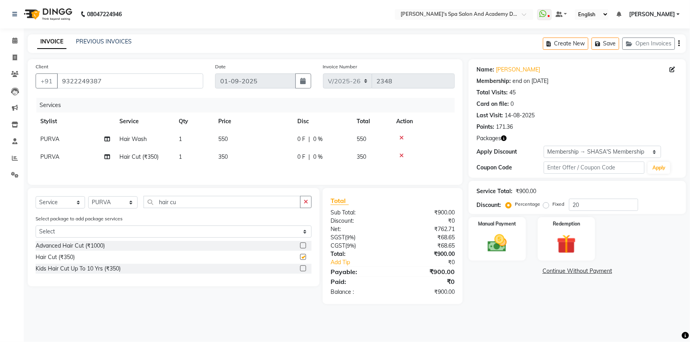
checkbox input "false"
click at [215, 155] on td "350" at bounding box center [252, 157] width 79 height 18
select select "63504"
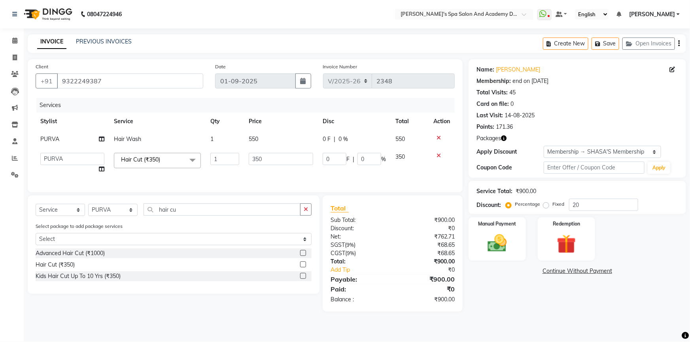
click at [245, 157] on td "350" at bounding box center [281, 163] width 74 height 30
click at [254, 157] on input "350" at bounding box center [281, 159] width 65 height 12
type input "1000"
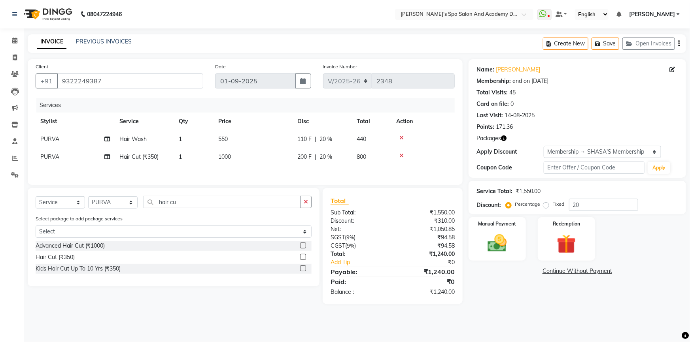
click at [475, 274] on link "Continue Without Payment" at bounding box center [577, 271] width 214 height 8
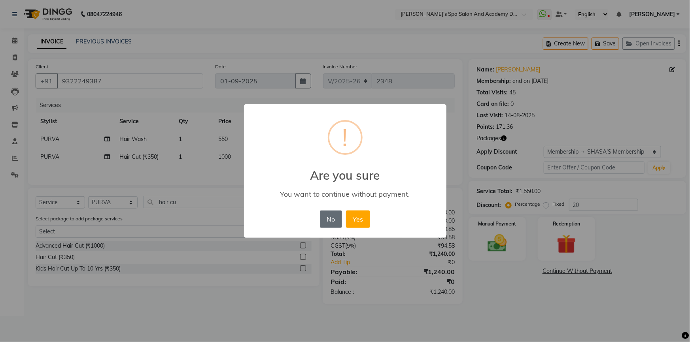
click at [336, 219] on button "No" at bounding box center [331, 219] width 22 height 17
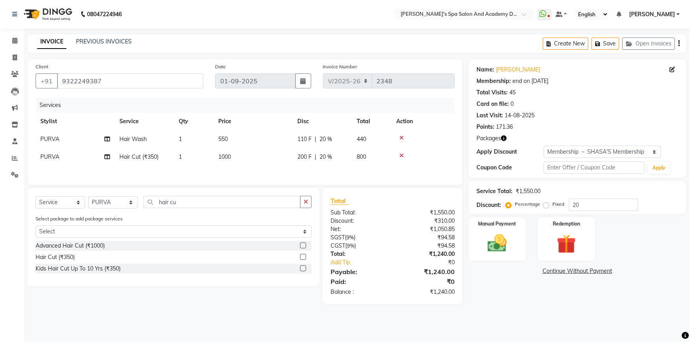
click at [170, 211] on div "Select Service Product Membership Package Voucher Prepaid Gift Card Select Styl…" at bounding box center [174, 205] width 276 height 19
drag, startPoint x: 191, startPoint y: 203, endPoint x: 111, endPoint y: 198, distance: 80.4
click at [111, 198] on div "Select Service Product Membership Package Voucher Prepaid Gift Card Select Styl…" at bounding box center [174, 205] width 276 height 19
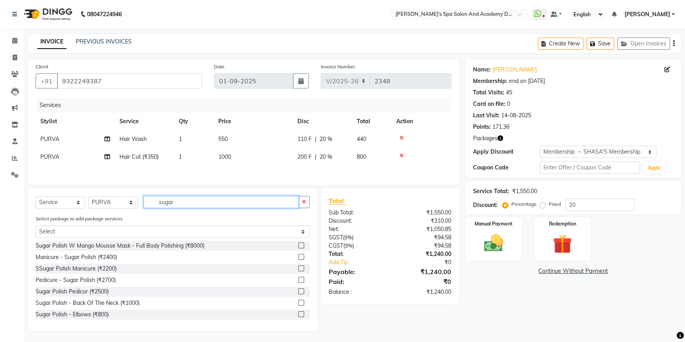
type input "sugar"
click at [303, 319] on div at bounding box center [303, 315] width 11 height 10
click at [298, 258] on label at bounding box center [301, 257] width 6 height 6
click at [298, 258] on input "checkbox" at bounding box center [300, 257] width 5 height 5
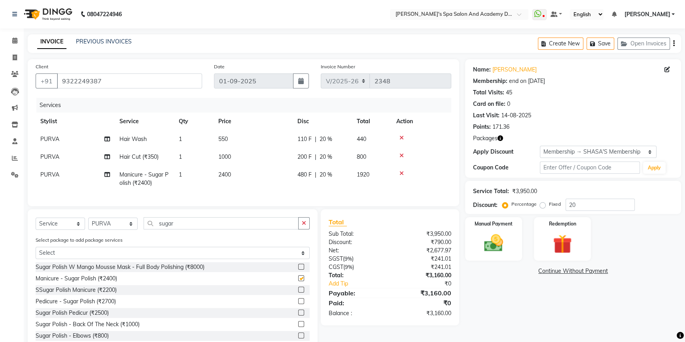
checkbox input "false"
click at [170, 227] on input "sugar" at bounding box center [221, 223] width 155 height 12
click at [171, 227] on input "sugar" at bounding box center [221, 223] width 155 height 12
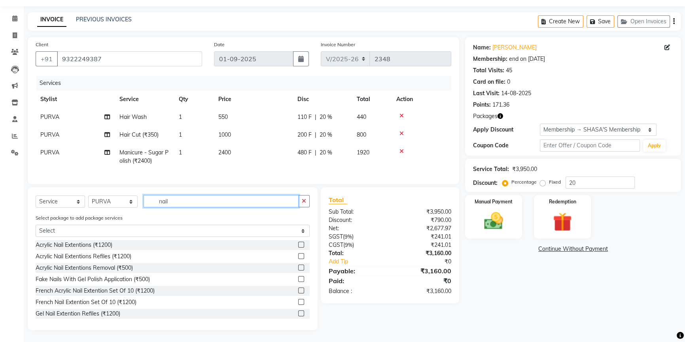
drag, startPoint x: 178, startPoint y: 201, endPoint x: 130, endPoint y: 203, distance: 47.5
click at [130, 203] on div "Select Service Product Membership Package Voucher Prepaid Gift Card Select Styl…" at bounding box center [173, 204] width 274 height 19
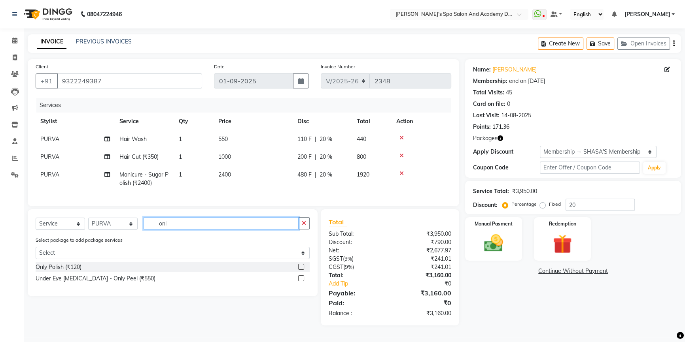
scroll to position [0, 0]
type input "only po"
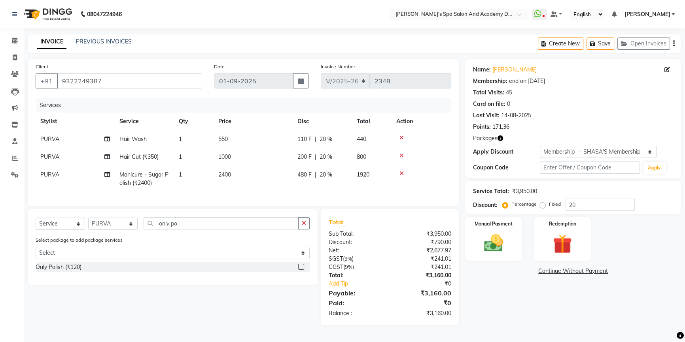
click at [302, 269] on label at bounding box center [301, 267] width 6 height 6
click at [302, 269] on input "checkbox" at bounding box center [300, 267] width 5 height 5
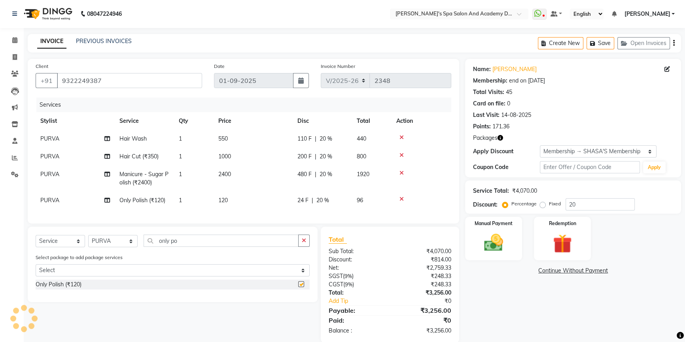
checkbox input "false"
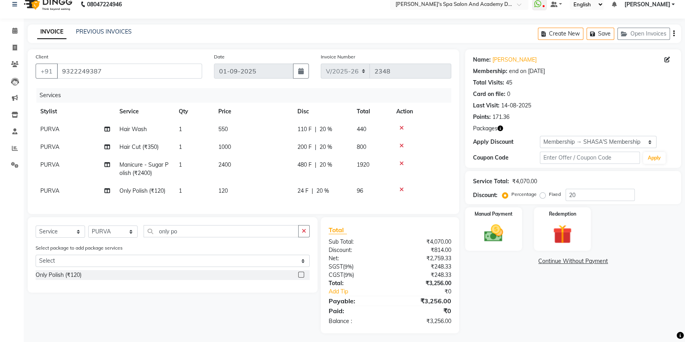
scroll to position [19, 0]
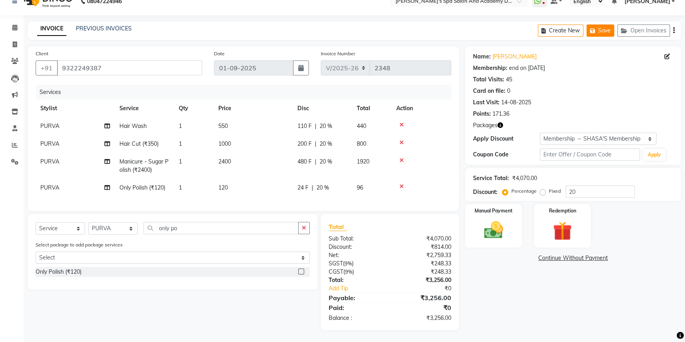
click at [601, 25] on button "Save" at bounding box center [600, 31] width 28 height 12
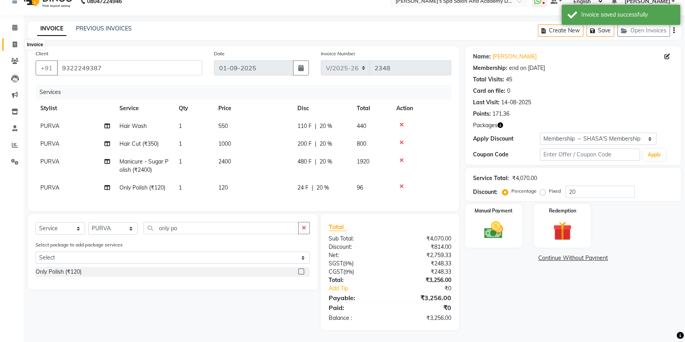
click at [15, 42] on span at bounding box center [15, 44] width 14 height 9
select select "service"
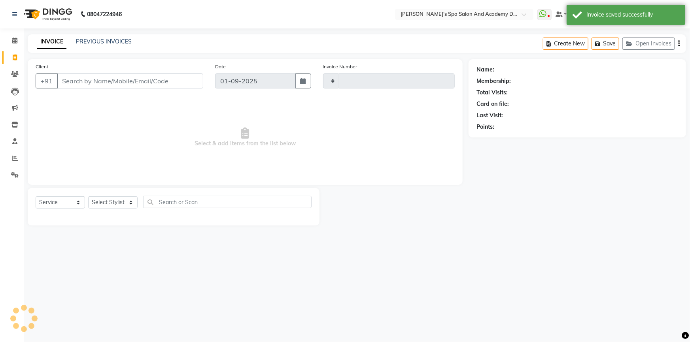
type input "2348"
select select "6316"
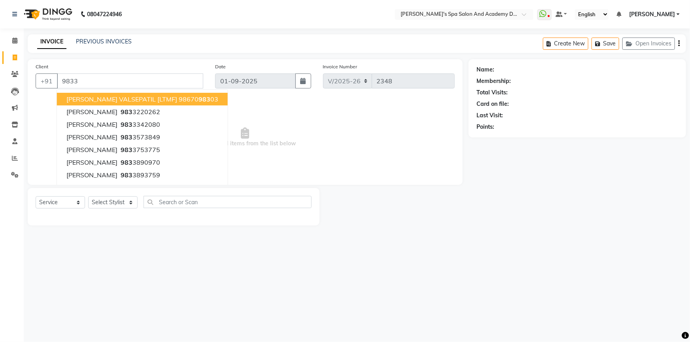
type input "9833"
select select "1: Object"
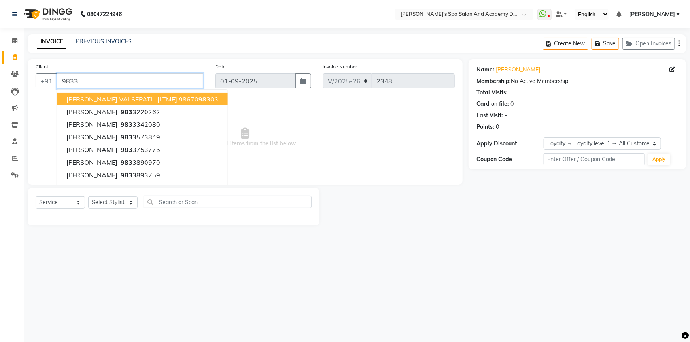
click at [83, 84] on input "9833" at bounding box center [130, 81] width 146 height 15
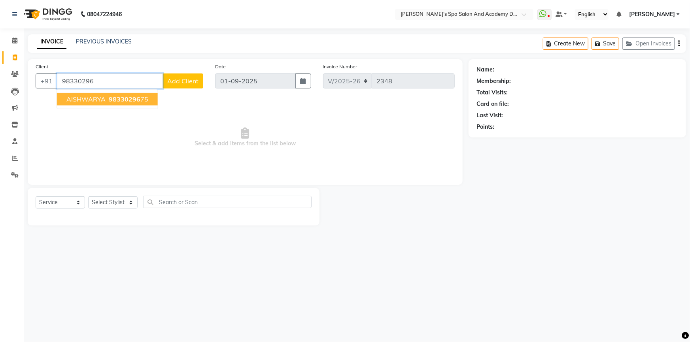
click at [130, 102] on span "98330296" at bounding box center [125, 99] width 32 height 8
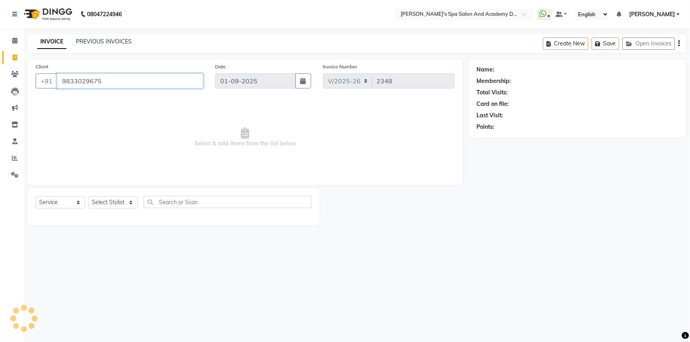
type input "9833029675"
select select "1: Object"
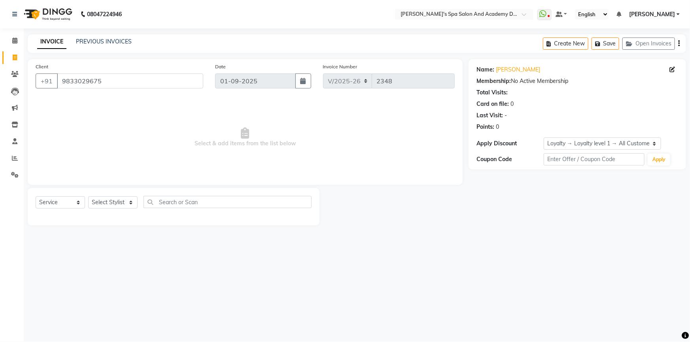
click at [669, 71] on div "Name: Aishwarya" at bounding box center [577, 70] width 202 height 8
click at [670, 68] on icon at bounding box center [672, 70] width 6 height 6
select select "male"
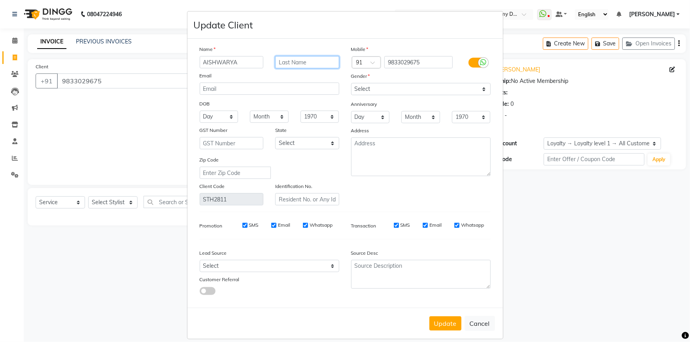
click at [333, 59] on input "text" at bounding box center [307, 62] width 64 height 12
type input "[PERSON_NAME]"
click at [386, 91] on select "Select Male Female Other Prefer Not To Say" at bounding box center [421, 89] width 140 height 12
select select "female"
click at [351, 83] on select "Select Male Female Other Prefer Not To Say" at bounding box center [421, 89] width 140 height 12
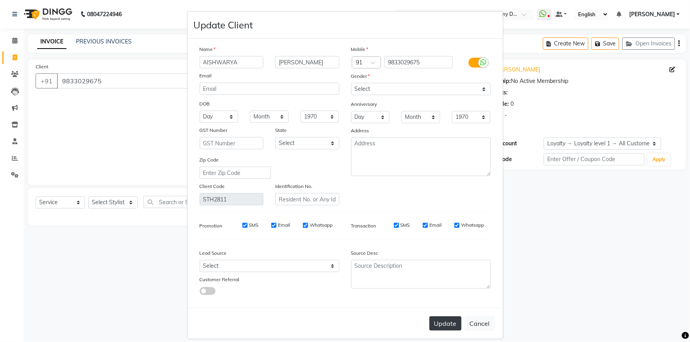
click at [447, 325] on button "Update" at bounding box center [445, 324] width 32 height 14
select select
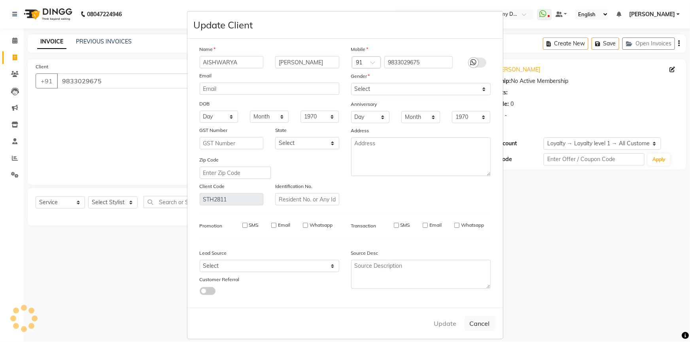
select select
checkbox input "false"
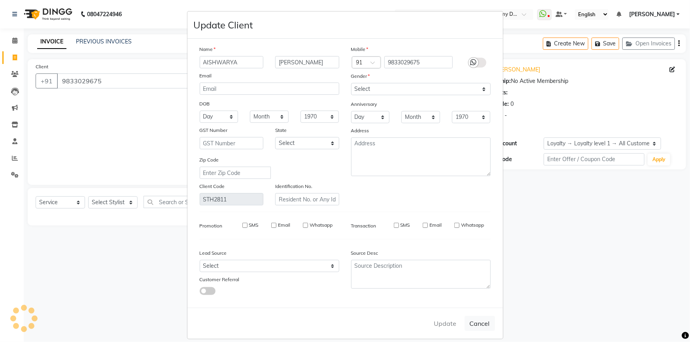
checkbox input "false"
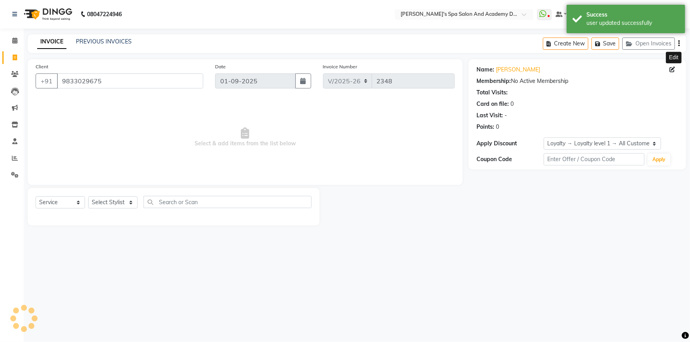
select select "1: Object"
click at [119, 209] on div "Select Service Product Membership Package Voucher Prepaid Gift Card Select Styl…" at bounding box center [174, 205] width 276 height 19
click at [121, 187] on div "Client +91 9833029675 Date 01-09-2025 Invoice Number V/2025 V/2025-26 2348 Sele…" at bounding box center [245, 142] width 447 height 166
click at [126, 197] on select "Select Stylist Admin AKSHTA AMBRE ASAWARI PAWAR DIRECT 1 GAURI THAPA JIGNA SHAH…" at bounding box center [112, 202] width 49 height 12
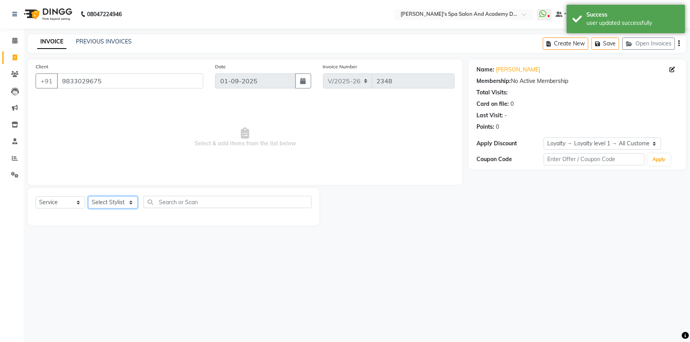
select select "84108"
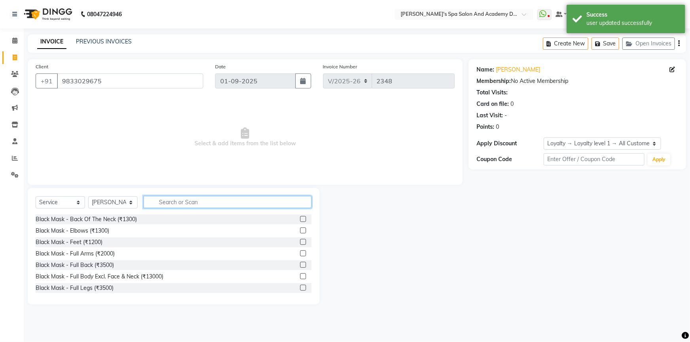
click at [165, 198] on input "text" at bounding box center [228, 202] width 168 height 12
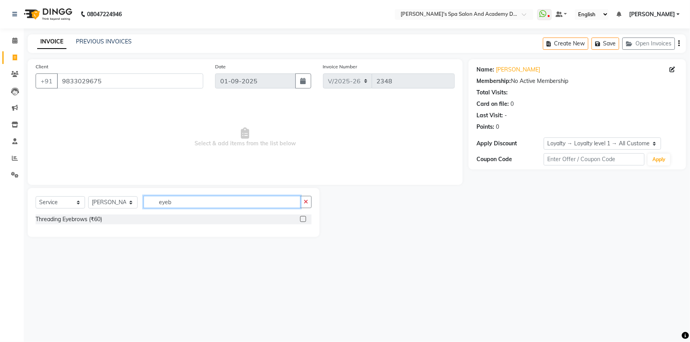
type input "eyeb"
click at [304, 219] on label at bounding box center [303, 219] width 6 height 6
click at [304, 219] on input "checkbox" at bounding box center [302, 219] width 5 height 5
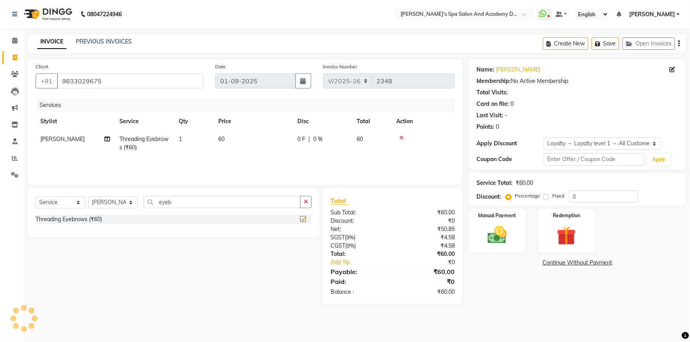
checkbox input "false"
click at [542, 274] on div "Name: Aishwarya Muyle Membership: No Active Membership Total Visits: Card on fi…" at bounding box center [579, 181] width 223 height 245
click at [604, 38] on button "Save" at bounding box center [605, 44] width 28 height 12
drag, startPoint x: 485, startPoint y: 241, endPoint x: 493, endPoint y: 245, distance: 8.1
click at [485, 241] on img at bounding box center [497, 235] width 32 height 23
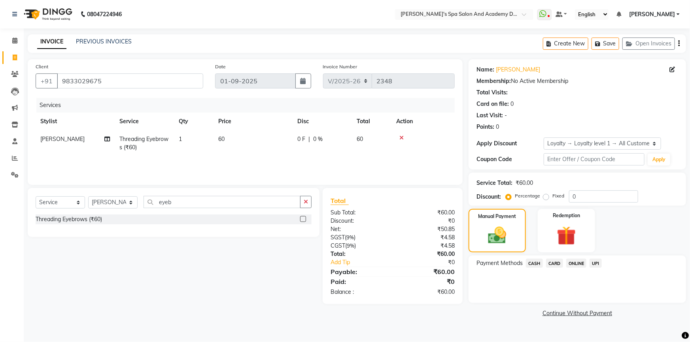
click at [539, 262] on span "CASH" at bounding box center [534, 263] width 17 height 9
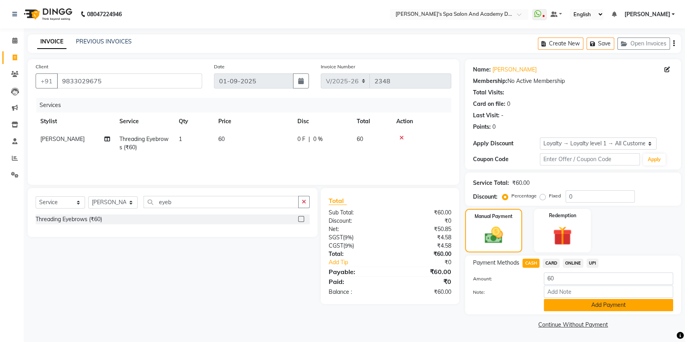
click at [563, 309] on button "Add Payment" at bounding box center [608, 305] width 129 height 12
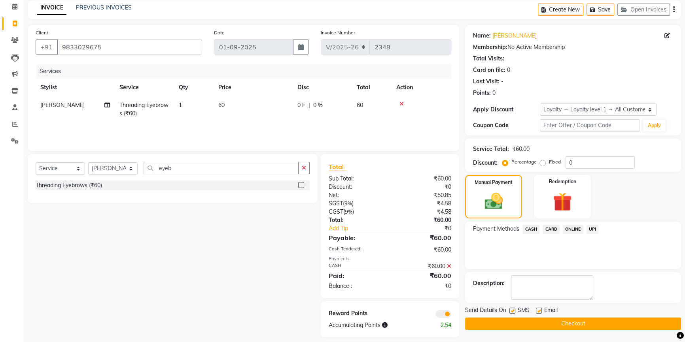
scroll to position [42, 0]
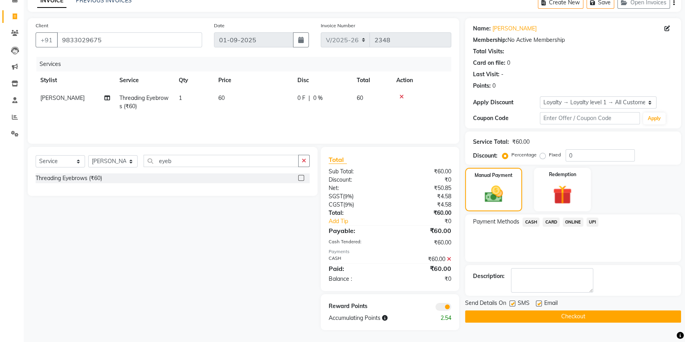
click at [543, 316] on button "Checkout" at bounding box center [573, 317] width 216 height 12
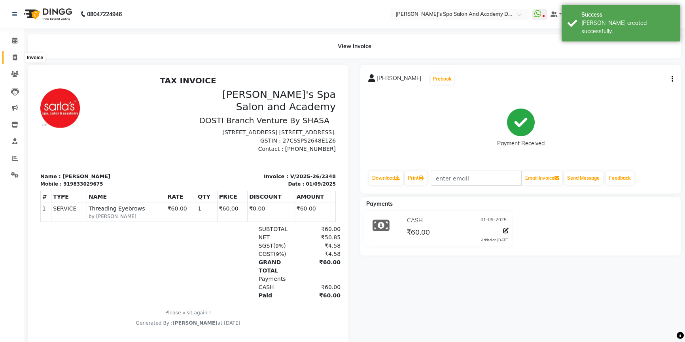
click at [17, 59] on span at bounding box center [15, 57] width 14 height 9
select select "6316"
select select "service"
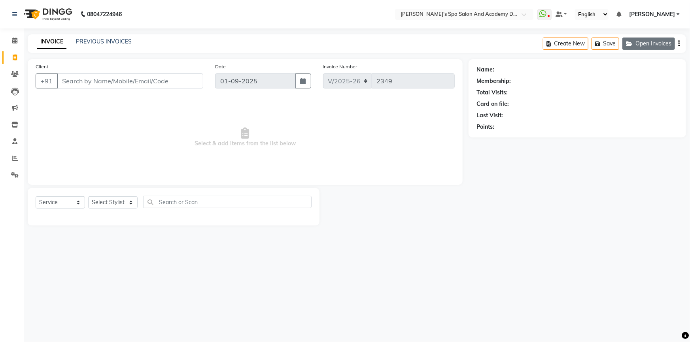
click at [649, 49] on button "Open Invoices" at bounding box center [648, 44] width 53 height 12
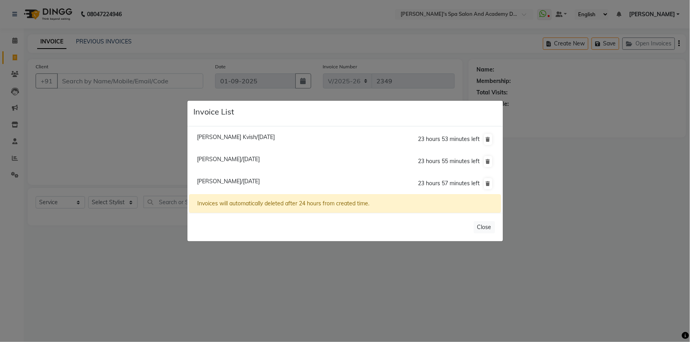
click at [216, 138] on span "Trupti Kvish/01 September 2025" at bounding box center [236, 137] width 78 height 7
type input "9930956655"
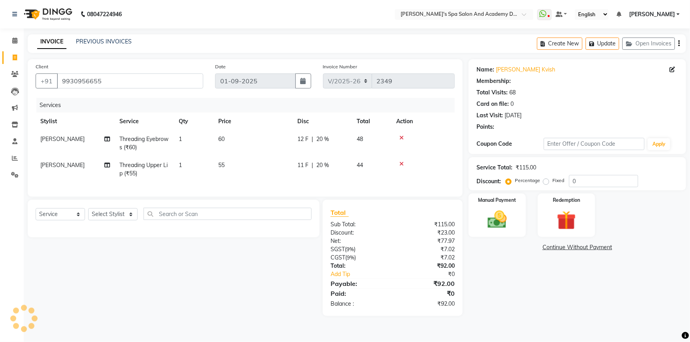
type input "20"
select select "2: Object"
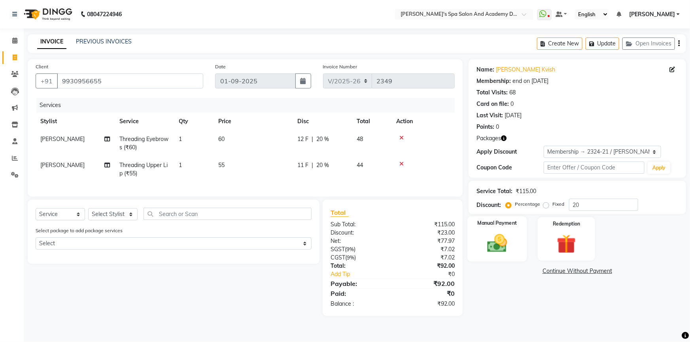
click at [502, 230] on div "Manual Payment" at bounding box center [497, 239] width 60 height 45
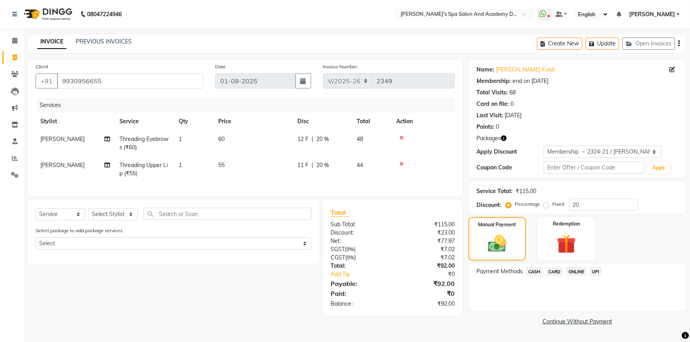
click at [597, 273] on span "UPI" at bounding box center [595, 271] width 12 height 9
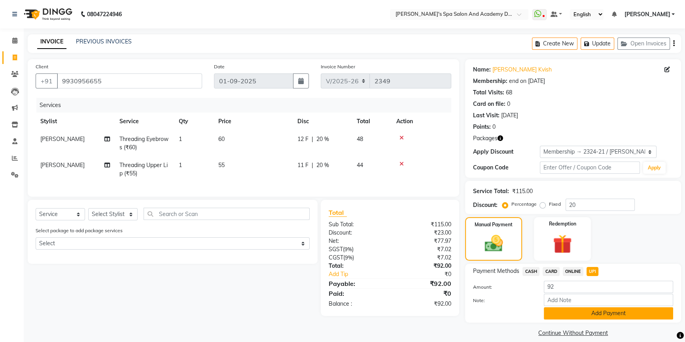
click at [568, 313] on button "Add Payment" at bounding box center [608, 314] width 129 height 12
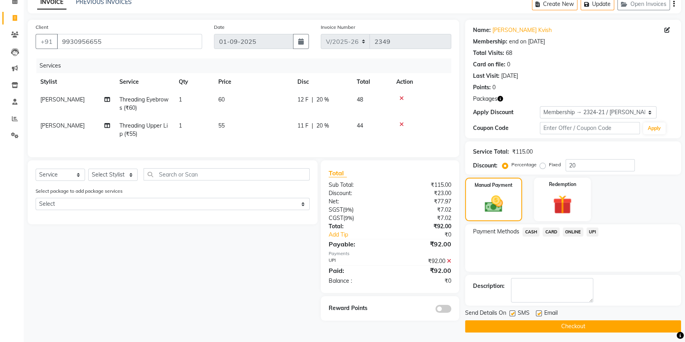
scroll to position [41, 0]
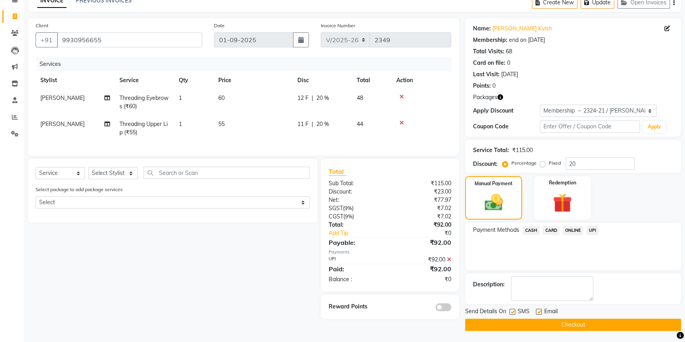
click at [546, 329] on button "Checkout" at bounding box center [573, 325] width 216 height 12
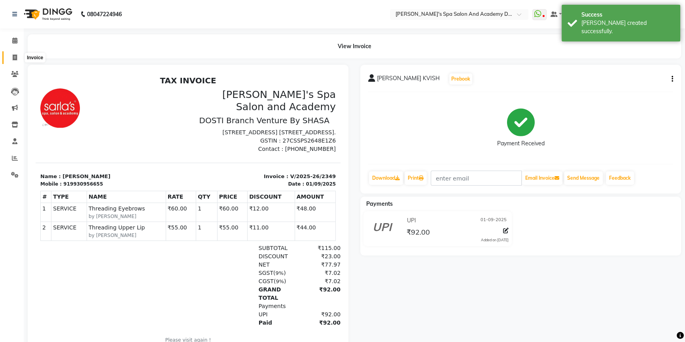
drag, startPoint x: 14, startPoint y: 57, endPoint x: 19, endPoint y: 55, distance: 4.9
click at [15, 57] on icon at bounding box center [15, 58] width 4 height 6
select select "service"
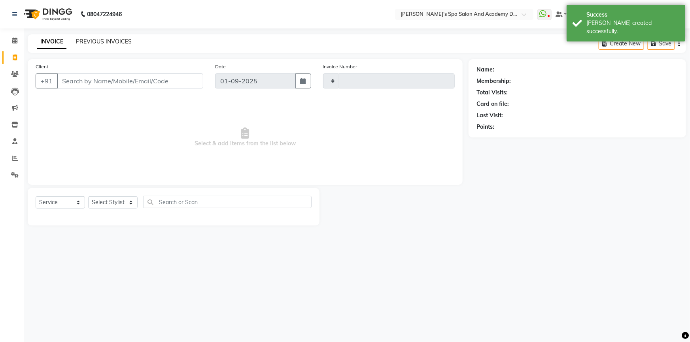
type input "2350"
select select "6316"
click at [121, 42] on link "PREVIOUS INVOICES" at bounding box center [104, 41] width 56 height 7
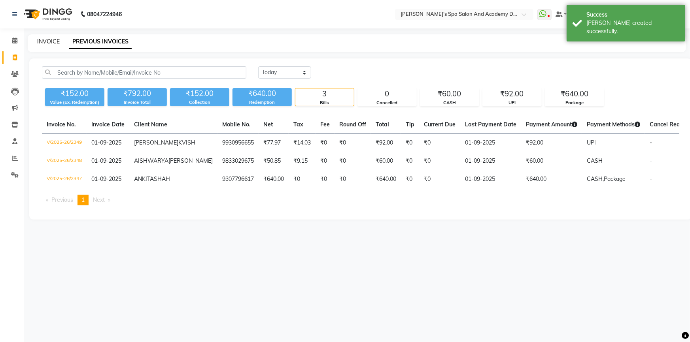
click at [40, 44] on link "INVOICE" at bounding box center [48, 41] width 23 height 7
select select "6316"
select select "service"
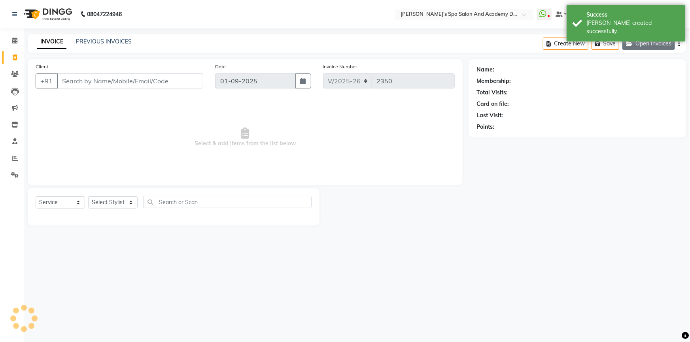
click at [640, 38] on button "Open Invoices" at bounding box center [648, 44] width 53 height 12
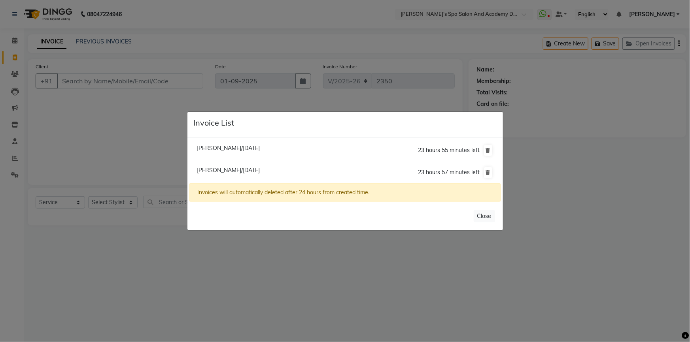
click at [209, 150] on span "Kanchan Andhari/01 September 2025" at bounding box center [228, 148] width 63 height 7
type input "9322249387"
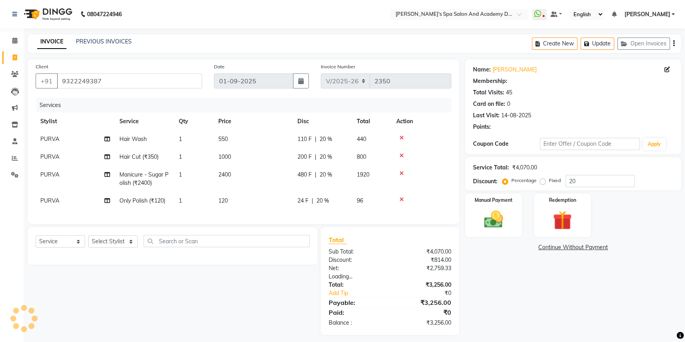
type input "0"
select select "2: Object"
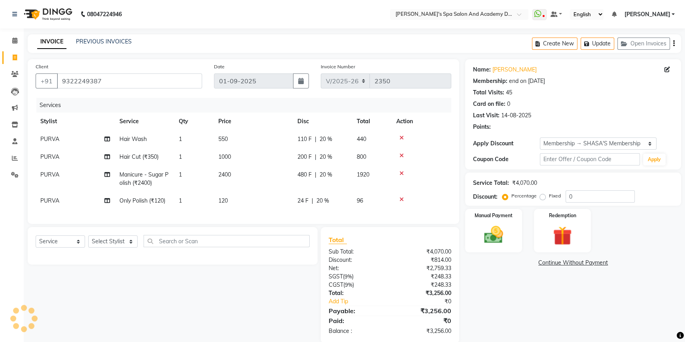
type input "20"
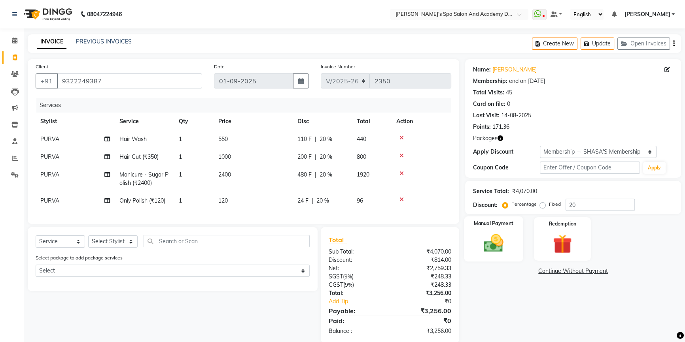
click at [493, 251] on img at bounding box center [494, 243] width 32 height 23
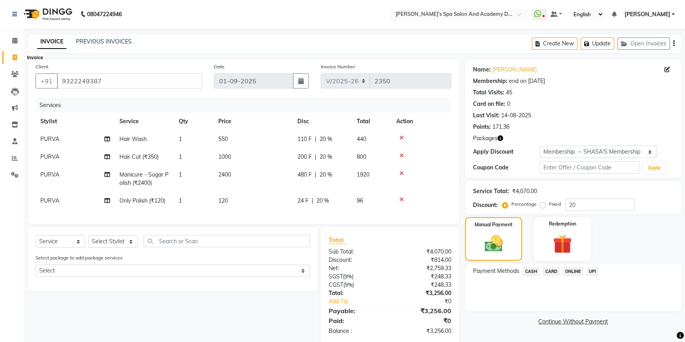
click at [16, 60] on icon at bounding box center [15, 58] width 4 height 6
select select "6316"
select select "service"
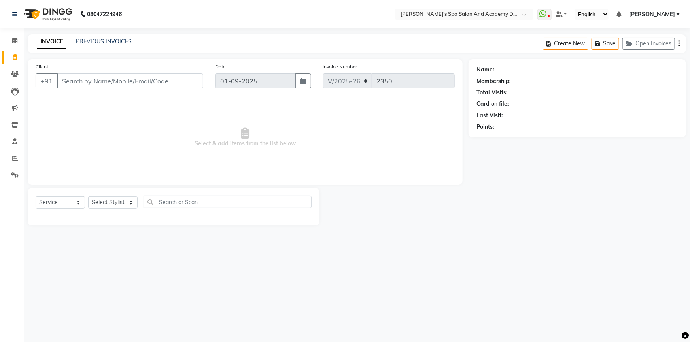
click at [71, 79] on input "Client" at bounding box center [130, 81] width 146 height 15
drag, startPoint x: 92, startPoint y: 86, endPoint x: 61, endPoint y: 86, distance: 30.8
click at [61, 86] on input "993039" at bounding box center [110, 81] width 106 height 15
type input "993039"
click at [106, 155] on span "Select & add items from the list below" at bounding box center [245, 137] width 419 height 79
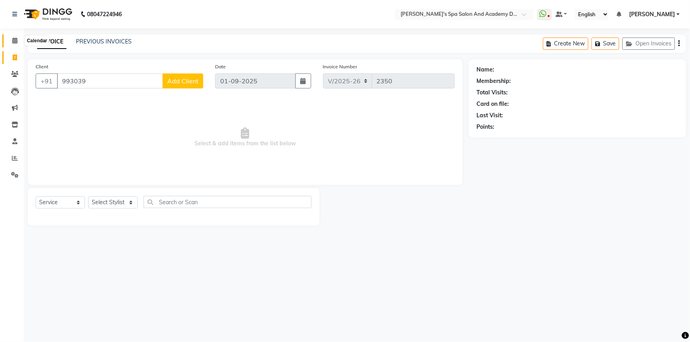
click at [18, 41] on span at bounding box center [15, 40] width 14 height 9
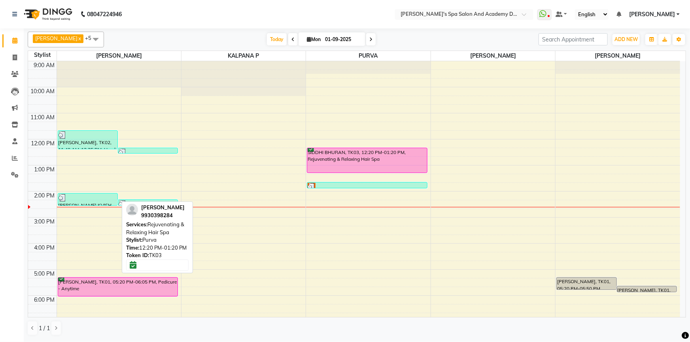
click at [353, 155] on div "SIDDHI BHURAN, TK03, 12:20 PM-01:20 PM, Rejuvenating & Relaxing Hair Spa" at bounding box center [367, 160] width 120 height 25
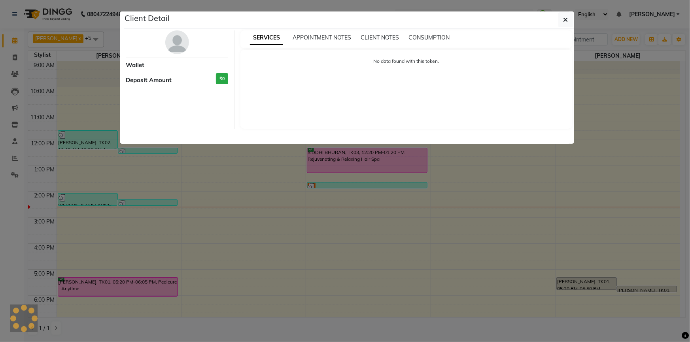
select select "6"
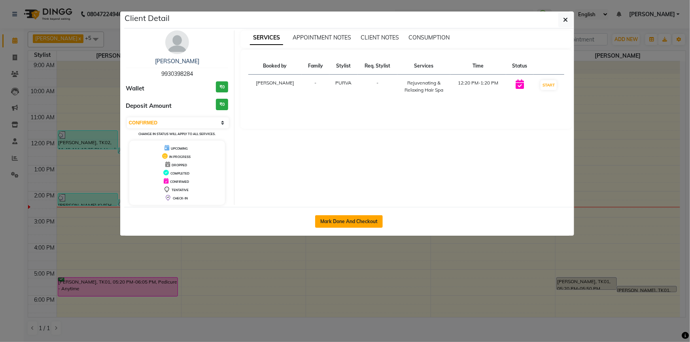
click at [340, 221] on button "Mark Done And Checkout" at bounding box center [349, 221] width 68 height 13
select select "service"
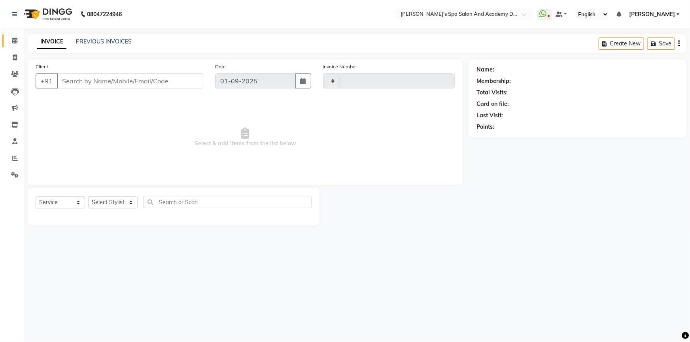
type input "2350"
select select "6316"
type input "9930398284"
select select "63504"
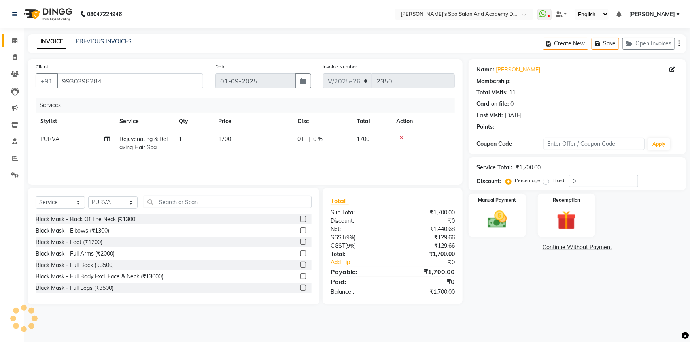
select select "1: Object"
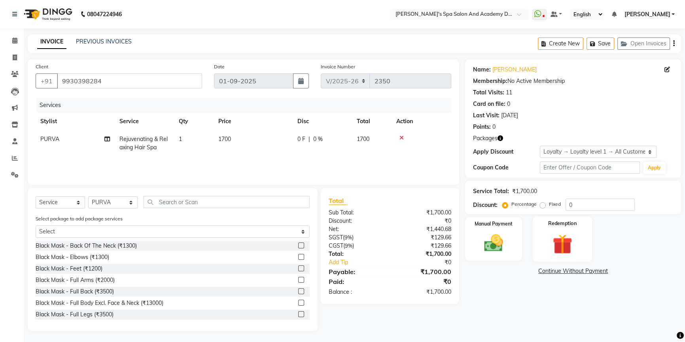
click at [580, 244] on div "Redemption" at bounding box center [562, 239] width 59 height 45
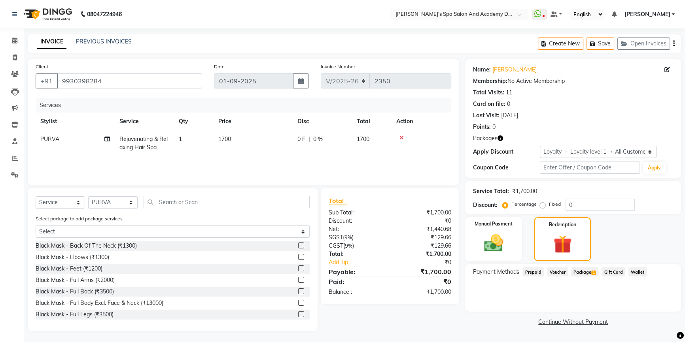
scroll to position [1, 0]
click at [578, 273] on span "Package 1" at bounding box center [584, 271] width 27 height 9
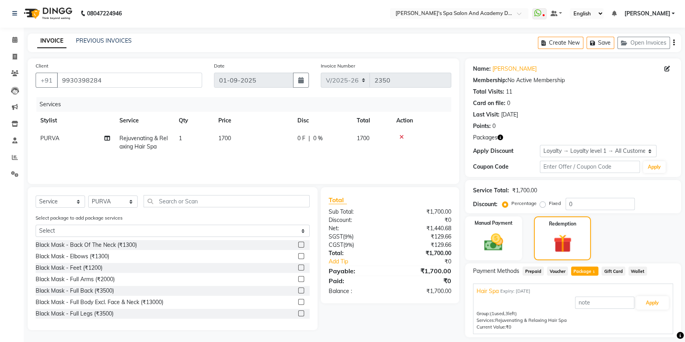
scroll to position [24, 0]
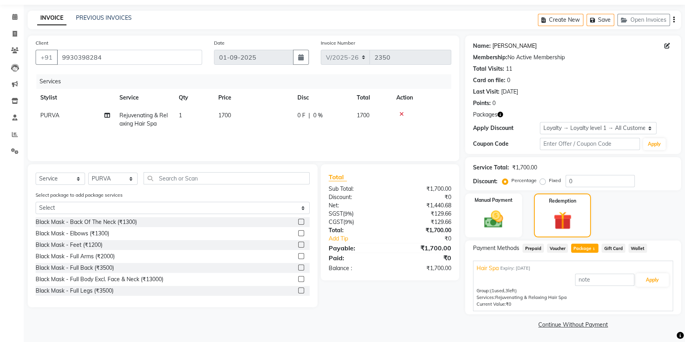
click at [497, 47] on link "Siddhi Bhuran" at bounding box center [514, 46] width 44 height 8
click at [72, 122] on td "PURVA" at bounding box center [75, 120] width 79 height 26
select select "63504"
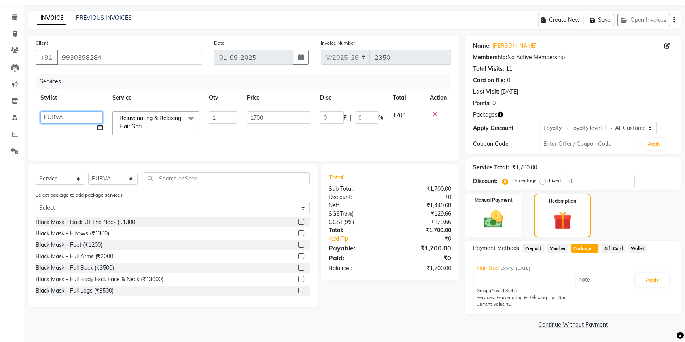
click at [72, 122] on select "Admin AKSHTA AMBRE ASAWARI PAWAR DIRECT 1 GAURI THAPA JIGNA SHAH KALPANA P Kanc…" at bounding box center [71, 117] width 62 height 12
select select "58585"
click at [117, 178] on select "Select Stylist Admin AKSHTA AMBRE ASAWARI PAWAR DIRECT 1 GAURI THAPA JIGNA SHAH…" at bounding box center [112, 179] width 49 height 12
select select "58585"
click at [88, 173] on select "Select Stylist Admin AKSHTA AMBRE ASAWARI PAWAR DIRECT 1 GAURI THAPA JIGNA SHAH…" at bounding box center [112, 179] width 49 height 12
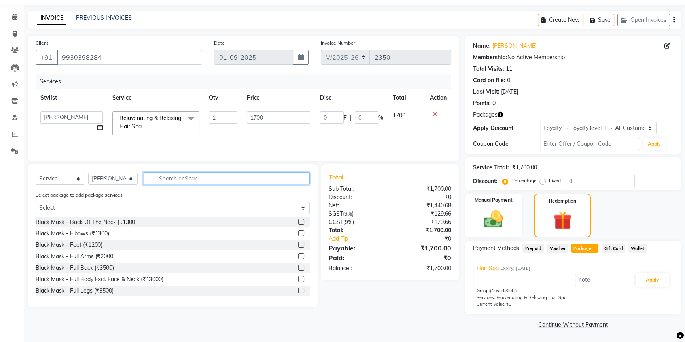
click at [179, 180] on input "text" at bounding box center [227, 178] width 166 height 12
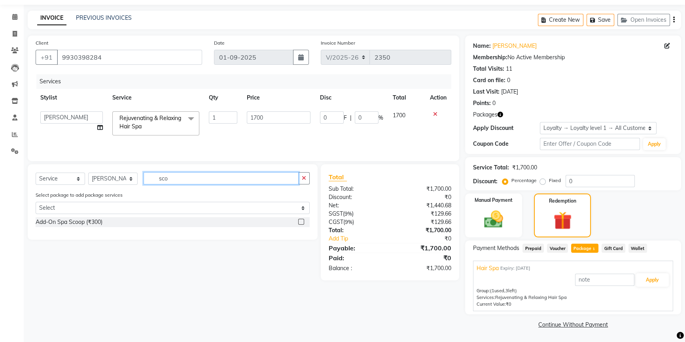
type input "sco"
click at [299, 223] on label at bounding box center [301, 222] width 6 height 6
click at [299, 223] on input "checkbox" at bounding box center [300, 222] width 5 height 5
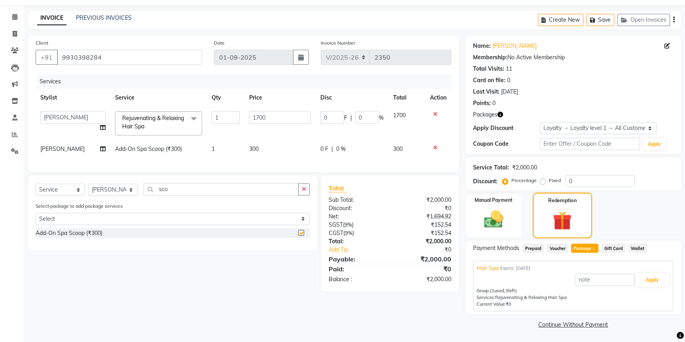
checkbox input "false"
click at [650, 284] on button "Apply" at bounding box center [652, 280] width 33 height 13
type input "425"
type input "25"
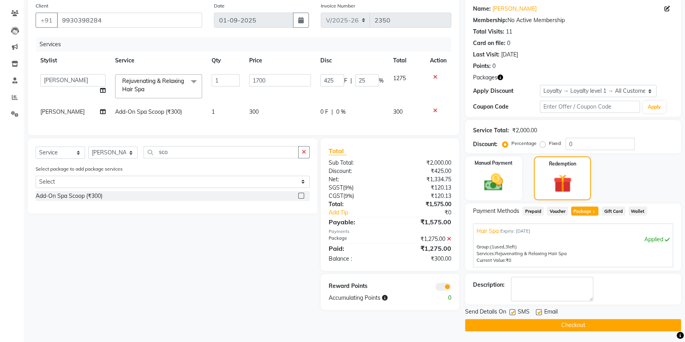
scroll to position [61, 0]
click at [482, 186] on img at bounding box center [494, 182] width 32 height 23
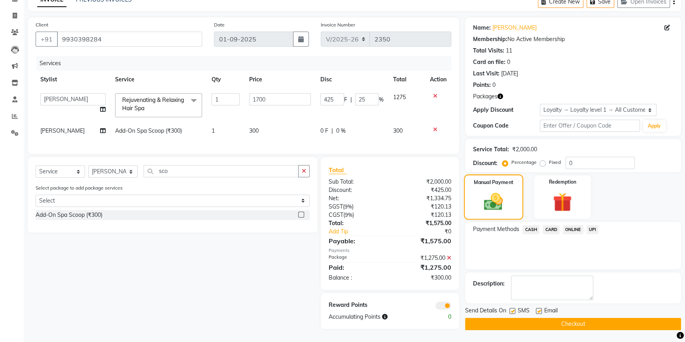
scroll to position [46, 0]
click at [533, 227] on span "CASH" at bounding box center [530, 229] width 17 height 9
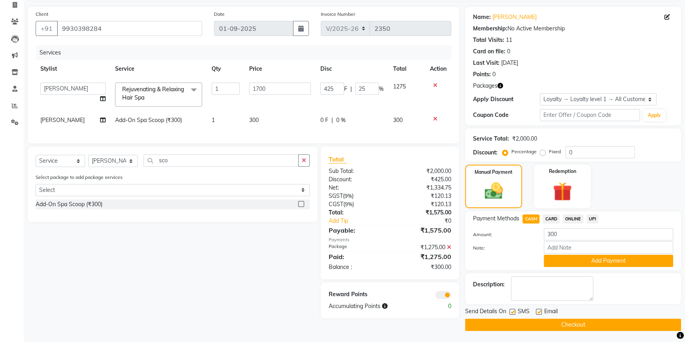
click at [593, 221] on span "UPI" at bounding box center [592, 219] width 12 height 9
click at [588, 265] on button "Add Payment" at bounding box center [608, 261] width 129 height 12
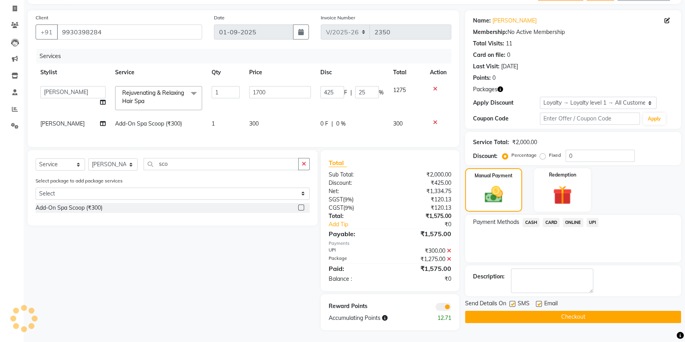
click at [512, 311] on button "Checkout" at bounding box center [573, 317] width 216 height 12
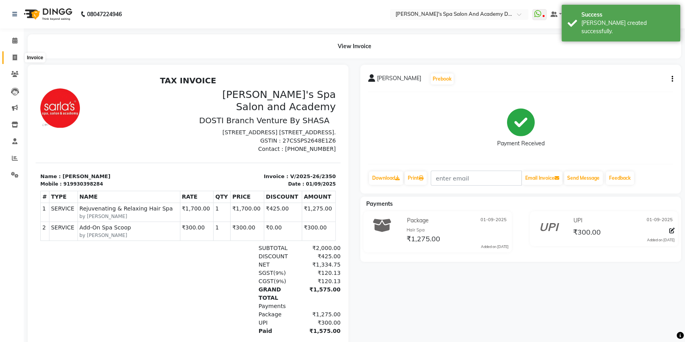
click at [14, 59] on icon at bounding box center [15, 58] width 4 height 6
select select "6316"
select select "service"
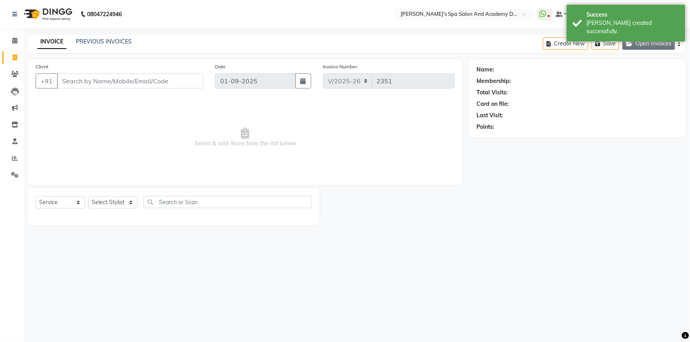
click at [640, 47] on button "Open Invoices" at bounding box center [648, 44] width 53 height 12
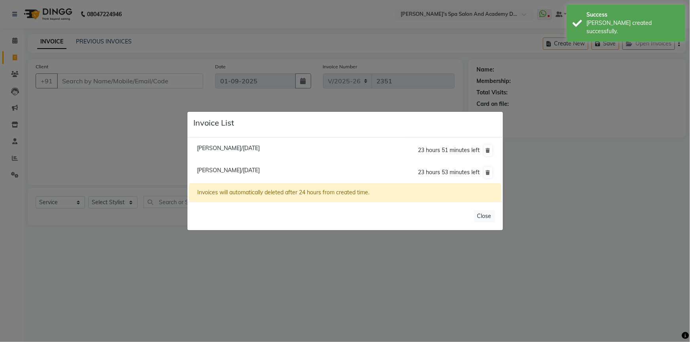
click at [229, 150] on span "Kanchan Andhari/01 September 2025" at bounding box center [228, 148] width 63 height 7
type input "9322249387"
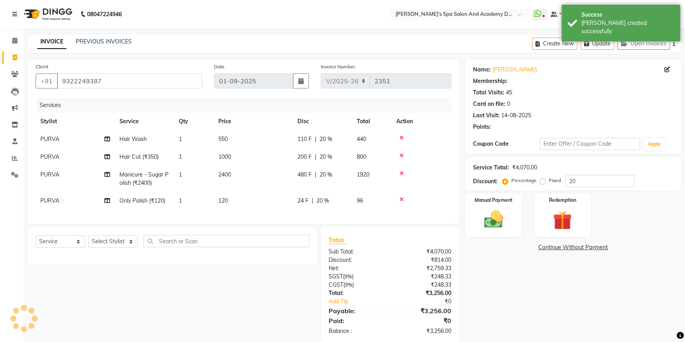
type input "0"
select select "2: Object"
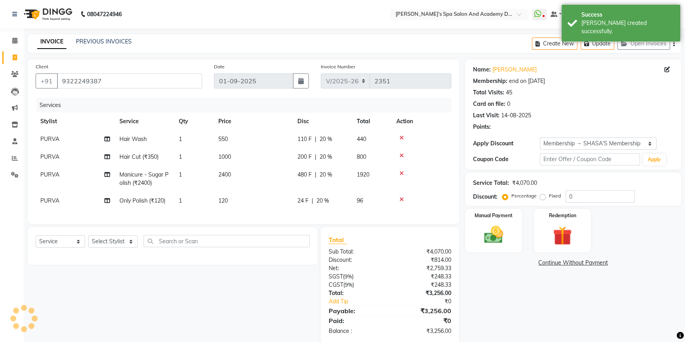
type input "20"
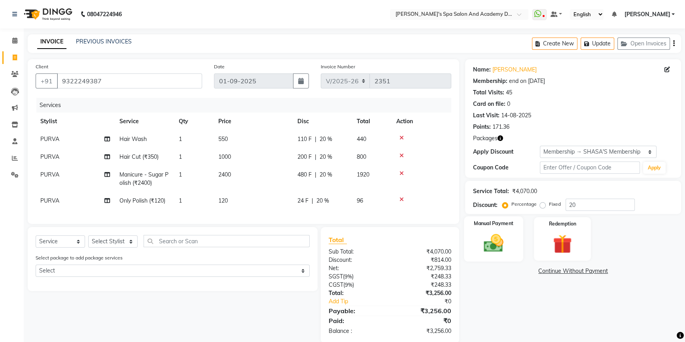
click at [507, 239] on img at bounding box center [494, 243] width 32 height 23
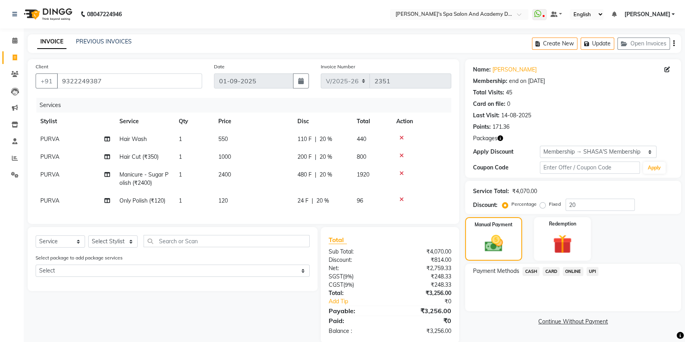
click at [589, 272] on span "UPI" at bounding box center [592, 271] width 12 height 9
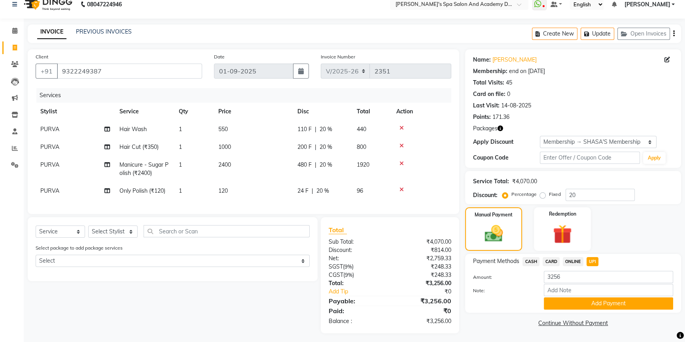
scroll to position [19, 0]
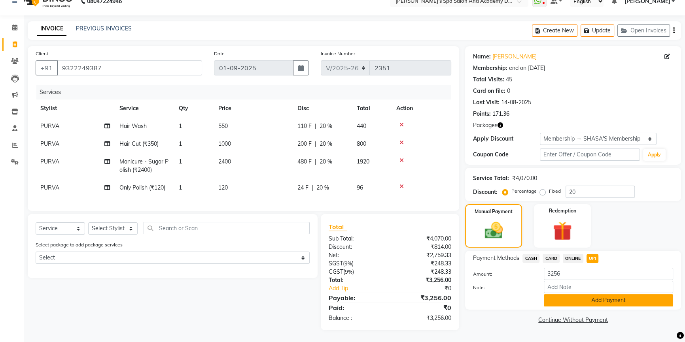
click at [583, 296] on button "Add Payment" at bounding box center [608, 301] width 129 height 12
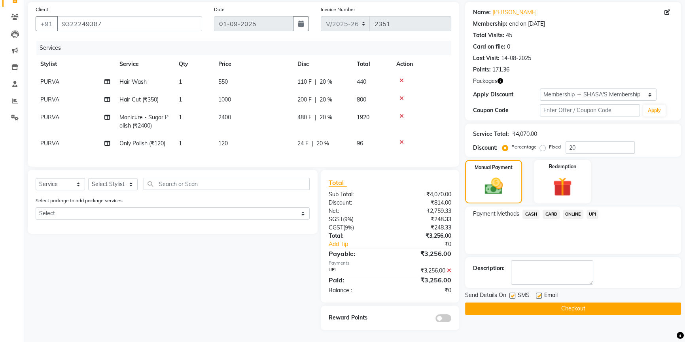
scroll to position [63, 0]
click at [580, 303] on button "Checkout" at bounding box center [573, 309] width 216 height 12
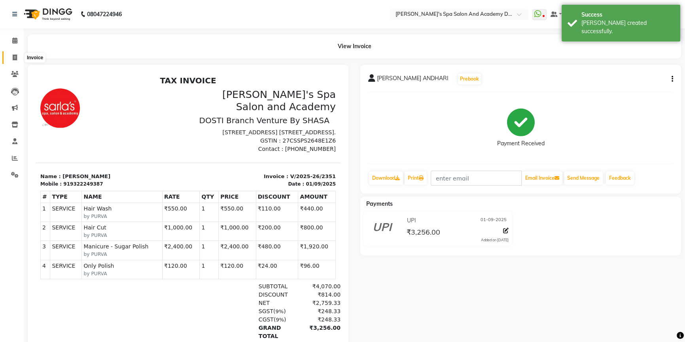
click at [17, 60] on span at bounding box center [15, 57] width 14 height 9
select select "6316"
select select "service"
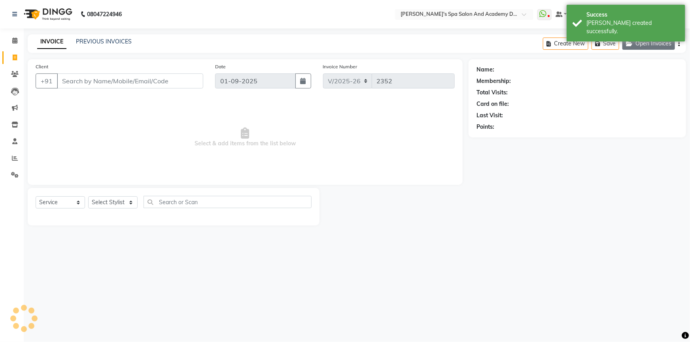
click at [635, 43] on icon "button" at bounding box center [630, 44] width 9 height 6
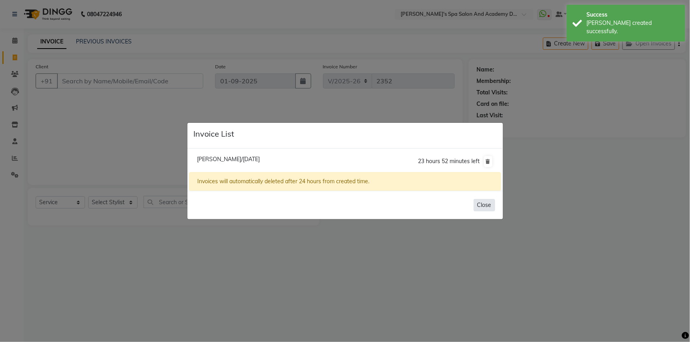
click at [484, 206] on button "Close" at bounding box center [484, 205] width 21 height 12
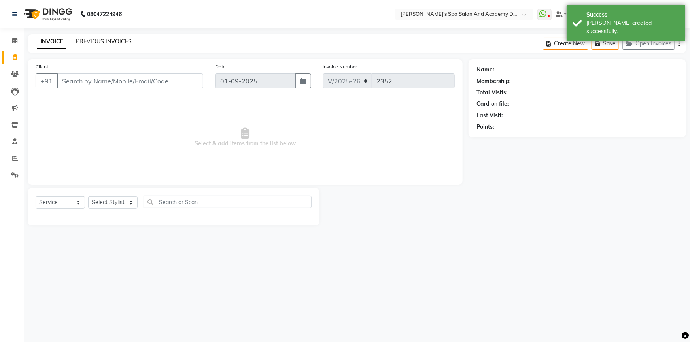
click at [111, 45] on link "PREVIOUS INVOICES" at bounding box center [104, 41] width 56 height 7
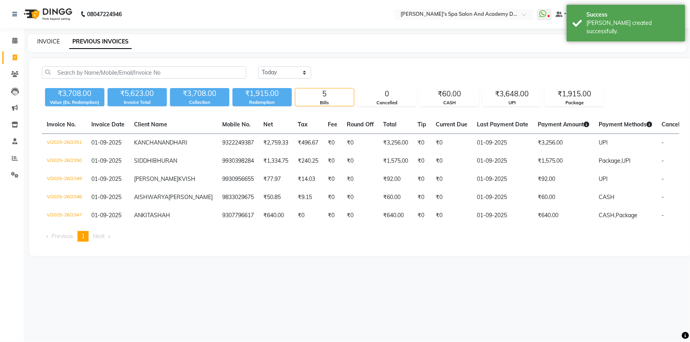
click at [51, 40] on link "INVOICE" at bounding box center [48, 41] width 23 height 7
select select "service"
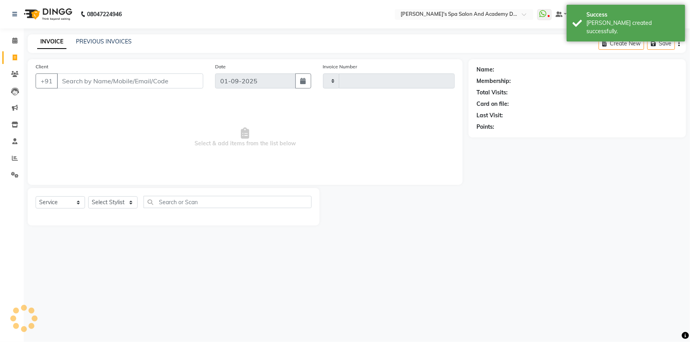
type input "2352"
select select "6316"
click at [632, 45] on icon "button" at bounding box center [630, 44] width 9 height 6
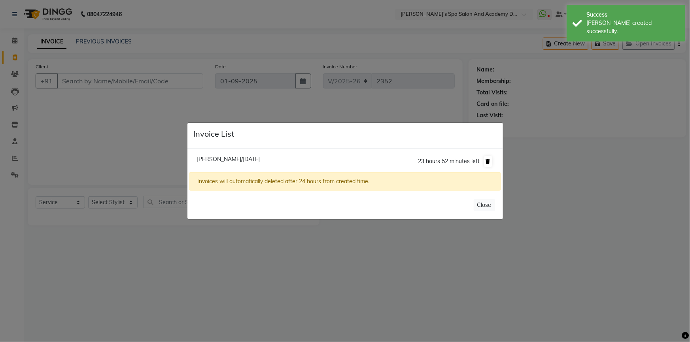
click at [487, 162] on icon at bounding box center [488, 161] width 4 height 5
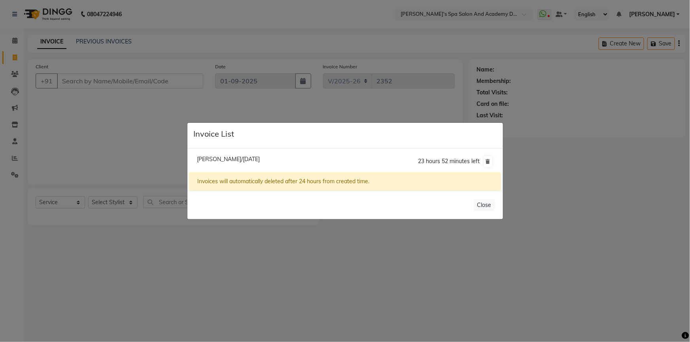
click at [306, 249] on ngb-modal-window "Invoice List Aishwarya Muyle/01 September 2025 23 hours 52 minutes left Invoice…" at bounding box center [345, 171] width 690 height 342
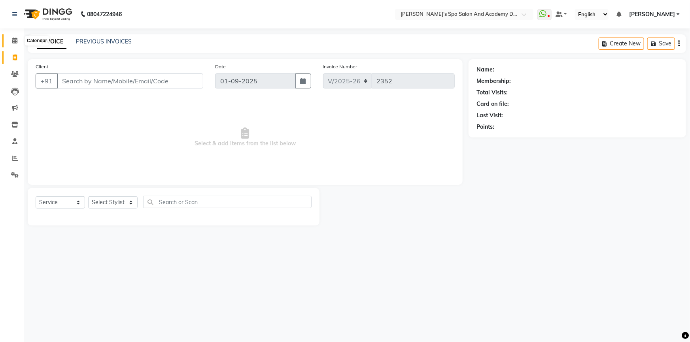
click at [18, 41] on span at bounding box center [15, 40] width 14 height 9
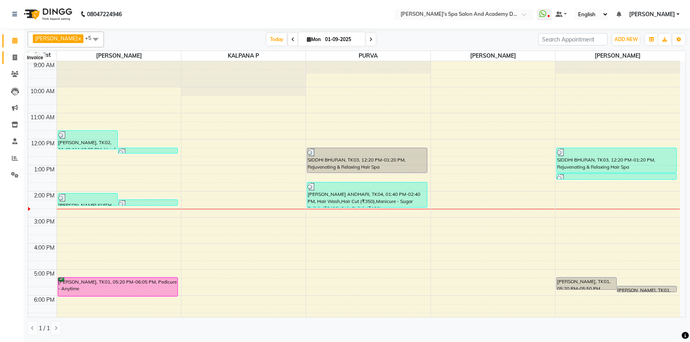
click at [11, 60] on span at bounding box center [15, 57] width 14 height 9
select select "6316"
select select "service"
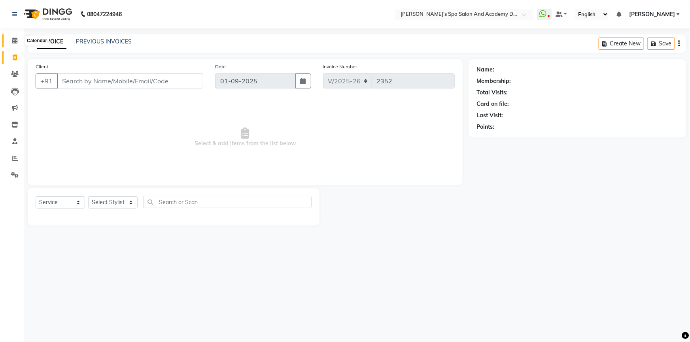
click at [12, 41] on icon at bounding box center [14, 41] width 5 height 6
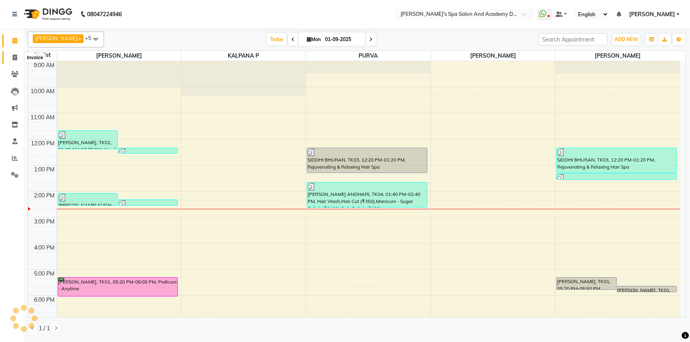
click at [14, 60] on span at bounding box center [15, 57] width 14 height 9
select select "service"
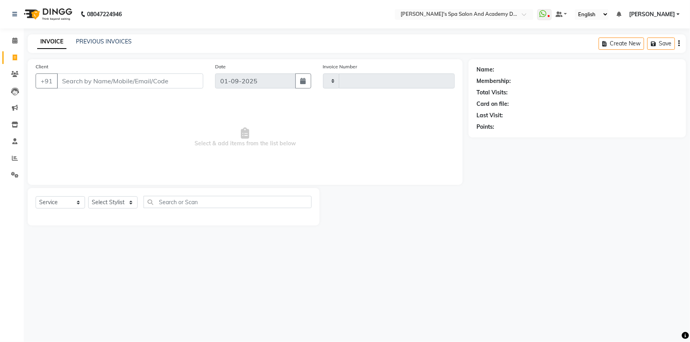
type input "2352"
select select "6316"
click at [16, 43] on icon at bounding box center [14, 41] width 5 height 6
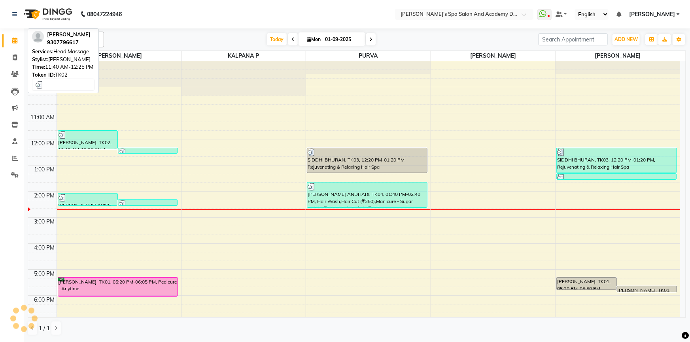
scroll to position [55, 0]
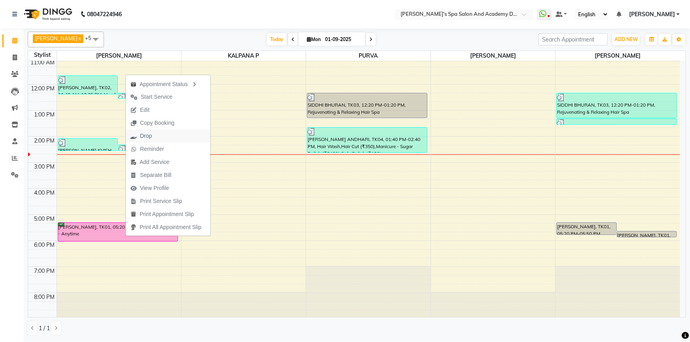
click at [154, 135] on span "Drop" at bounding box center [141, 136] width 31 height 13
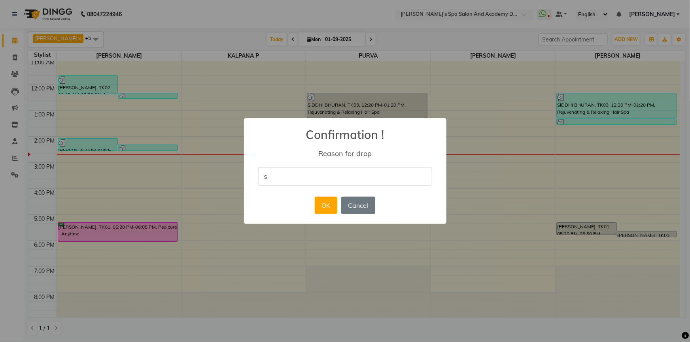
type input "She will call for the appt."
click at [321, 212] on button "OK" at bounding box center [326, 205] width 23 height 17
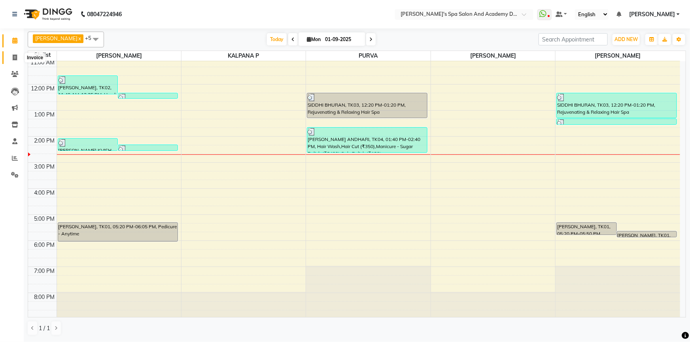
click at [14, 57] on icon at bounding box center [15, 58] width 4 height 6
select select "service"
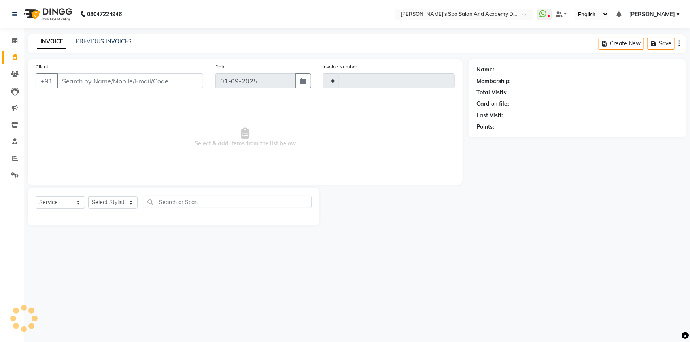
type input "2352"
select select "6316"
click at [17, 41] on span at bounding box center [15, 40] width 14 height 9
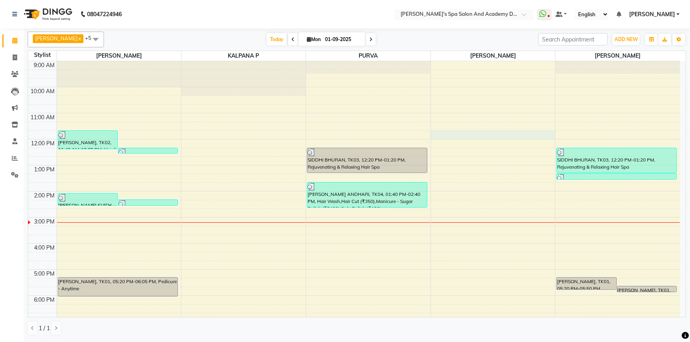
click at [520, 138] on div "9:00 AM 10:00 AM 11:00 AM 12:00 PM 1:00 PM 2:00 PM 3:00 PM 4:00 PM 5:00 PM 6:00…" at bounding box center [354, 217] width 652 height 313
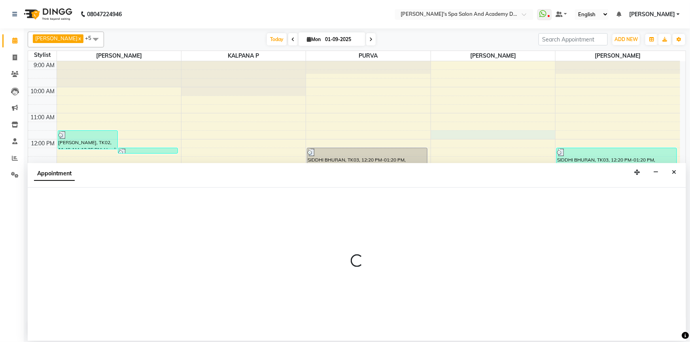
select select "47354"
select select "tentative"
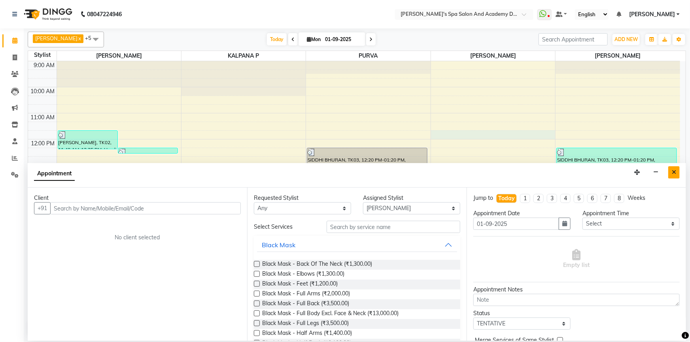
click at [676, 175] on button "Close" at bounding box center [673, 172] width 11 height 12
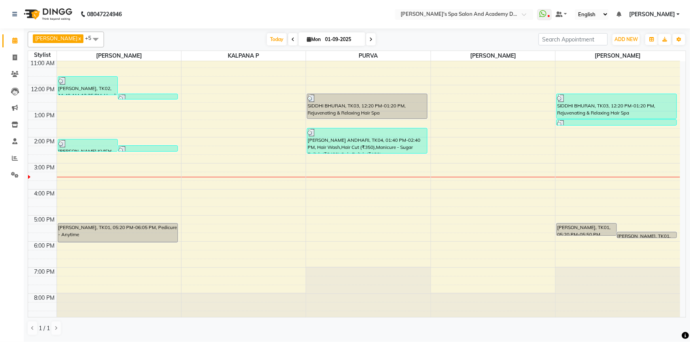
scroll to position [55, 0]
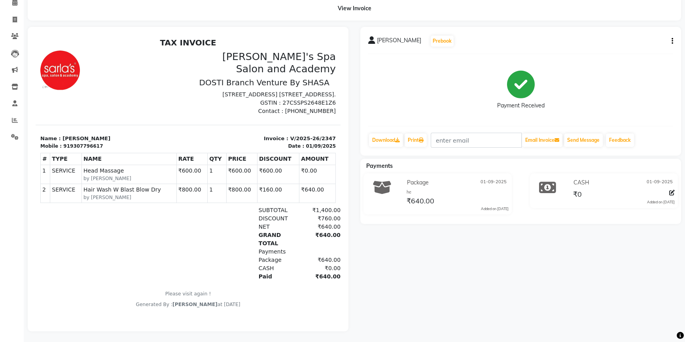
scroll to position [44, 0]
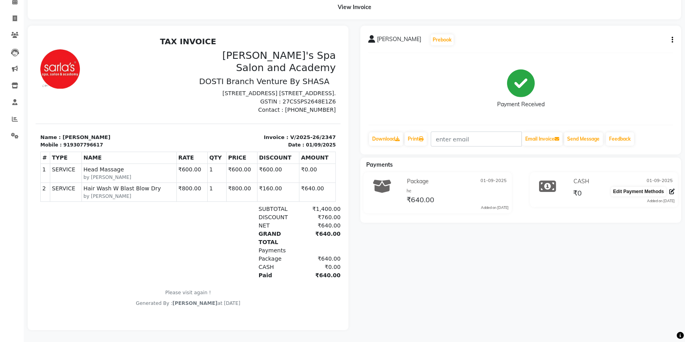
click at [672, 189] on icon at bounding box center [672, 192] width 6 height 6
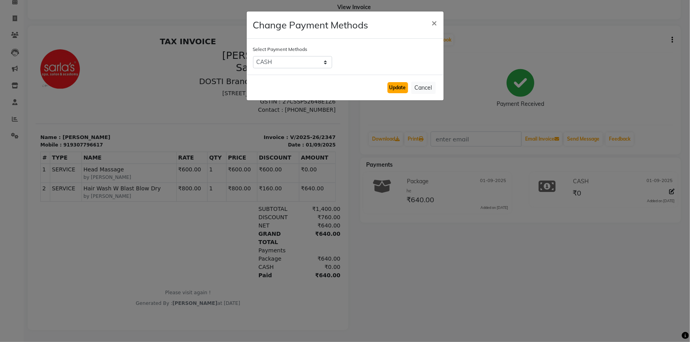
click at [399, 89] on button "Update" at bounding box center [397, 87] width 21 height 11
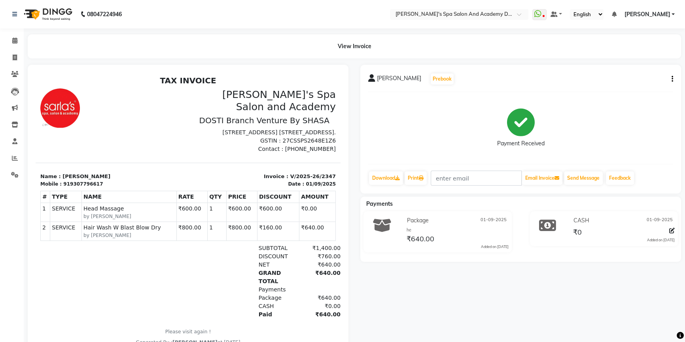
scroll to position [36, 0]
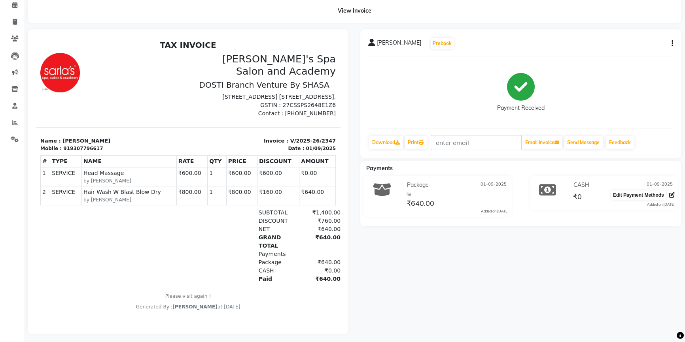
click at [669, 197] on icon at bounding box center [672, 196] width 6 height 6
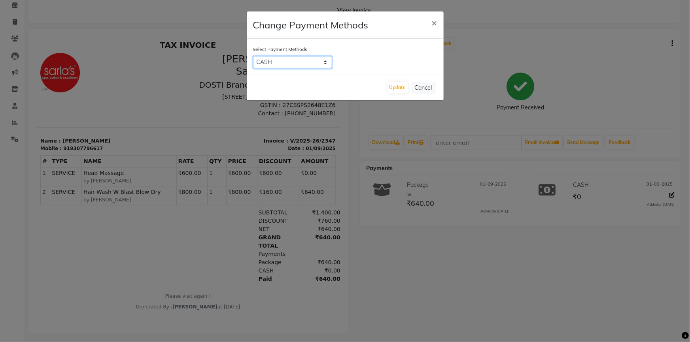
click at [275, 65] on select "CASH CARD ONLINE UPI" at bounding box center [292, 62] width 79 height 12
click at [253, 56] on select "CASH CARD ONLINE UPI" at bounding box center [292, 62] width 79 height 12
click at [407, 89] on button "Update" at bounding box center [397, 87] width 21 height 11
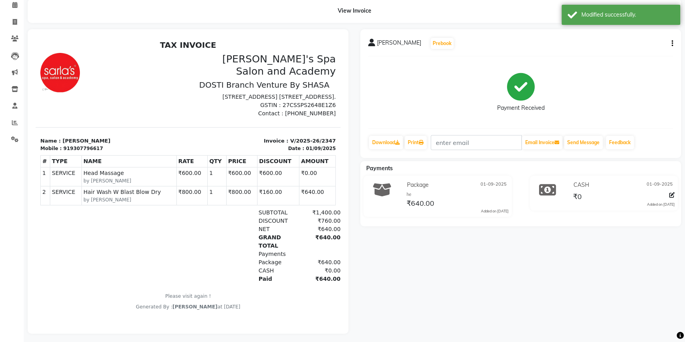
click at [669, 46] on button "button" at bounding box center [670, 44] width 5 height 8
click at [586, 117] on div "Payment Received" at bounding box center [520, 92] width 305 height 59
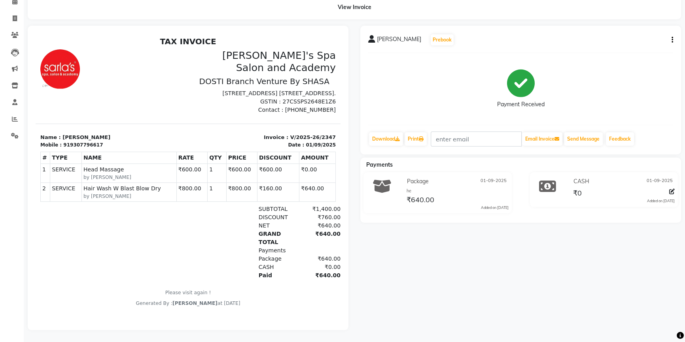
scroll to position [44, 0]
click at [419, 78] on div "Payment Received" at bounding box center [520, 88] width 305 height 59
click at [455, 290] on div "[PERSON_NAME] Prebook Payment Received Download Print Email Invoice Send Messag…" at bounding box center [520, 178] width 332 height 305
drag, startPoint x: 63, startPoint y: 160, endPoint x: 106, endPoint y: 163, distance: 42.8
click at [106, 149] on div "Mobile : 919307796617" at bounding box center [111, 145] width 143 height 7
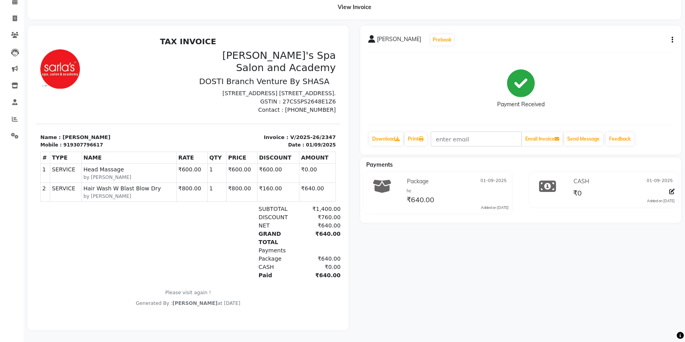
click at [107, 149] on div "Mobile : 919307796617" at bounding box center [111, 145] width 143 height 7
click at [95, 149] on div "Mobile : 919307796617" at bounding box center [111, 145] width 143 height 7
drag, startPoint x: 64, startPoint y: 161, endPoint x: 98, endPoint y: 162, distance: 33.6
click at [98, 149] on div "Mobile : 919307796617" at bounding box center [111, 145] width 143 height 7
copy div "9307796617"
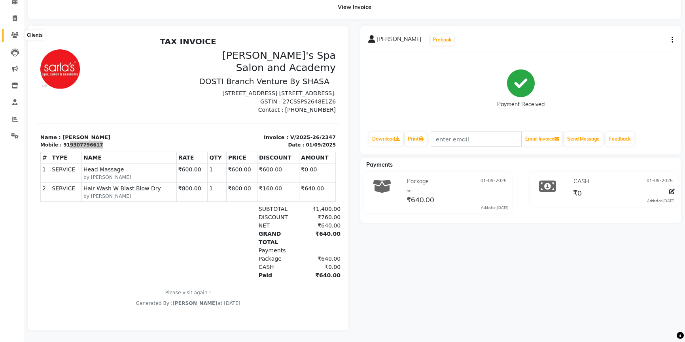
click at [15, 33] on icon at bounding box center [15, 35] width 8 height 6
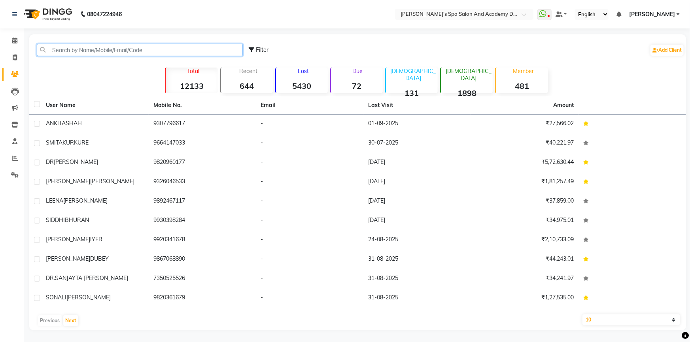
click at [59, 53] on input "text" at bounding box center [140, 50] width 206 height 12
paste input "9307796617"
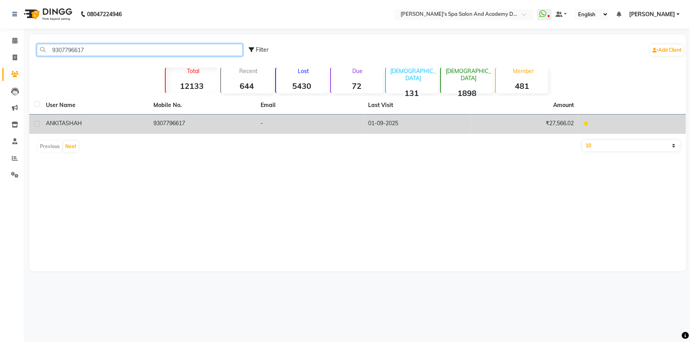
type input "9307796617"
click at [63, 127] on span "ANKITA" at bounding box center [56, 123] width 20 height 7
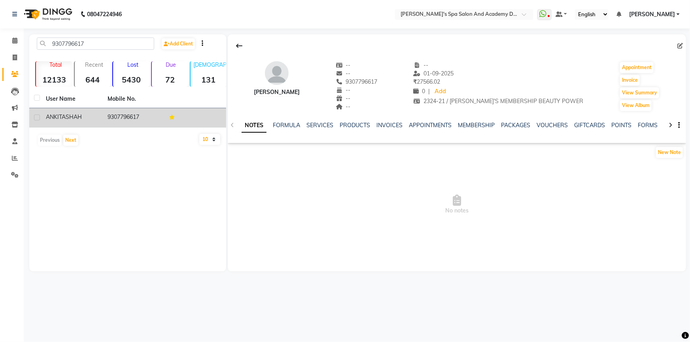
click at [133, 118] on td "9307796617" at bounding box center [134, 117] width 62 height 19
click at [75, 117] on span "SHAH" at bounding box center [74, 116] width 16 height 7
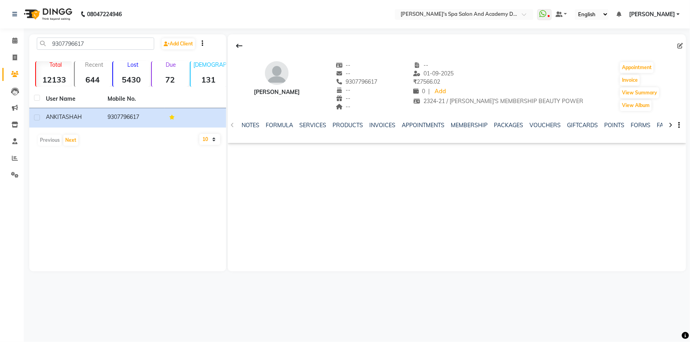
click at [149, 150] on div "9307796617 Add Client Total 12133 Recent 644 Lost 5430 Due 72 [DEMOGRAPHIC_DATA…" at bounding box center [127, 152] width 197 height 237
click at [15, 44] on span at bounding box center [15, 40] width 14 height 9
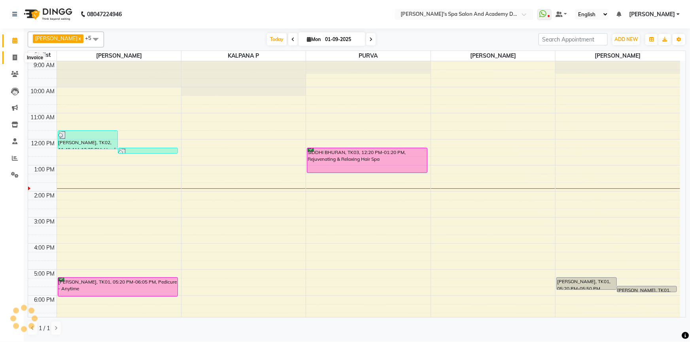
click at [13, 55] on icon at bounding box center [15, 58] width 4 height 6
select select "6316"
select select "service"
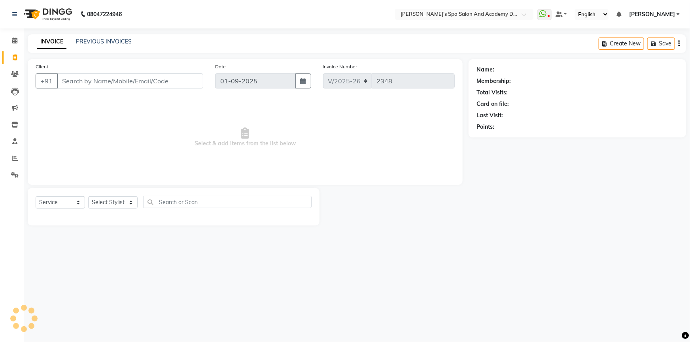
click at [93, 79] on input "Client" at bounding box center [130, 81] width 146 height 15
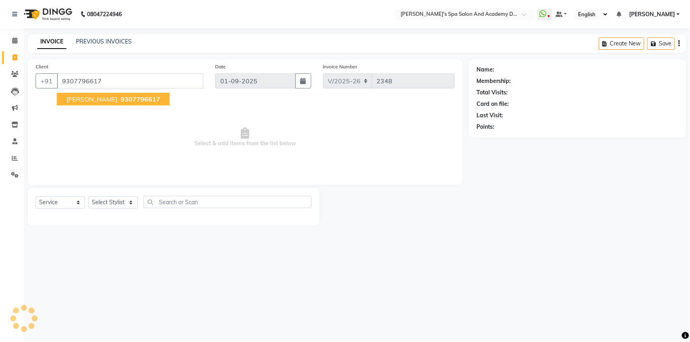
type input "9307796617"
select select "2: Object"
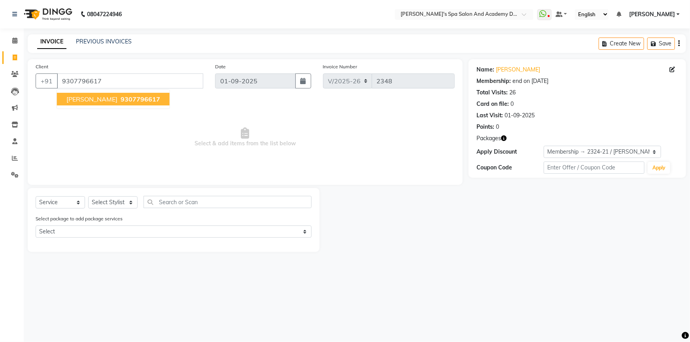
click at [121, 103] on span "9307796617" at bounding box center [141, 99] width 40 height 8
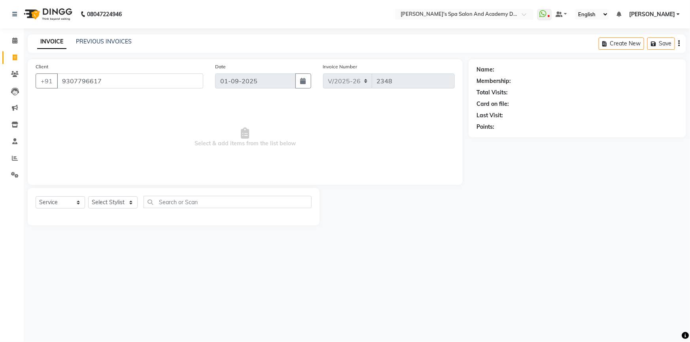
select select "2: Object"
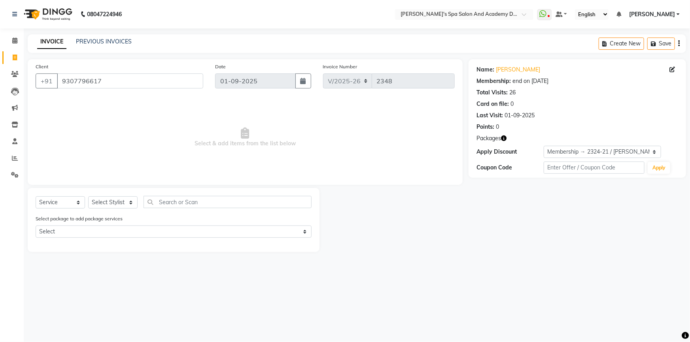
click at [504, 137] on icon "button" at bounding box center [504, 139] width 6 height 6
drag, startPoint x: 437, startPoint y: 274, endPoint x: 142, endPoint y: 204, distance: 303.5
click at [431, 273] on div "08047224946 Select Location × [PERSON_NAME]'s Spa Salon And Academy Dosti Branc…" at bounding box center [345, 171] width 690 height 342
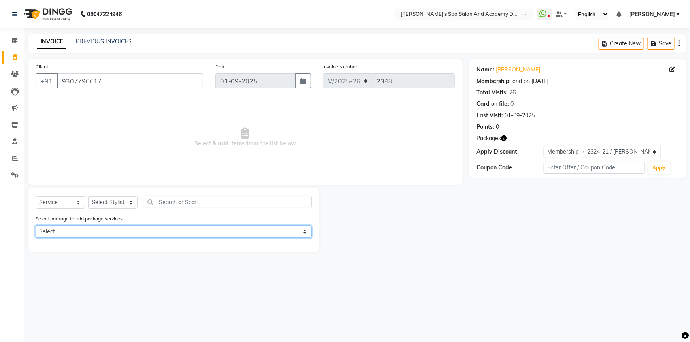
click at [304, 231] on select "Select Membership Services" at bounding box center [174, 232] width 276 height 12
select select "1: Object"
click at [36, 226] on select "Select Membership Services" at bounding box center [174, 232] width 276 height 12
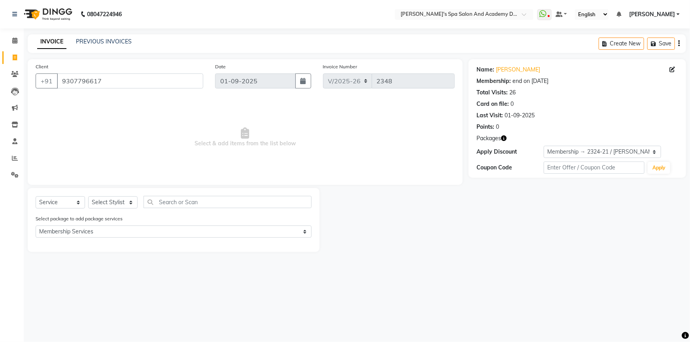
click at [337, 275] on div "08047224946 Select Location × [PERSON_NAME]'s Spa Salon And Academy Dosti Branc…" at bounding box center [345, 171] width 690 height 342
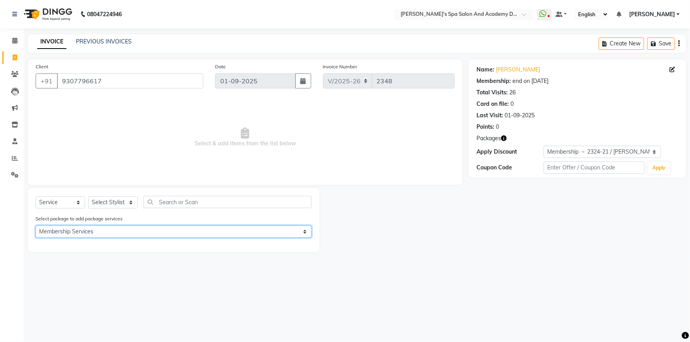
click at [165, 232] on select "Select Membership Services" at bounding box center [174, 232] width 276 height 12
click at [36, 226] on select "Select Membership Services" at bounding box center [174, 232] width 276 height 12
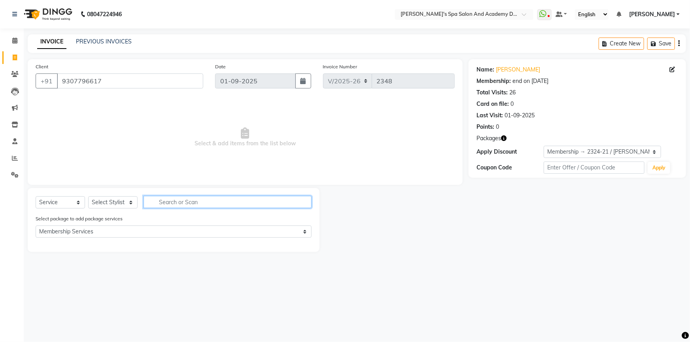
click at [170, 205] on input "text" at bounding box center [228, 202] width 168 height 12
click at [172, 205] on input "text" at bounding box center [228, 202] width 168 height 12
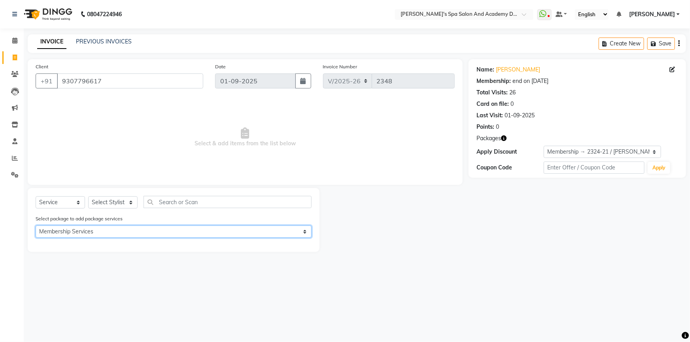
click at [302, 230] on select "Select Membership Services" at bounding box center [174, 232] width 276 height 12
click at [36, 226] on select "Select Membership Services" at bounding box center [174, 232] width 276 height 12
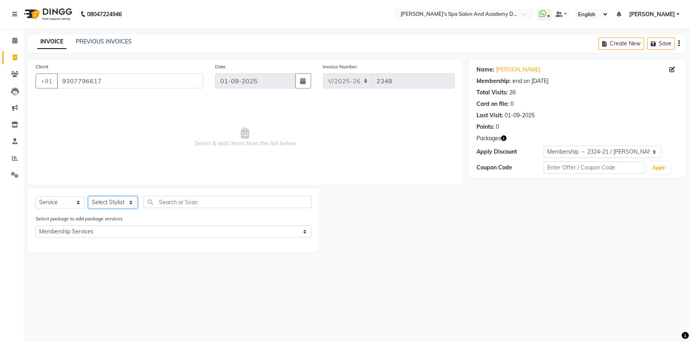
click at [123, 202] on select "Select Stylist Admin [PERSON_NAME] [PERSON_NAME] DIRECT 1 [PERSON_NAME] [PERSON…" at bounding box center [112, 202] width 49 height 12
select select "61822"
click at [88, 196] on select "Select Stylist Admin [PERSON_NAME] [PERSON_NAME] DIRECT 1 [PERSON_NAME] [PERSON…" at bounding box center [112, 202] width 49 height 12
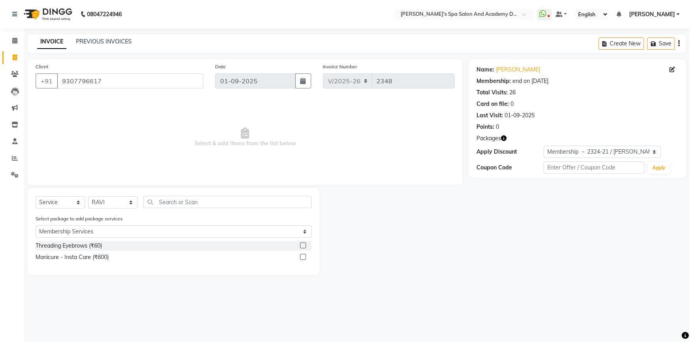
click at [403, 265] on div at bounding box center [393, 231] width 149 height 87
click at [484, 196] on div "Name: [PERSON_NAME] Membership: end on [DATE] Total Visits: 26 Card on file: 0 …" at bounding box center [579, 167] width 223 height 216
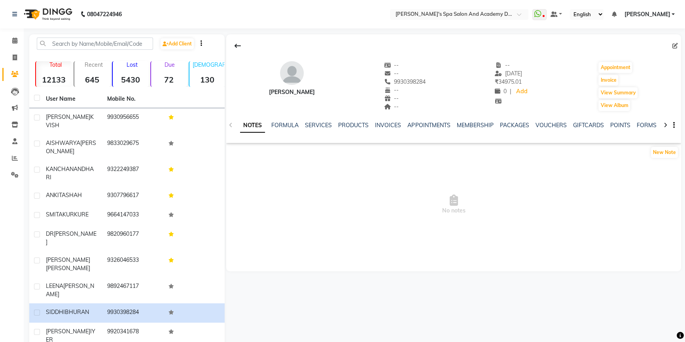
click at [320, 121] on div "NOTES FORMULA SERVICES PRODUCTS INVOICES APPOINTMENTS MEMBERSHIP PACKAGES VOUCH…" at bounding box center [453, 125] width 455 height 27
click at [320, 126] on link "SERVICES" at bounding box center [318, 125] width 27 height 7
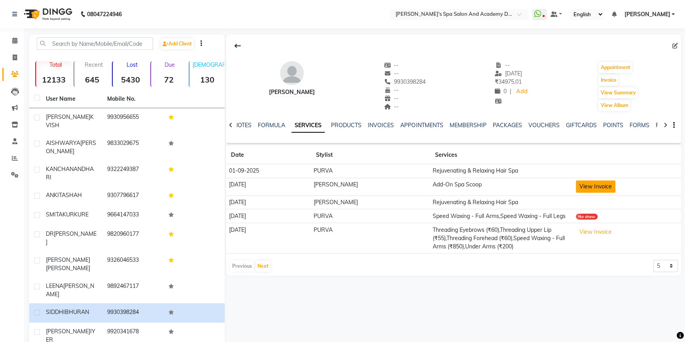
click at [579, 187] on button "View Invoice" at bounding box center [596, 187] width 40 height 12
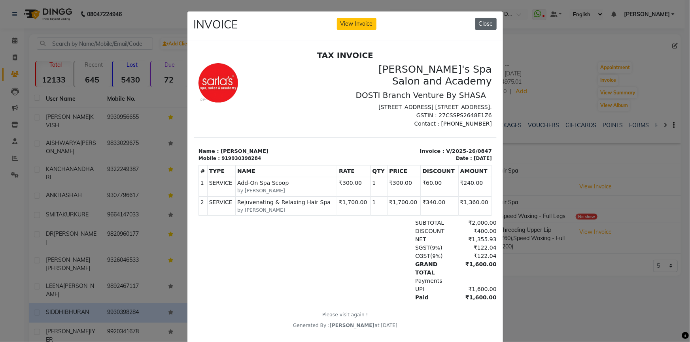
click at [482, 21] on button "Close" at bounding box center [485, 24] width 21 height 12
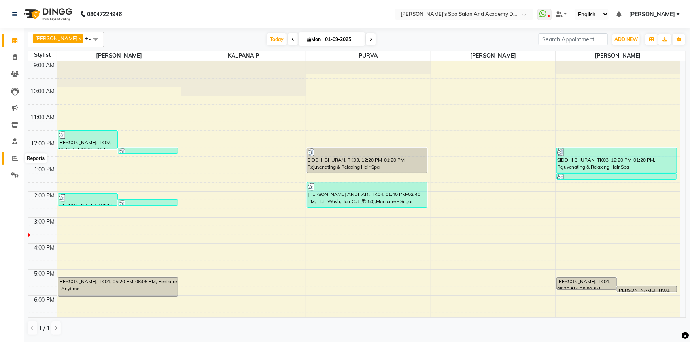
click at [18, 159] on span at bounding box center [15, 158] width 14 height 9
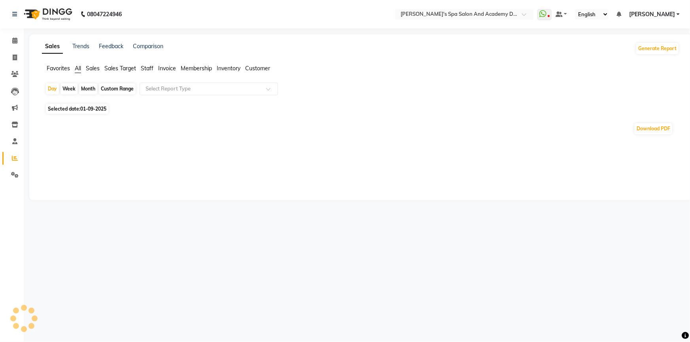
click at [144, 69] on span "Staff" at bounding box center [147, 68] width 13 height 7
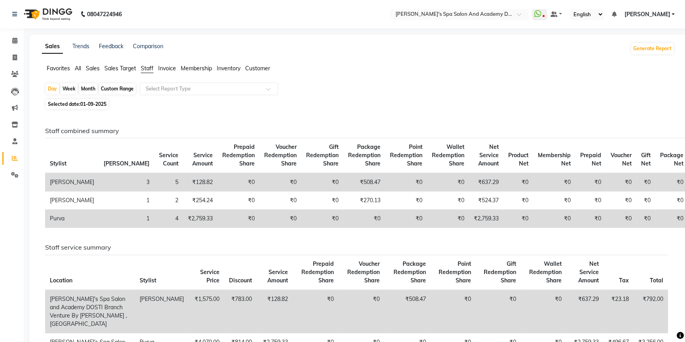
click at [119, 87] on div "Custom Range" at bounding box center [117, 88] width 37 height 11
select select "9"
select select "2025"
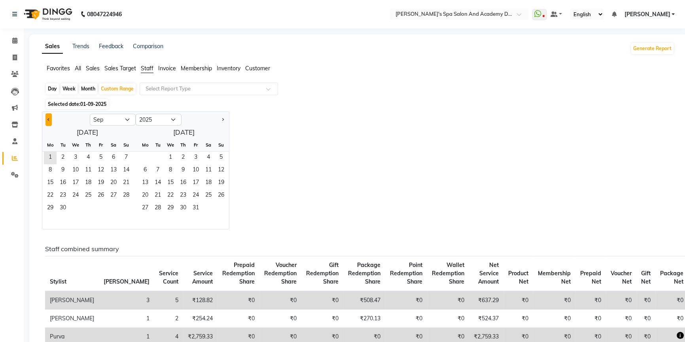
click at [51, 119] on button "Previous month" at bounding box center [48, 119] width 6 height 13
select select "8"
click at [98, 155] on span "1" at bounding box center [100, 158] width 13 height 13
click at [123, 207] on span "31" at bounding box center [126, 208] width 13 height 13
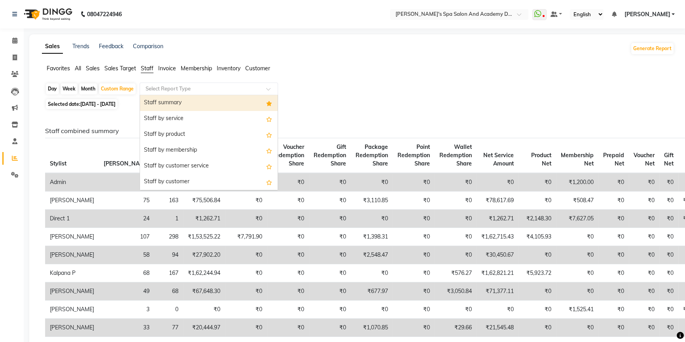
click at [206, 88] on input "text" at bounding box center [201, 89] width 114 height 8
click at [189, 104] on div "Staff summary" at bounding box center [209, 103] width 138 height 16
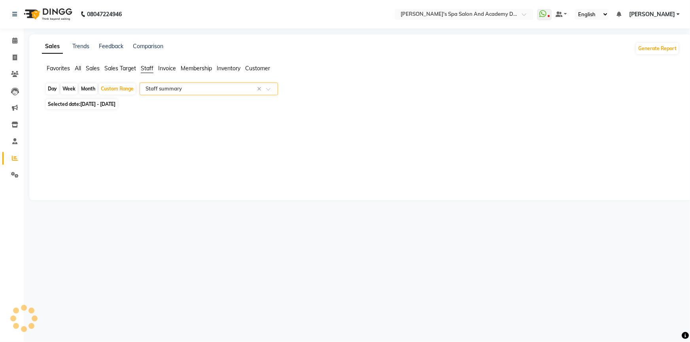
select select "full_report"
select select "csv"
click at [192, 87] on input "text" at bounding box center [201, 89] width 114 height 8
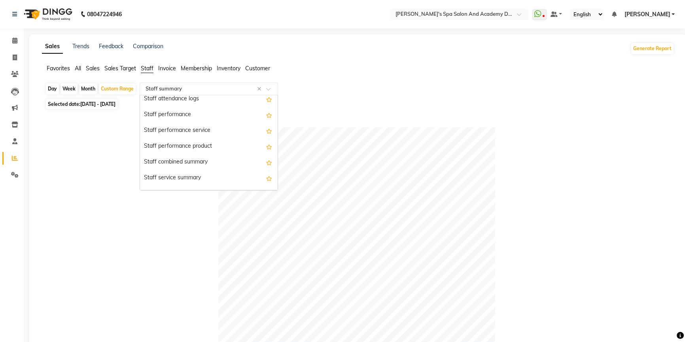
scroll to position [129, 0]
click at [183, 164] on div "Staff service summary" at bounding box center [209, 164] width 138 height 16
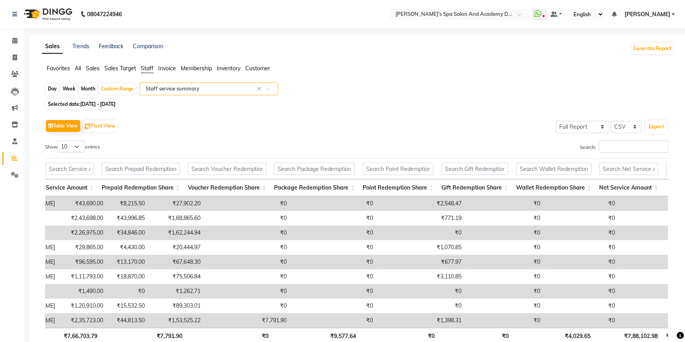
scroll to position [0, 411]
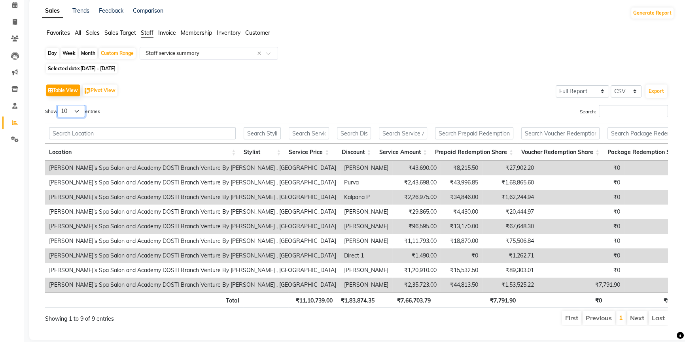
click at [81, 115] on select "10 25 50 100" at bounding box center [71, 111] width 28 height 12
select select "100"
click at [59, 105] on select "10 25 50 100" at bounding box center [71, 111] width 28 height 12
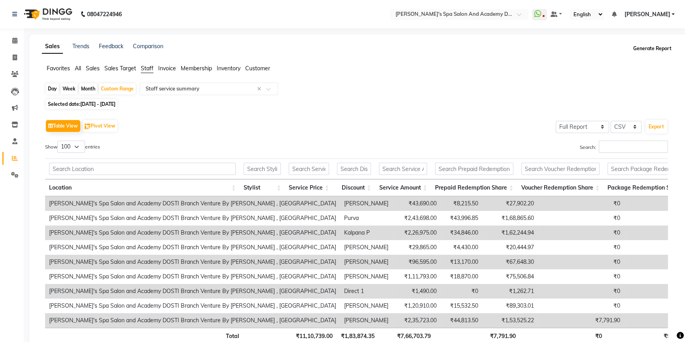
click at [647, 51] on button "Generate Report" at bounding box center [652, 48] width 42 height 11
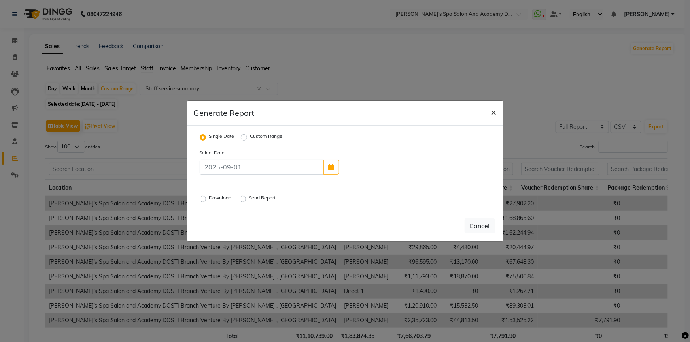
click at [495, 111] on span "×" at bounding box center [494, 112] width 6 height 12
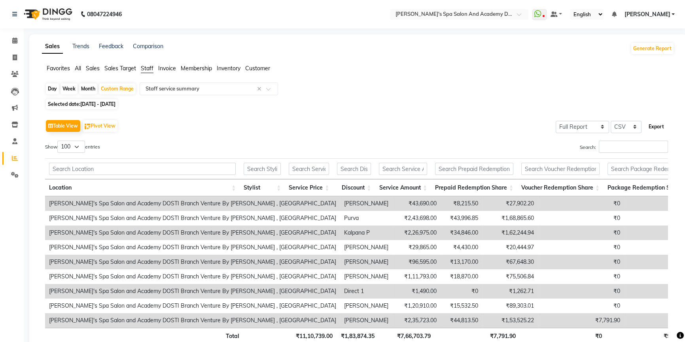
click at [656, 123] on button "Export" at bounding box center [656, 126] width 22 height 13
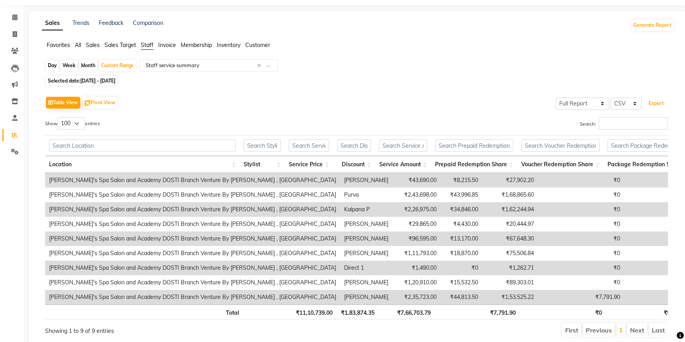
scroll to position [20, 0]
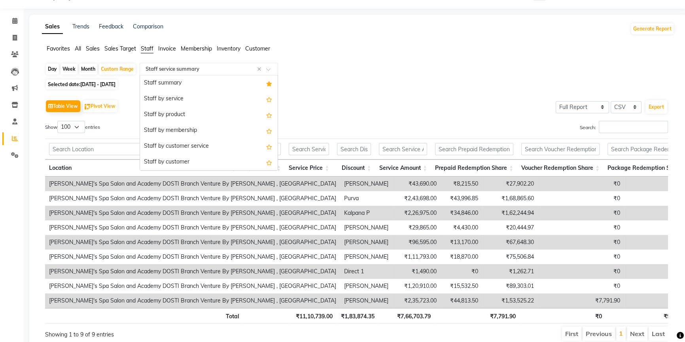
click at [215, 66] on input "text" at bounding box center [201, 69] width 114 height 8
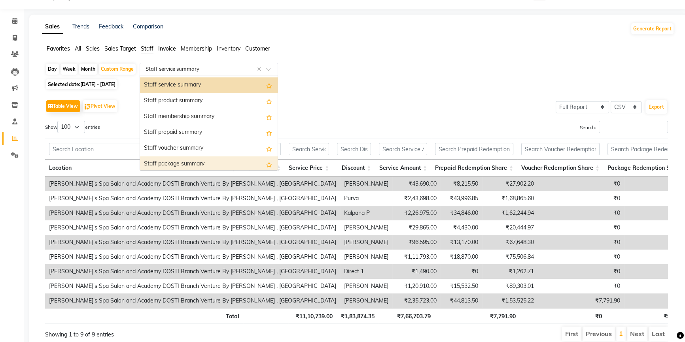
scroll to position [181, 0]
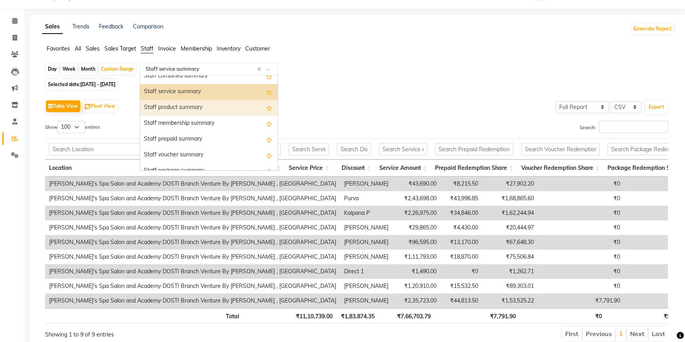
click at [208, 107] on div "Staff product summary" at bounding box center [209, 108] width 138 height 16
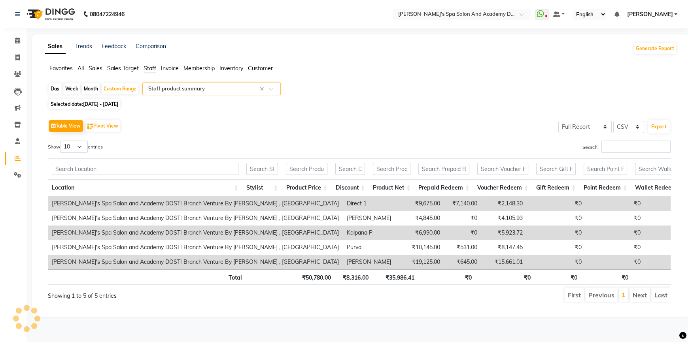
scroll to position [0, 0]
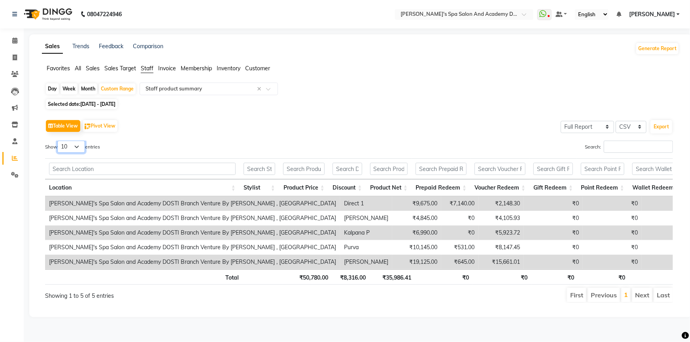
click at [82, 146] on select "10 25 50 100" at bounding box center [71, 147] width 28 height 12
select select "100"
click at [59, 141] on select "10 25 50 100" at bounding box center [71, 147] width 28 height 12
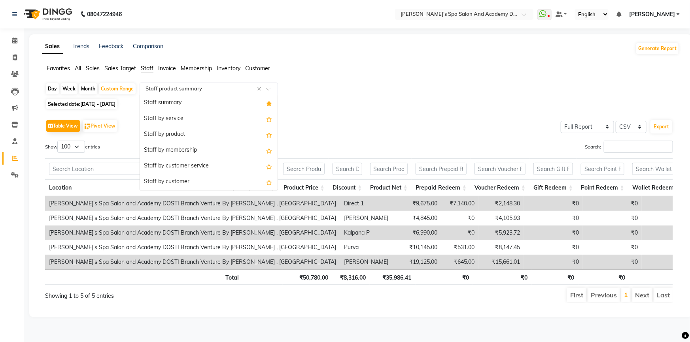
click at [272, 91] on span at bounding box center [271, 91] width 10 height 8
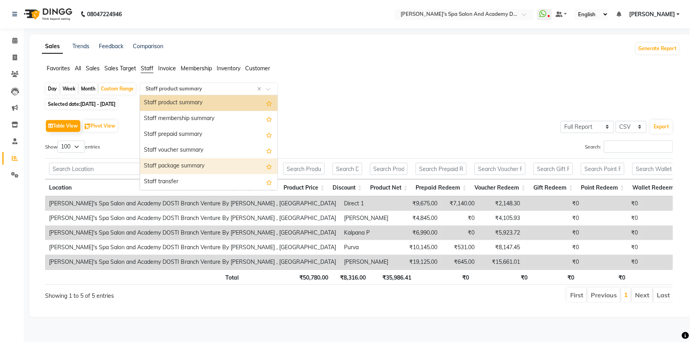
click at [189, 164] on div "Staff package summary" at bounding box center [209, 167] width 138 height 16
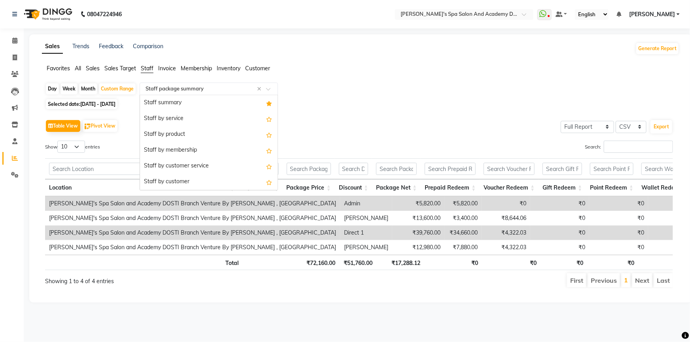
click at [273, 89] on span at bounding box center [271, 91] width 10 height 8
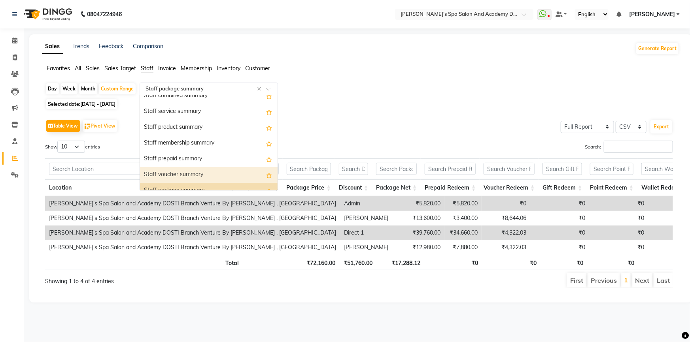
scroll to position [166, 0]
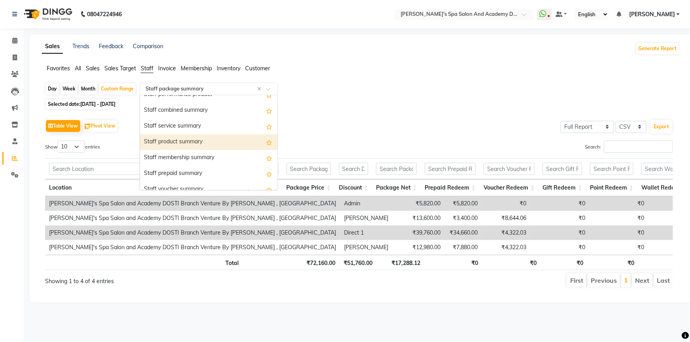
click at [172, 145] on div "Staff product summary" at bounding box center [209, 142] width 138 height 16
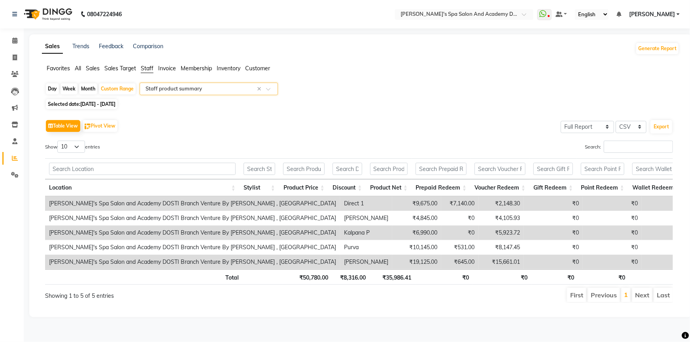
click at [269, 89] on span at bounding box center [271, 91] width 10 height 8
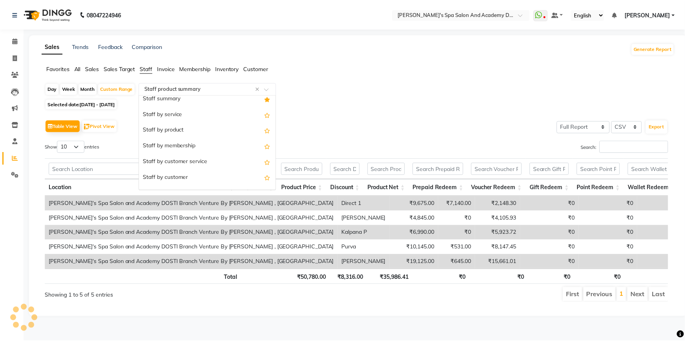
scroll to position [4, 0]
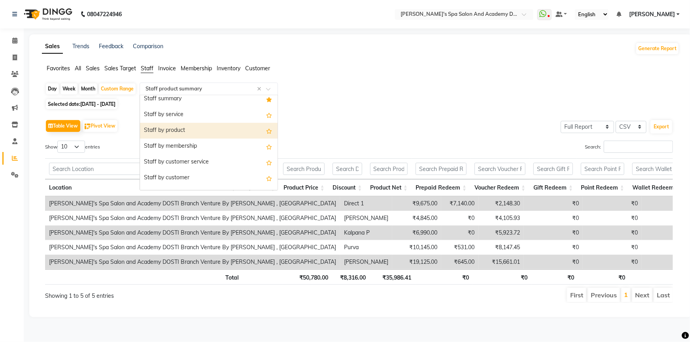
click at [197, 130] on div "Staff by product" at bounding box center [209, 131] width 138 height 16
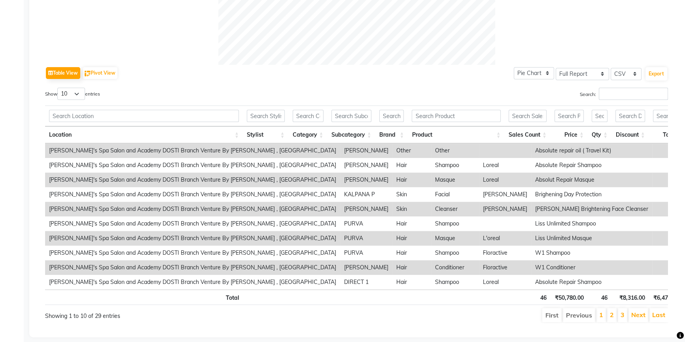
scroll to position [356, 0]
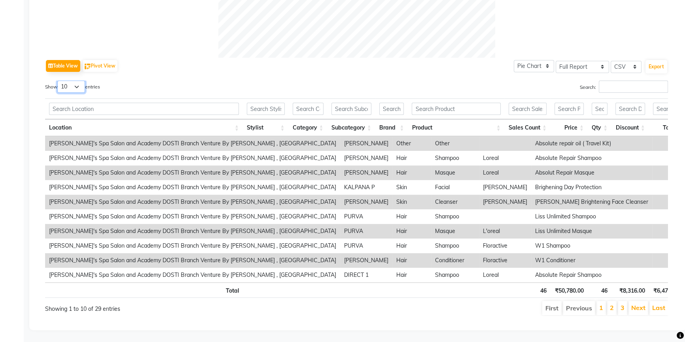
click at [79, 81] on select "10 25 50 100" at bounding box center [71, 87] width 28 height 12
select select "100"
click at [59, 81] on select "10 25 50 100" at bounding box center [71, 87] width 28 height 12
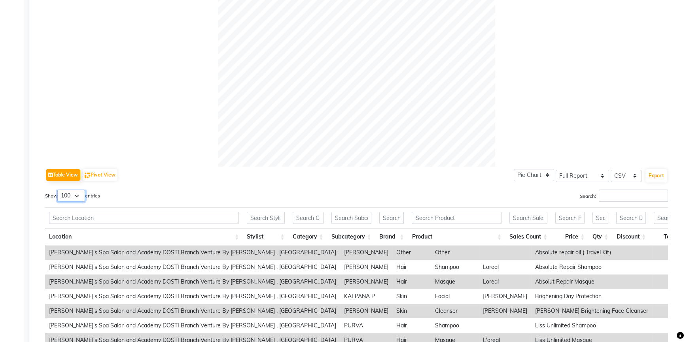
scroll to position [251, 0]
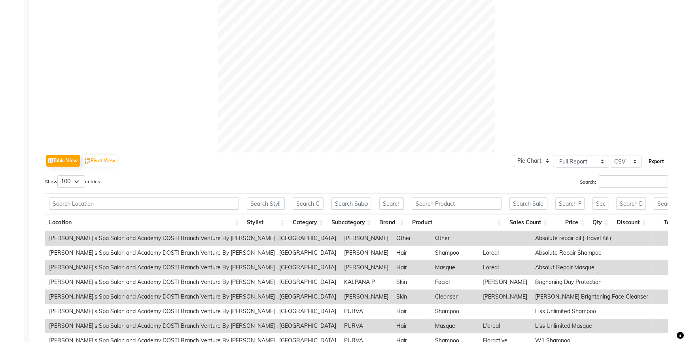
click at [650, 162] on button "Export" at bounding box center [656, 161] width 22 height 13
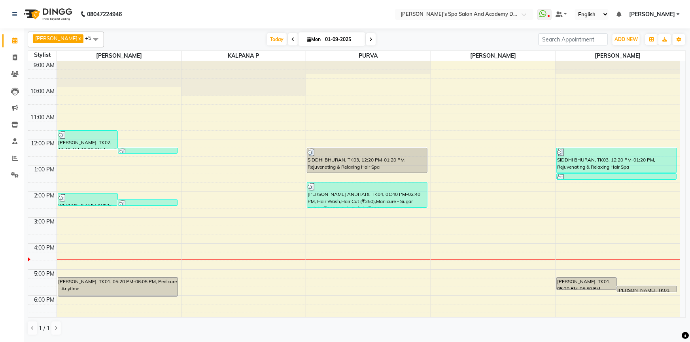
scroll to position [55, 0]
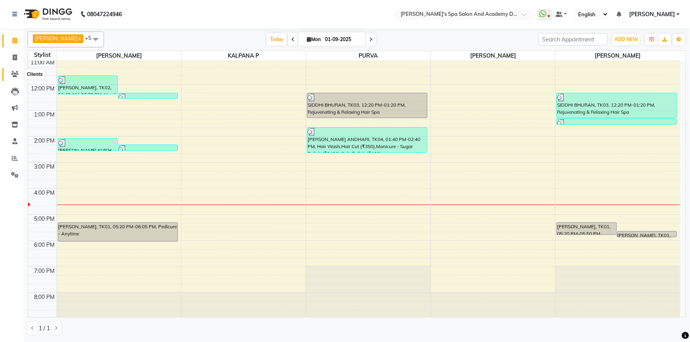
click at [11, 72] on icon at bounding box center [15, 74] width 8 height 6
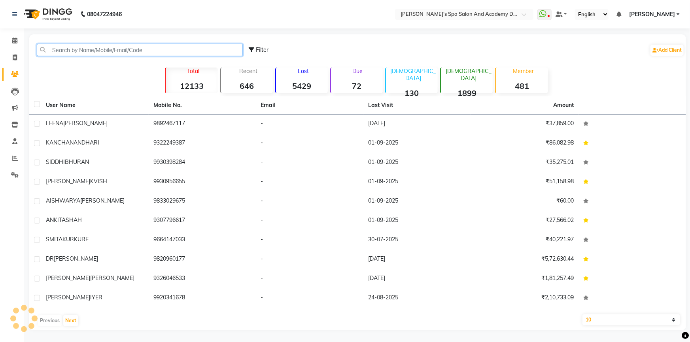
click at [79, 54] on input "text" at bounding box center [140, 50] width 206 height 12
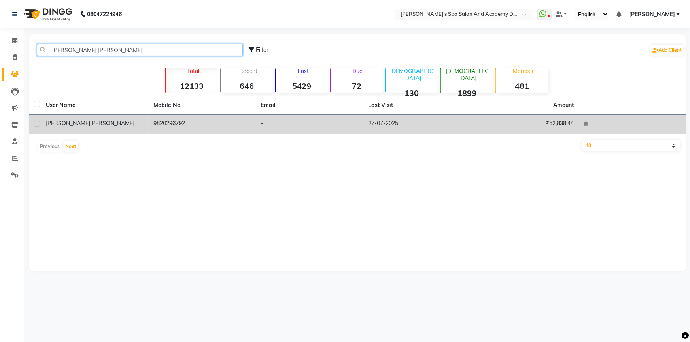
type input "[PERSON_NAME] [PERSON_NAME]"
click at [62, 117] on td "[PERSON_NAME]" at bounding box center [95, 124] width 108 height 19
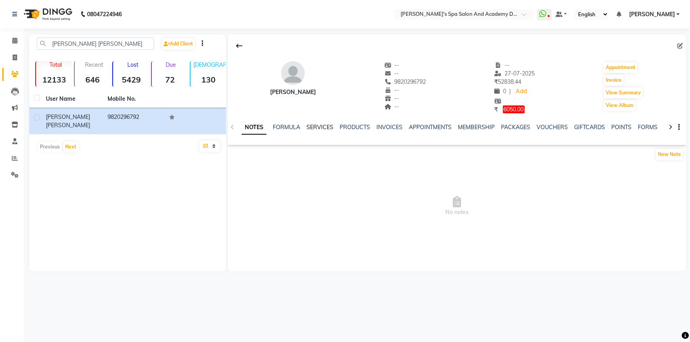
click at [319, 126] on link "SERVICES" at bounding box center [319, 127] width 27 height 7
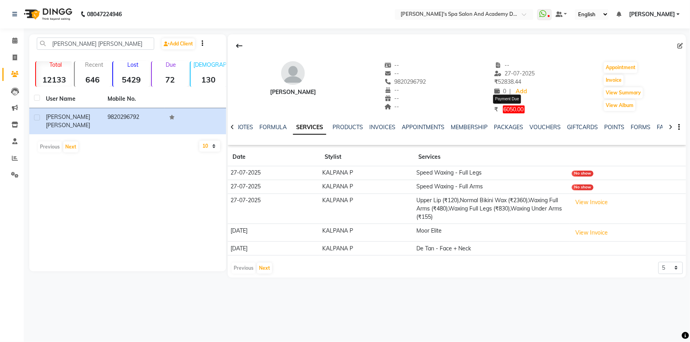
click at [503, 110] on span "6050.00" at bounding box center [514, 110] width 22 height 8
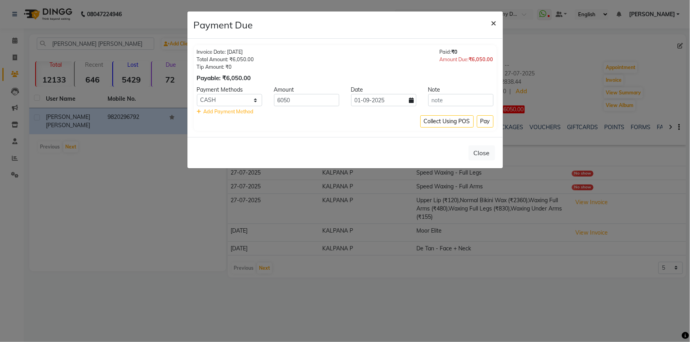
click at [496, 23] on span "×" at bounding box center [494, 23] width 6 height 12
